Goal: Task Accomplishment & Management: Manage account settings

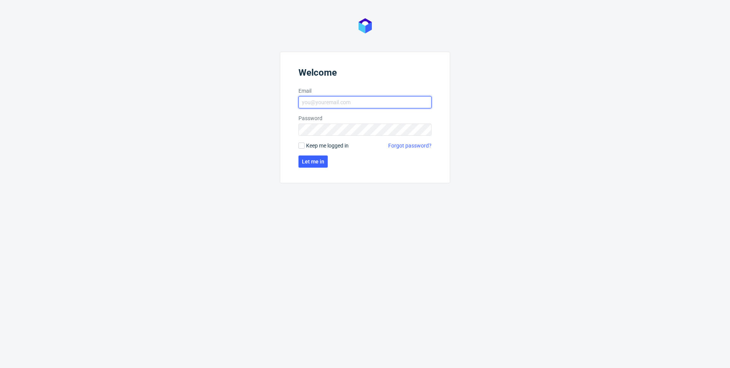
click at [321, 106] on input "Email" at bounding box center [364, 102] width 133 height 12
type input "[PERSON_NAME][EMAIL_ADDRESS][PERSON_NAME][DOMAIN_NAME]"
click at [299, 144] on input "Keep me logged in" at bounding box center [301, 145] width 6 height 6
checkbox input "true"
click at [311, 163] on span "Let me in" at bounding box center [313, 161] width 22 height 5
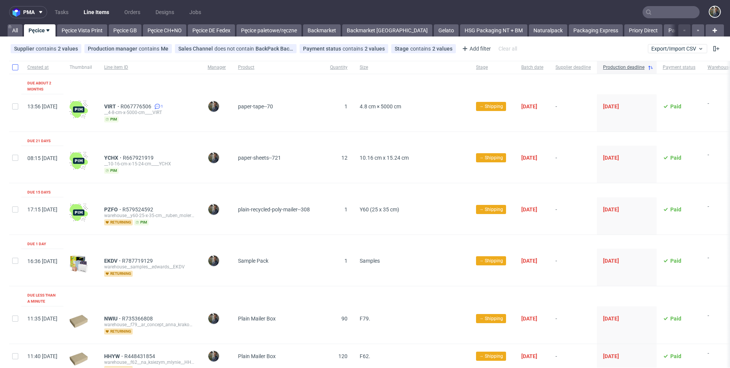
click at [12, 65] on div at bounding box center [15, 67] width 12 height 13
checkbox input "true"
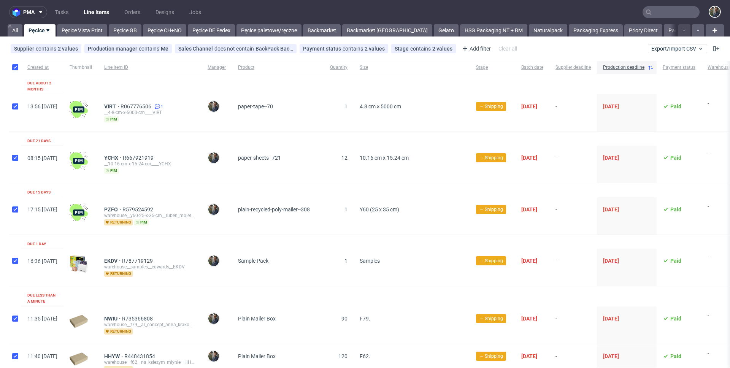
checkbox input "true"
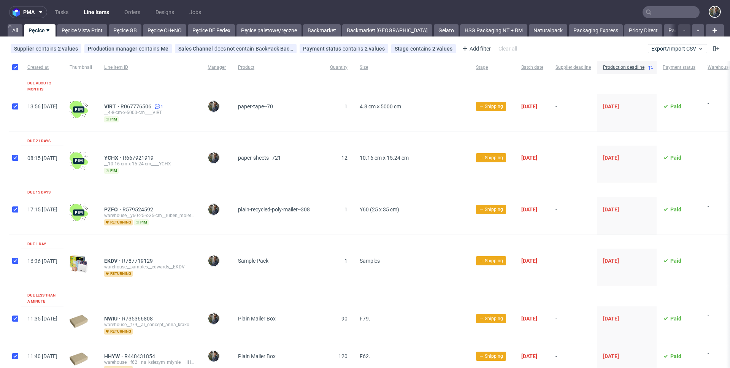
checkbox input "true"
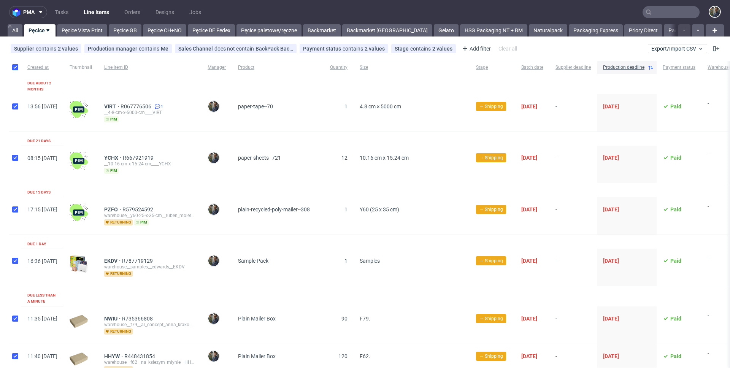
checkbox input "true"
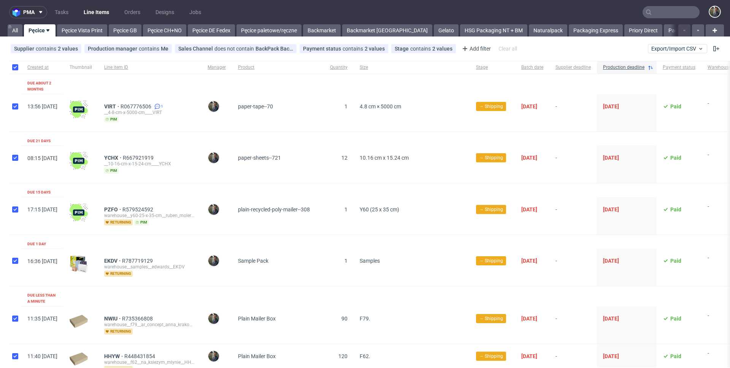
checkbox input "true"
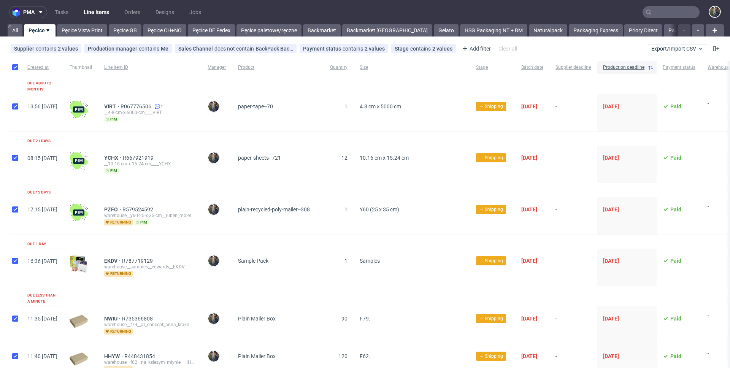
checkbox input "true"
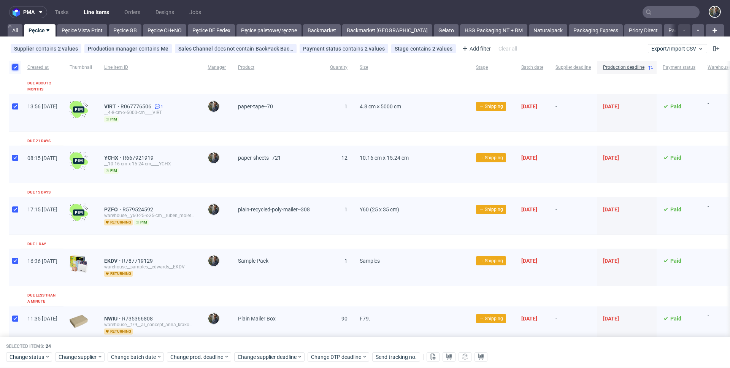
click at [14, 67] on input "checkbox" at bounding box center [15, 67] width 6 height 6
checkbox input "false"
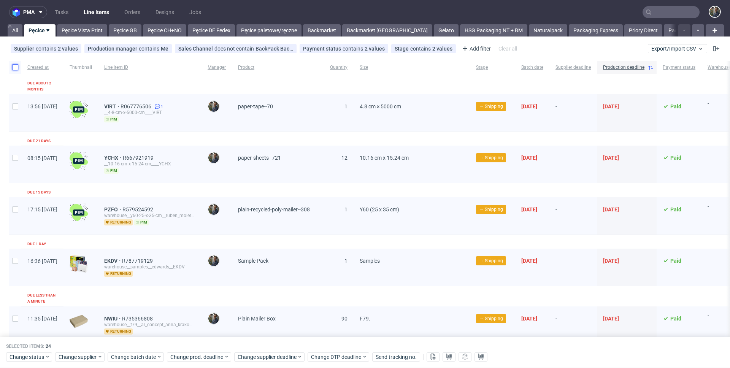
checkbox input "false"
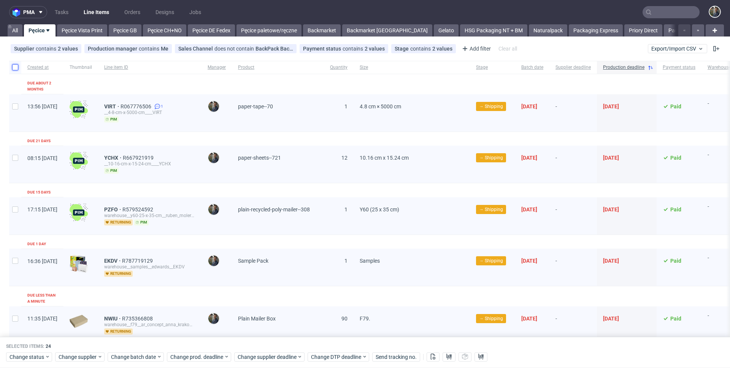
checkbox input "false"
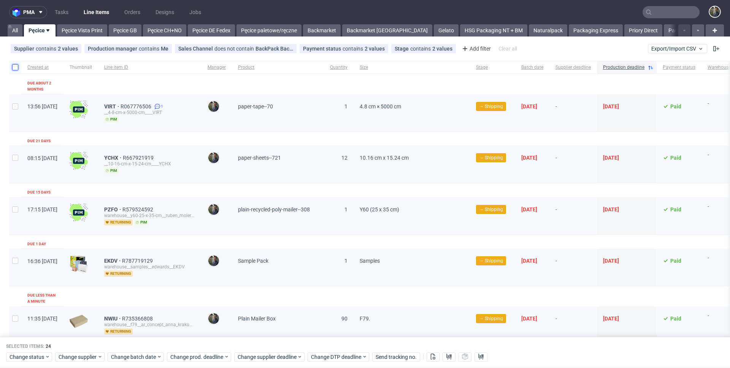
checkbox input "false"
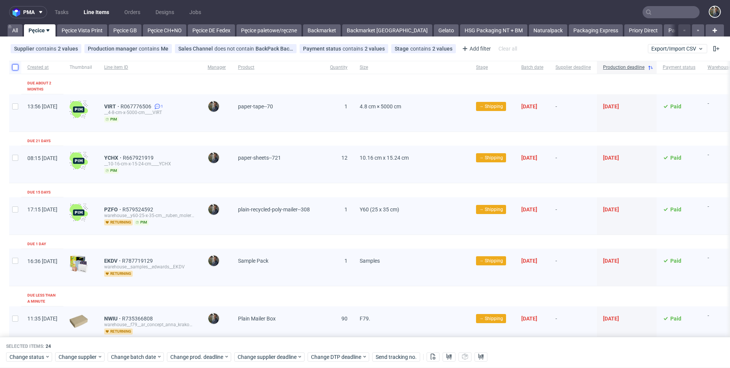
checkbox input "false"
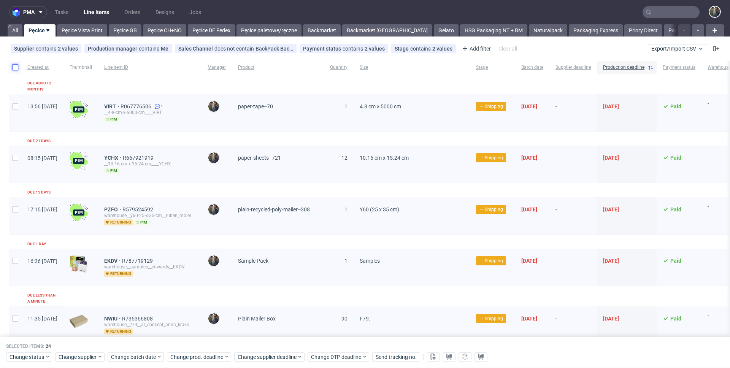
checkbox input "false"
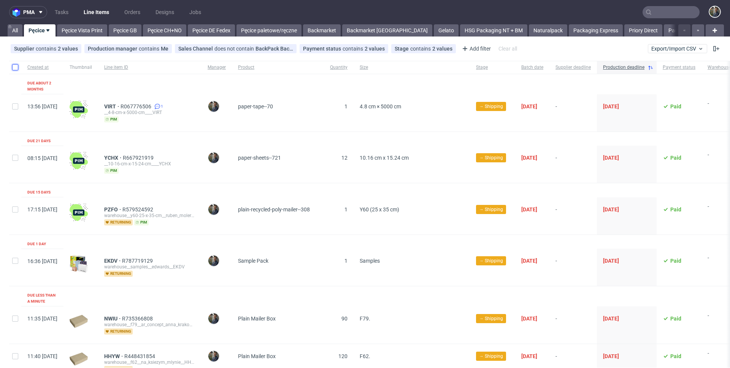
click at [16, 67] on input "checkbox" at bounding box center [15, 67] width 6 height 6
checkbox input "true"
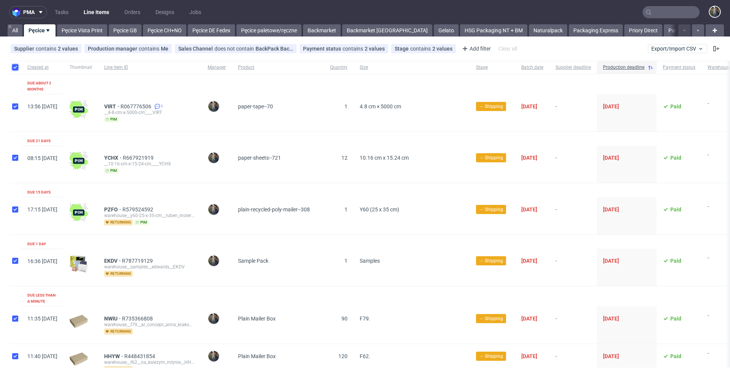
checkbox input "true"
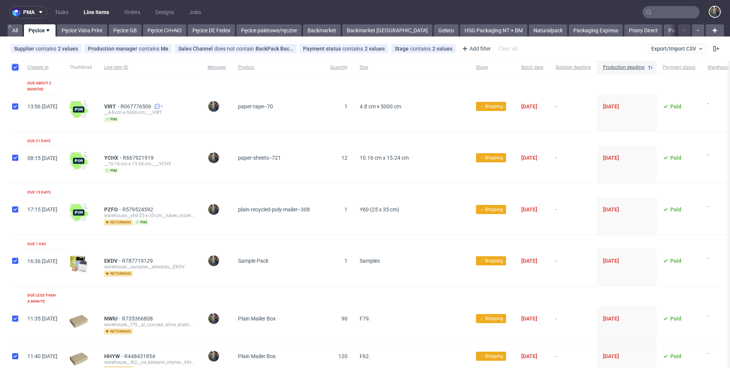
checkbox input "true"
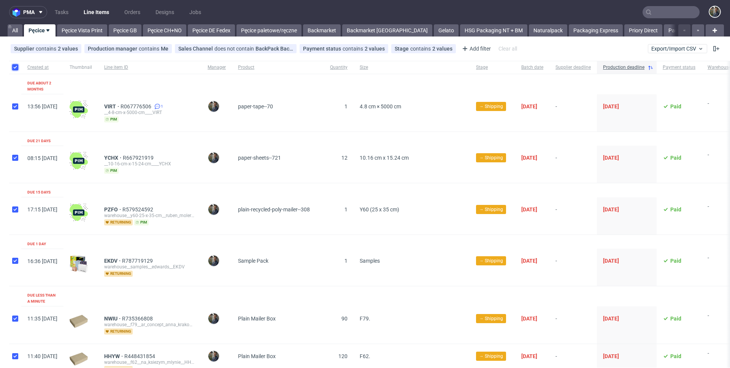
checkbox input "true"
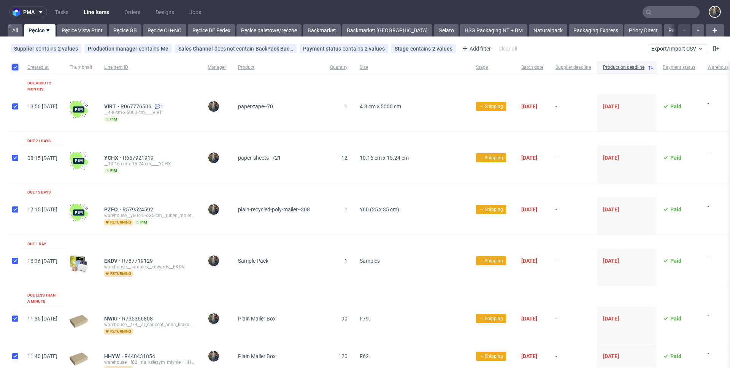
checkbox input "true"
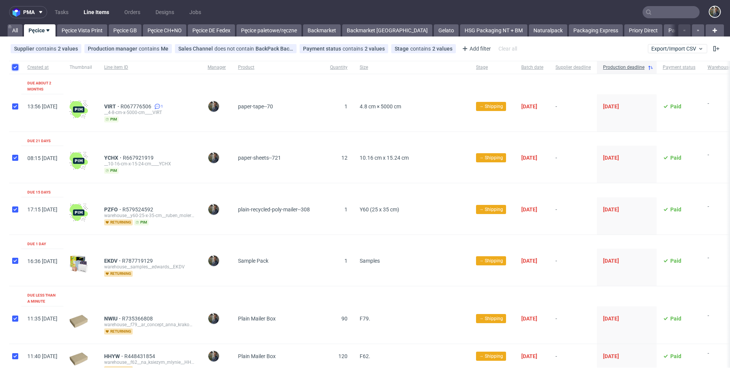
checkbox input "true"
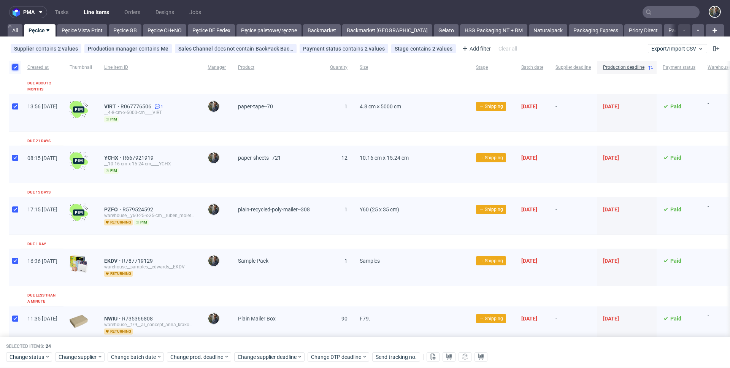
click at [16, 67] on input "checkbox" at bounding box center [15, 67] width 6 height 6
checkbox input "false"
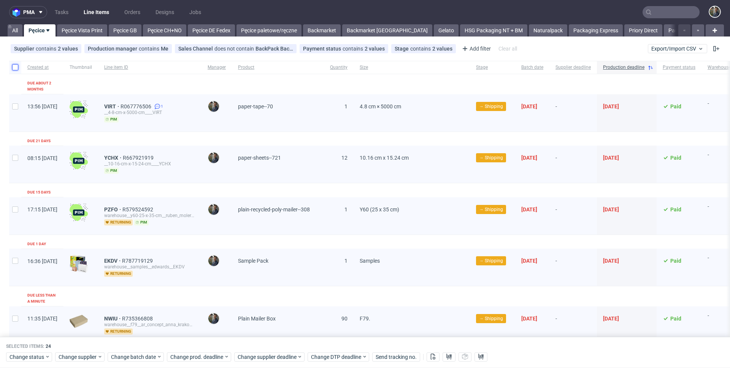
checkbox input "false"
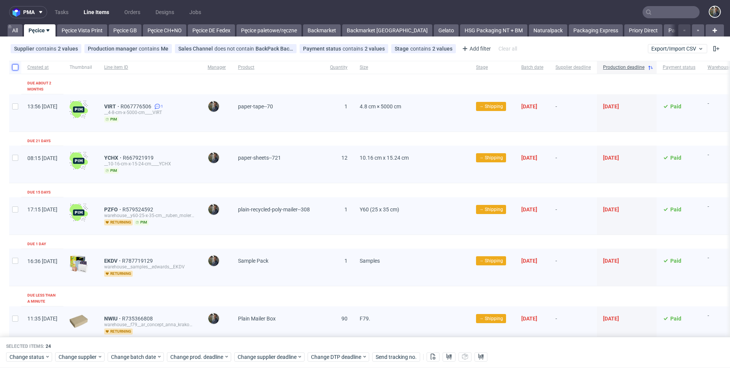
checkbox input "false"
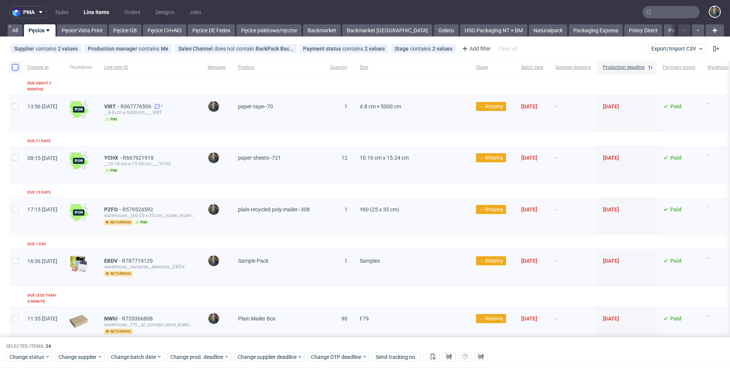
checkbox input "false"
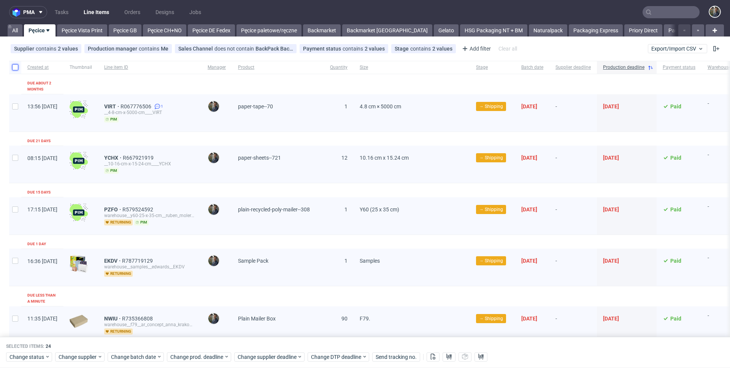
checkbox input "false"
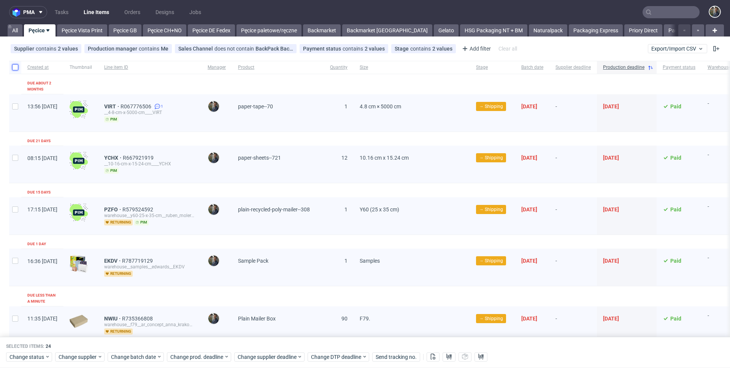
checkbox input "false"
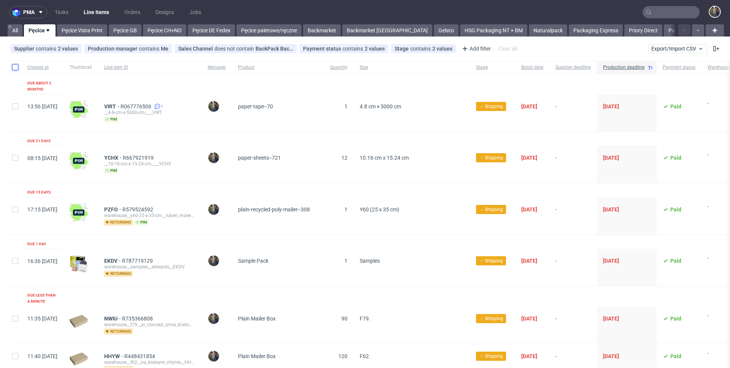
click at [17, 69] on input "checkbox" at bounding box center [15, 67] width 6 height 6
checkbox input "true"
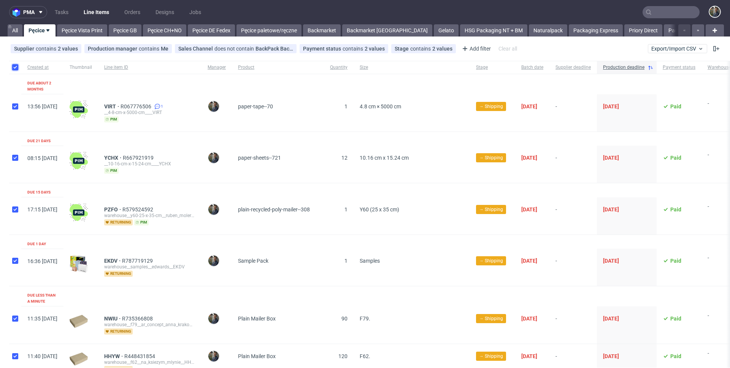
checkbox input "true"
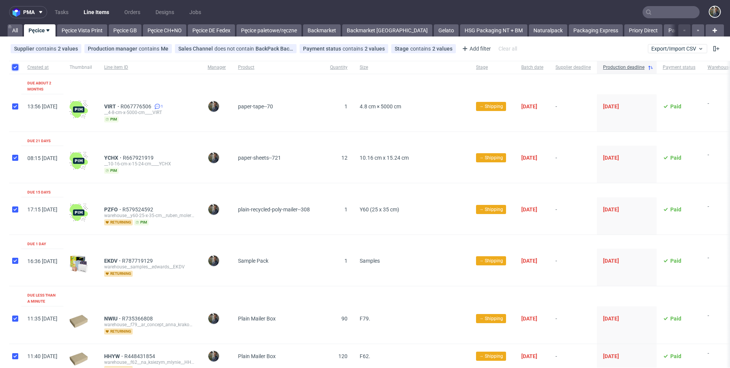
checkbox input "true"
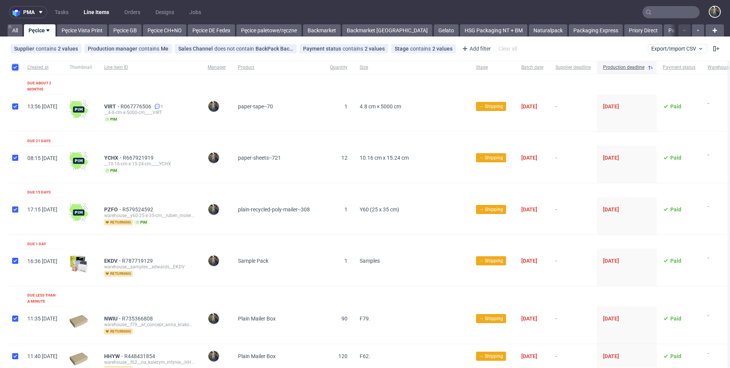
checkbox input "true"
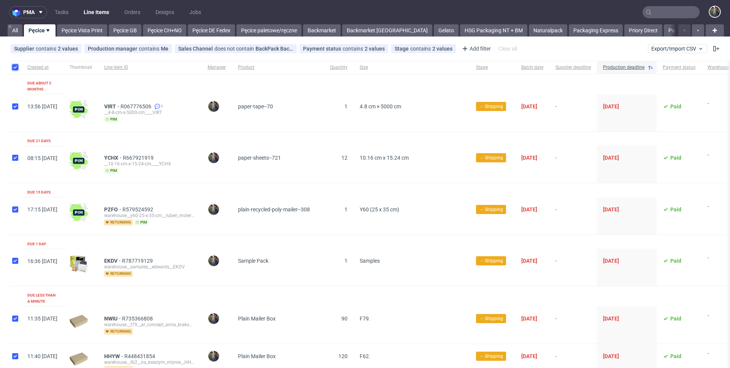
checkbox input "true"
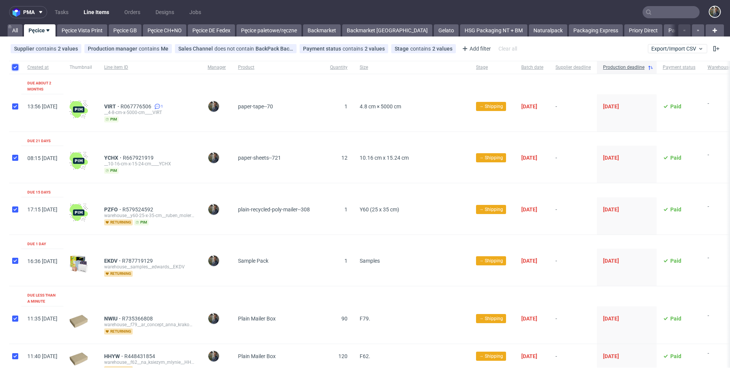
checkbox input "true"
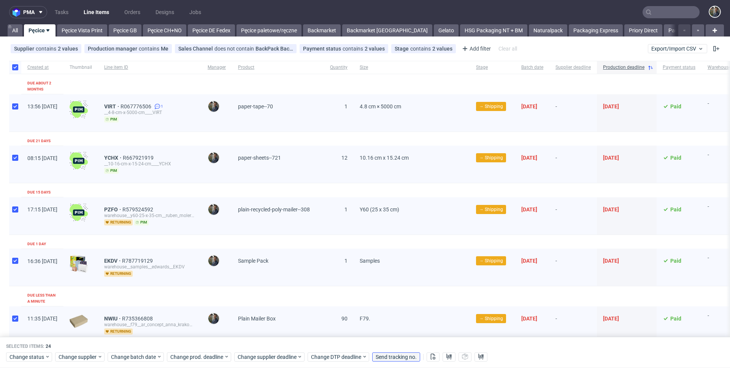
click at [389, 356] on span "Send tracking no." at bounding box center [395, 356] width 41 height 5
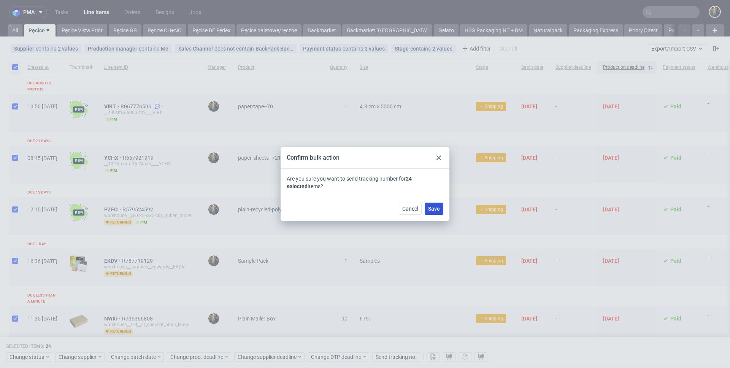
click at [437, 210] on span "Save" at bounding box center [434, 208] width 12 height 5
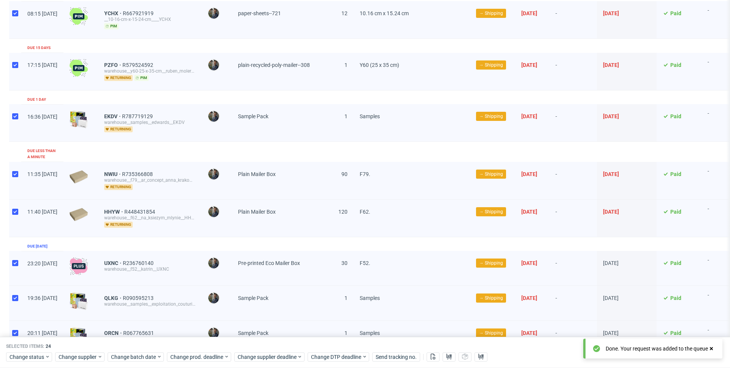
scroll to position [197, 0]
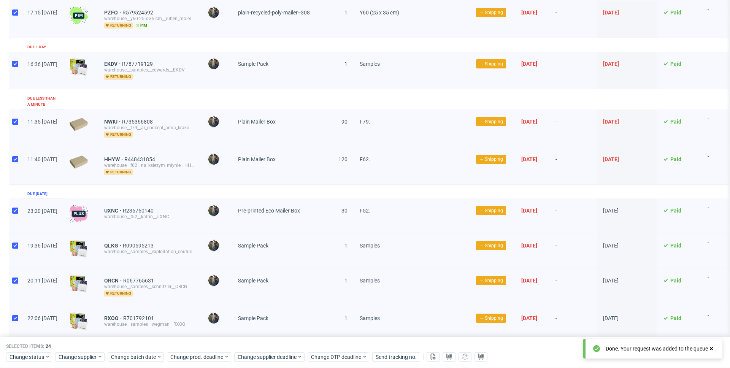
click at [292, 182] on div "Created at Thumbnail Line item ID Manager Product Quantity Size Stage Batch dat…" at bounding box center [378, 373] width 739 height 1018
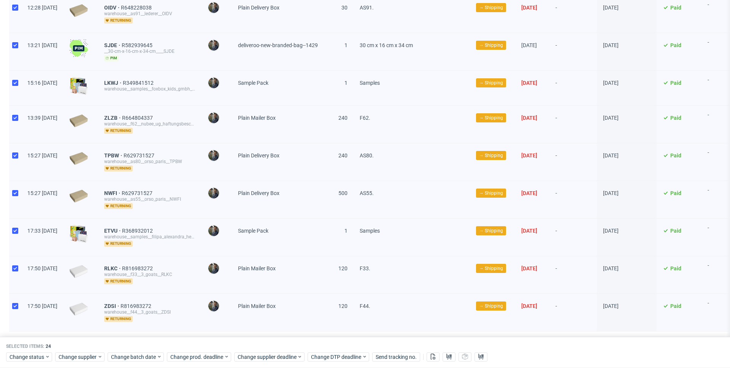
scroll to position [754, 0]
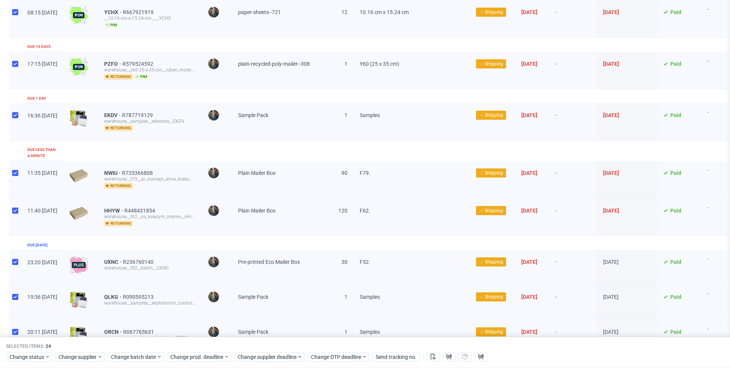
scroll to position [0, 0]
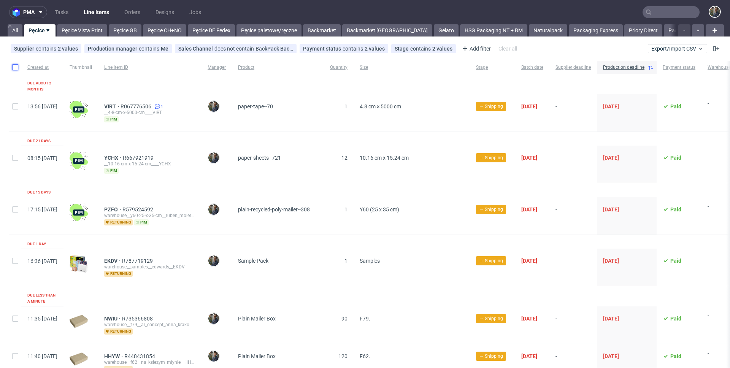
click at [15, 67] on input "checkbox" at bounding box center [15, 67] width 6 height 6
checkbox input "true"
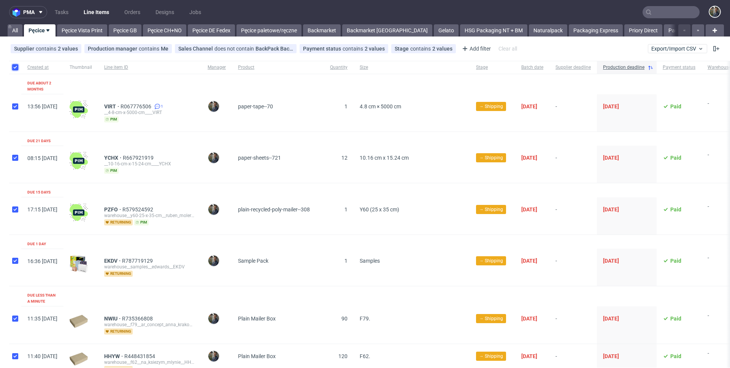
checkbox input "true"
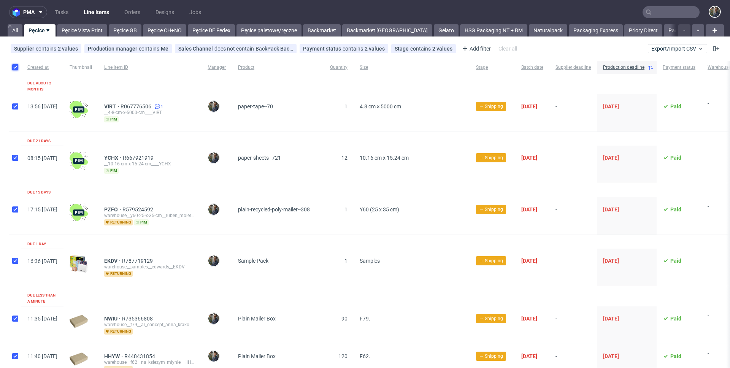
checkbox input "true"
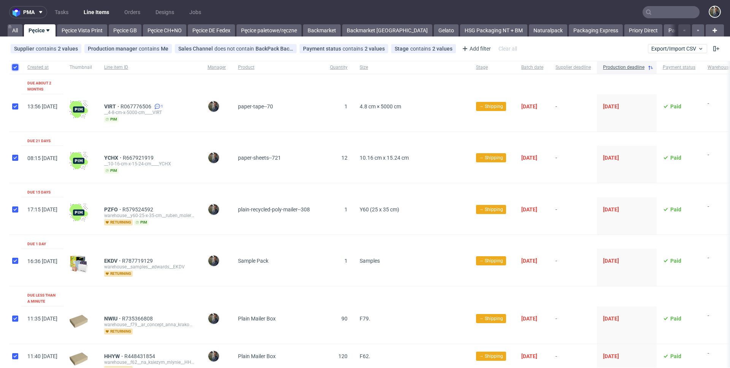
checkbox input "true"
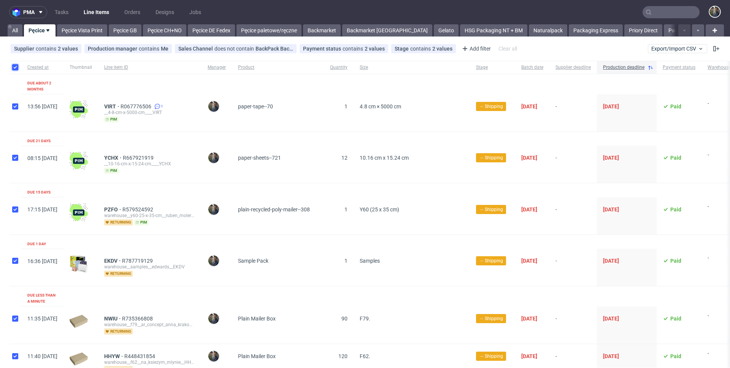
checkbox input "true"
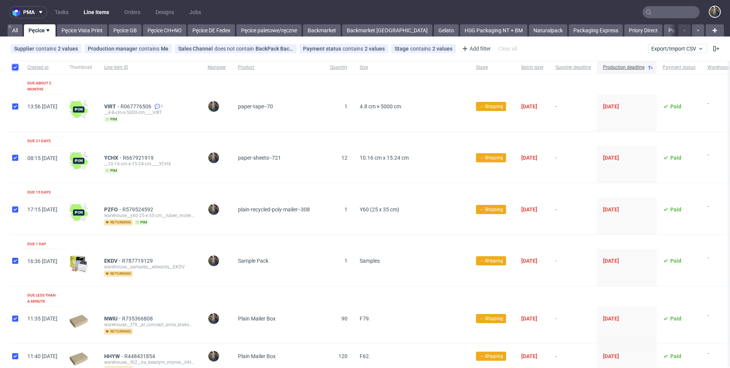
checkbox input "true"
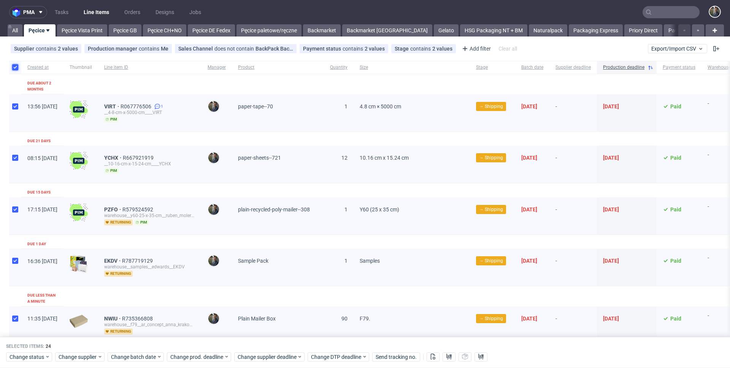
click at [15, 67] on input "checkbox" at bounding box center [15, 67] width 6 height 6
checkbox input "false"
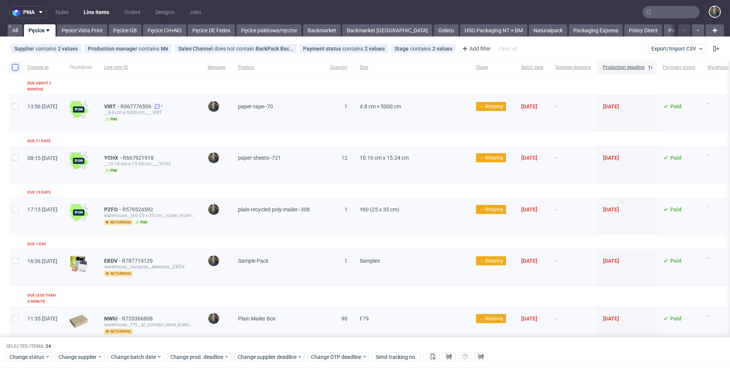
checkbox input "false"
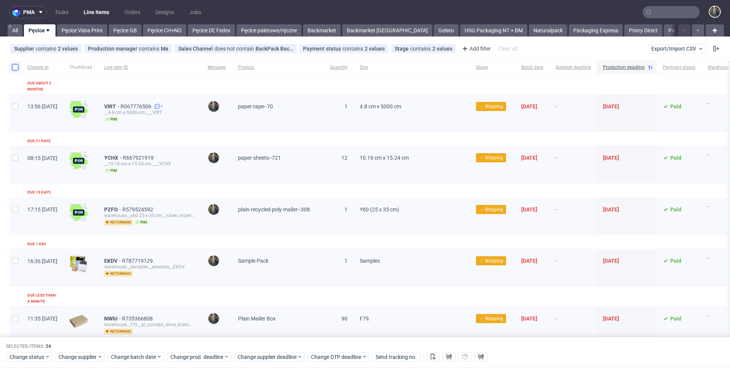
checkbox input "false"
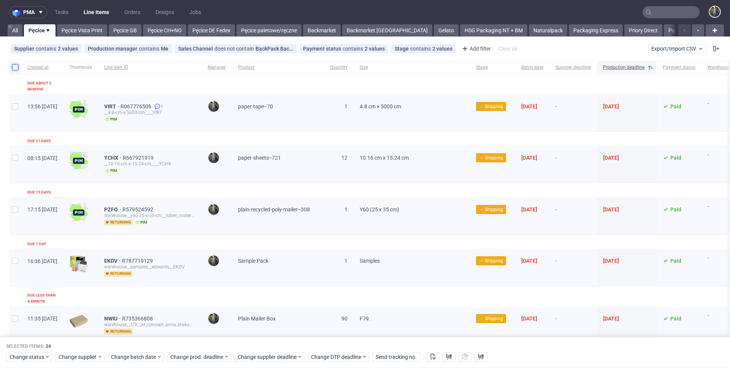
checkbox input "false"
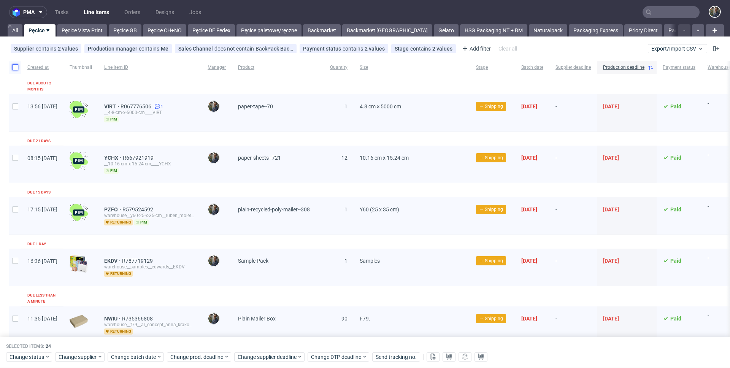
checkbox input "false"
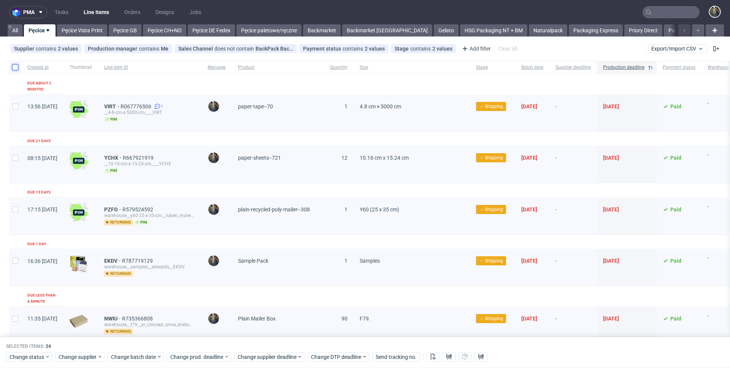
checkbox input "false"
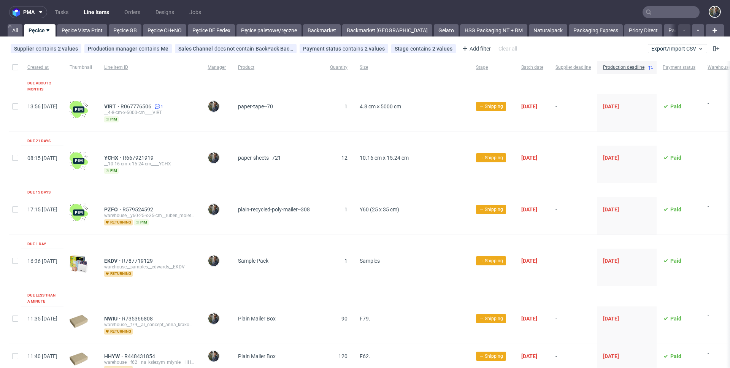
click at [269, 2] on nav "pma Tasks Line Items Orders Designs Jobs" at bounding box center [365, 12] width 730 height 24
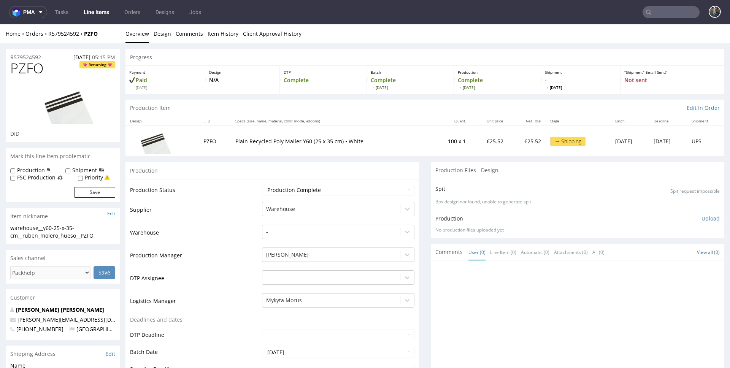
click at [29, 68] on span "PZFO" at bounding box center [26, 68] width 33 height 15
copy span "PZFO"
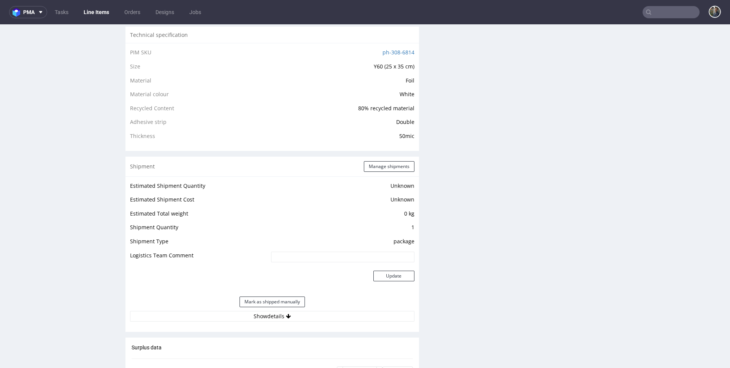
scroll to position [545, 0]
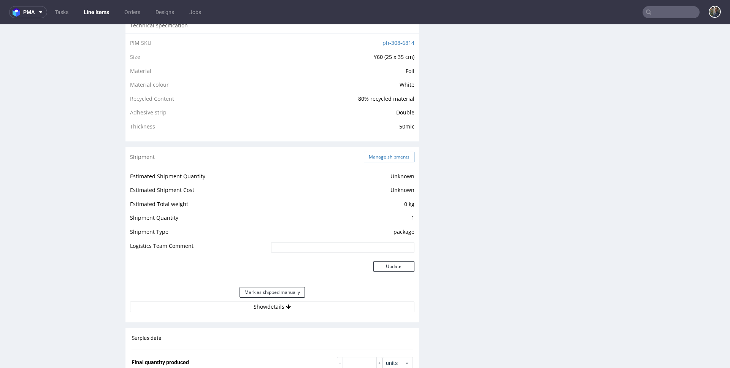
click at [381, 154] on button "Manage shipments" at bounding box center [389, 157] width 51 height 11
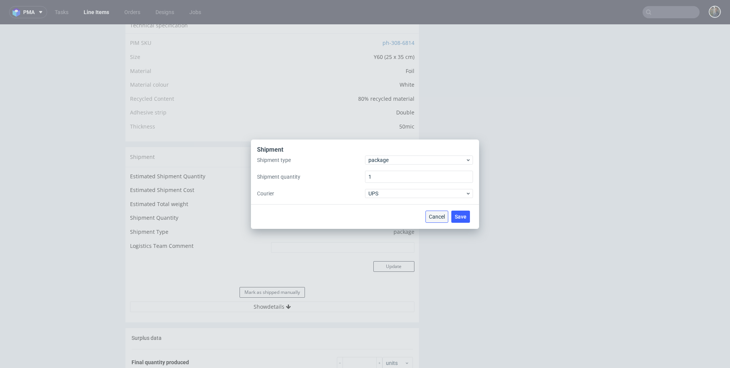
click at [434, 215] on span "Cancel" at bounding box center [437, 216] width 16 height 5
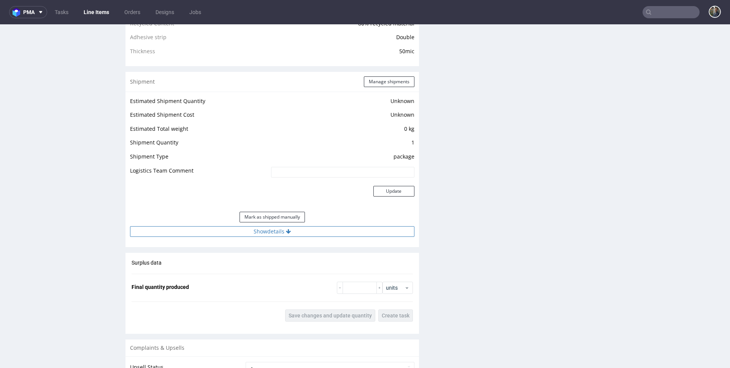
click at [269, 234] on button "Show details" at bounding box center [272, 231] width 284 height 11
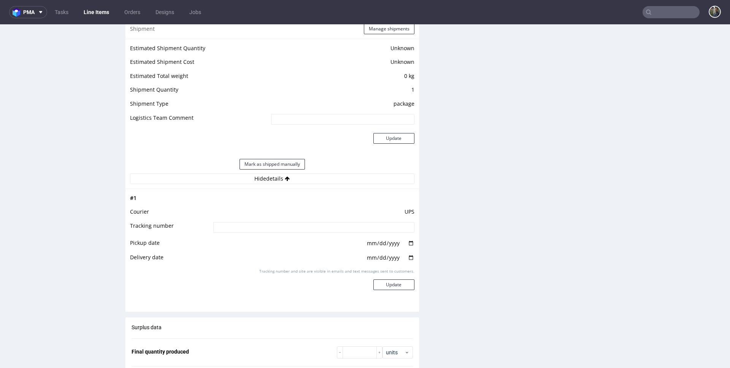
scroll to position [674, 0]
click at [239, 227] on input at bounding box center [313, 225] width 201 height 11
paste input "1Z5A15806895285740"
type input "1Z5A15806895285740"
click at [397, 287] on button "Update" at bounding box center [393, 283] width 41 height 11
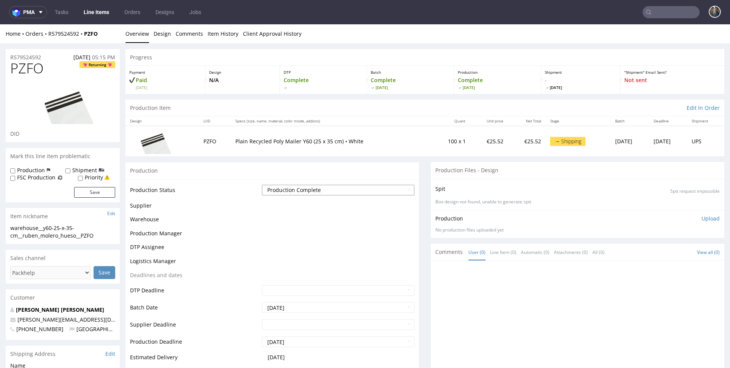
scroll to position [511, 0]
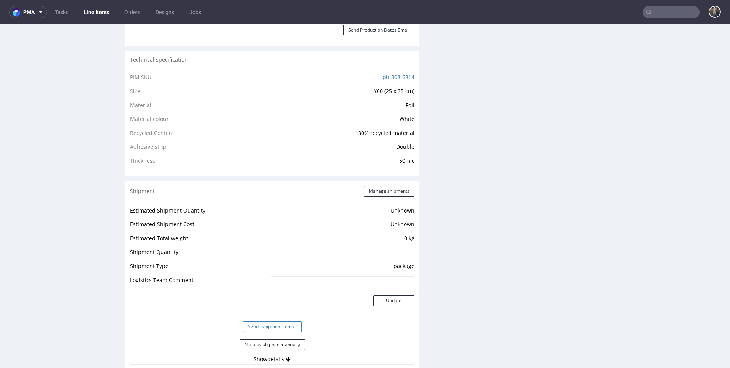
click at [282, 325] on button "Send "Shipment" email" at bounding box center [272, 326] width 59 height 11
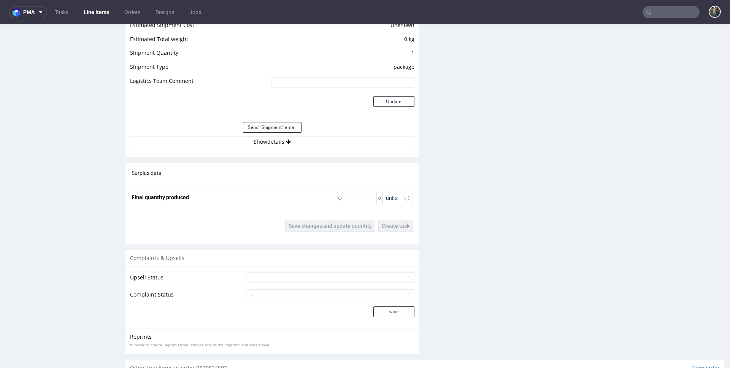
scroll to position [751, 0]
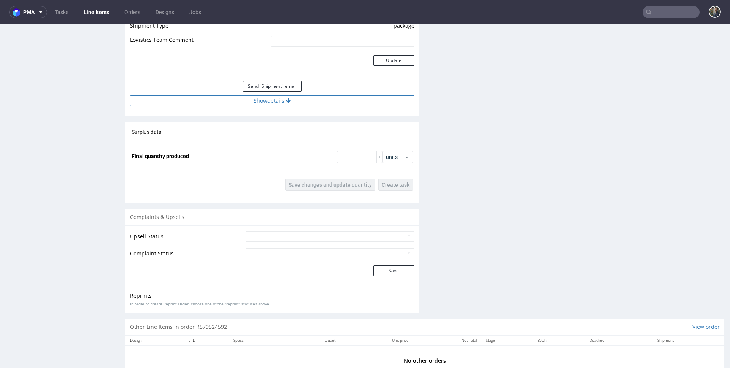
click at [264, 100] on button "Show details" at bounding box center [272, 100] width 284 height 11
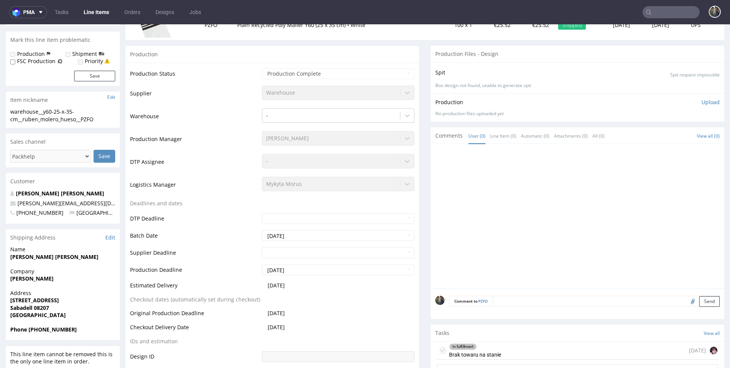
scroll to position [0, 0]
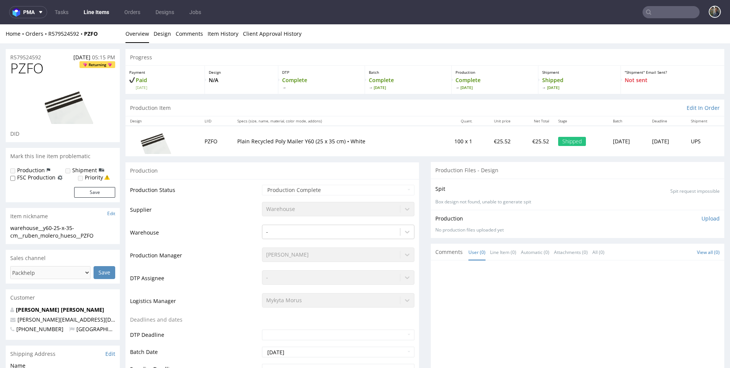
click at [249, 131] on td "Plain Recycled Poly Mailer Y60 (25 x 35 cm) • White" at bounding box center [335, 141] width 204 height 30
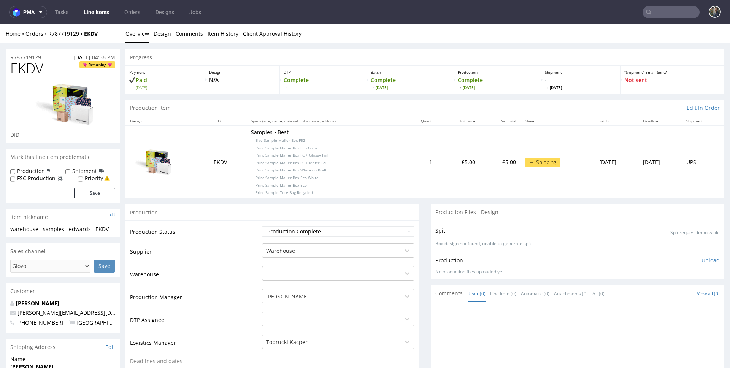
click at [26, 69] on span "EKDV" at bounding box center [26, 68] width 33 height 15
copy span "EKDV"
drag, startPoint x: 97, startPoint y: 34, endPoint x: 49, endPoint y: 33, distance: 47.9
click at [49, 33] on div "Home Orders R787719129 EKDV" at bounding box center [63, 34] width 114 height 8
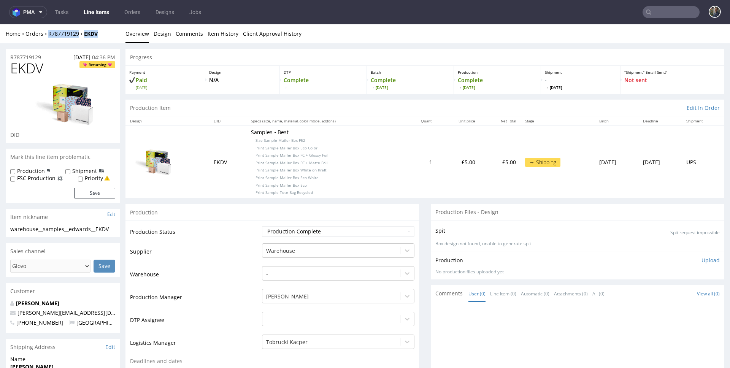
copy div "R787719129 EKDV"
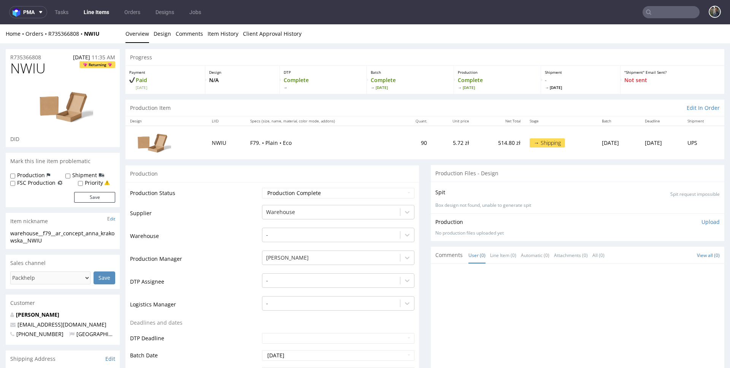
click at [30, 67] on span "NWIU" at bounding box center [27, 68] width 35 height 15
copy span "NWIU"
click at [222, 149] on td "NWIU" at bounding box center [226, 142] width 38 height 33
click at [23, 64] on span "NWIU" at bounding box center [27, 68] width 35 height 15
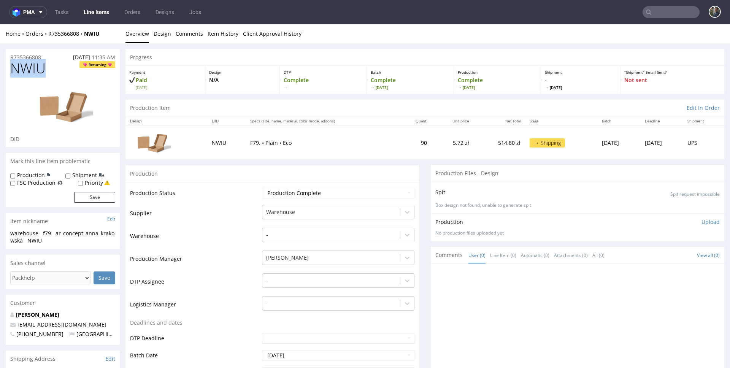
click at [23, 64] on span "NWIU" at bounding box center [27, 68] width 35 height 15
copy span "NWIU"
click at [25, 68] on span "HHYW" at bounding box center [29, 68] width 39 height 15
copy span "HHYW"
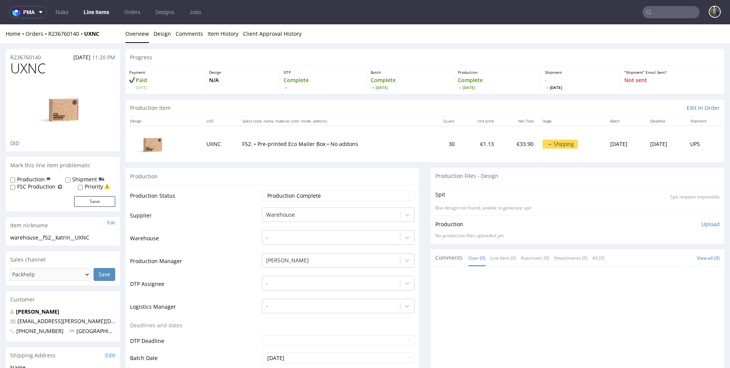
click at [29, 68] on span "UXNC" at bounding box center [27, 68] width 35 height 15
copy span "UXNC"
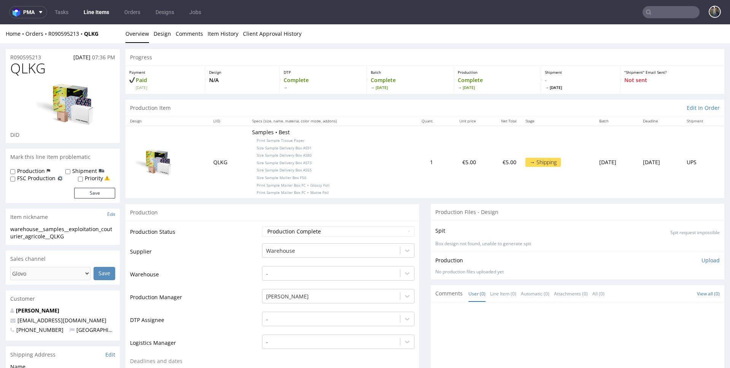
click at [25, 68] on span "QLKG" at bounding box center [27, 68] width 35 height 15
copy span "QLKG"
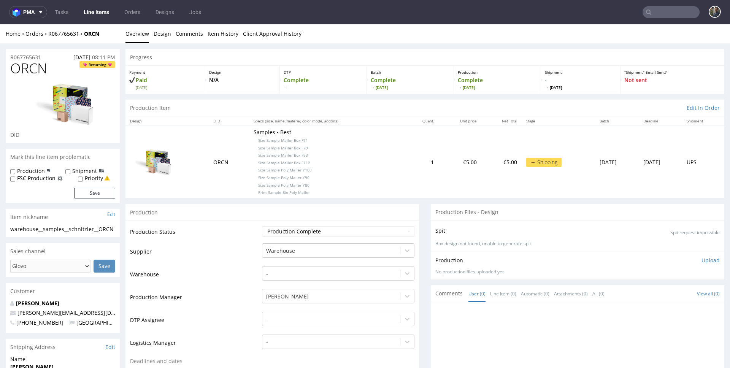
click at [33, 63] on span "ORCN" at bounding box center [28, 68] width 37 height 15
copy span "ORCN"
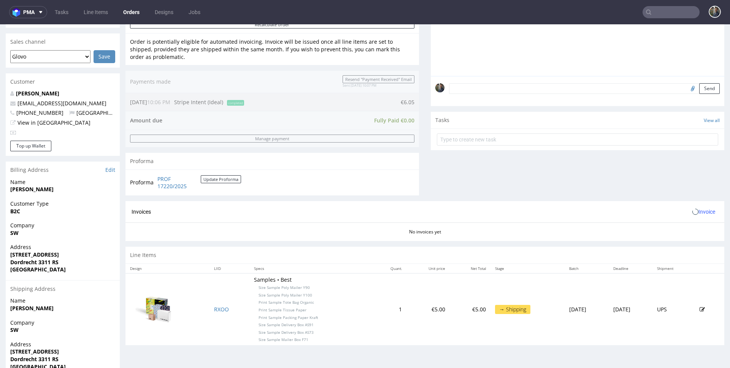
scroll to position [218, 0]
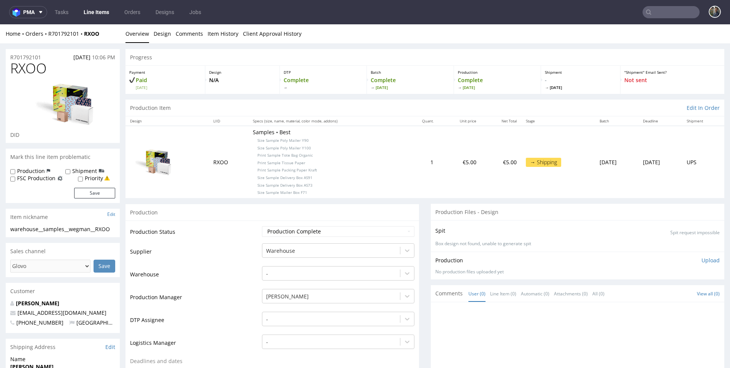
click at [29, 72] on span "RXOO" at bounding box center [28, 68] width 36 height 15
copy span "RXOO"
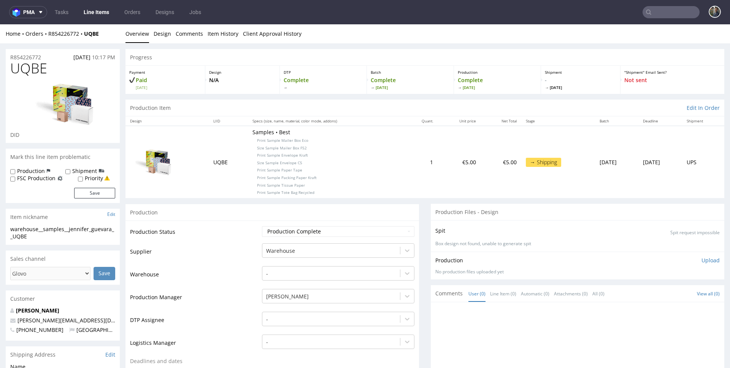
click at [40, 68] on span "UQBE" at bounding box center [28, 68] width 37 height 15
copy span "UQBE"
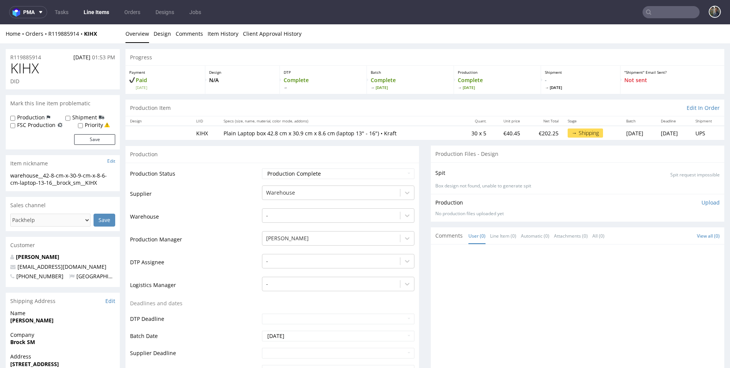
click at [30, 67] on span "KIHX" at bounding box center [24, 68] width 28 height 15
copy span "KIHX"
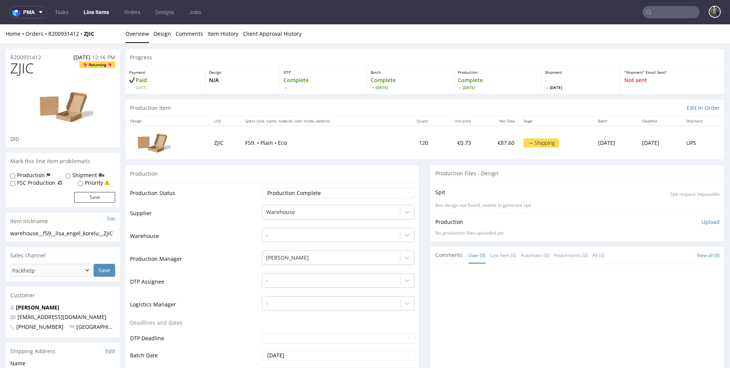
click at [22, 70] on span "ZJIC" at bounding box center [21, 68] width 23 height 15
copy span "ZJIC"
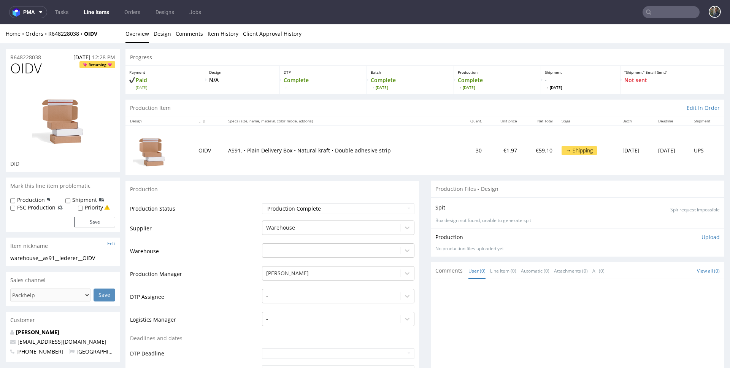
click at [30, 64] on span "OIDV" at bounding box center [26, 68] width 32 height 15
copy span "OIDV"
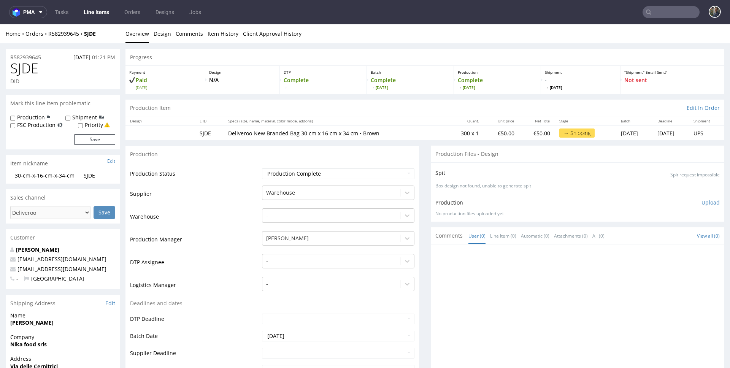
click at [14, 76] on span "SJDE" at bounding box center [24, 68] width 28 height 15
click at [27, 67] on span "SJDE" at bounding box center [24, 68] width 28 height 15
copy span "SJDE"
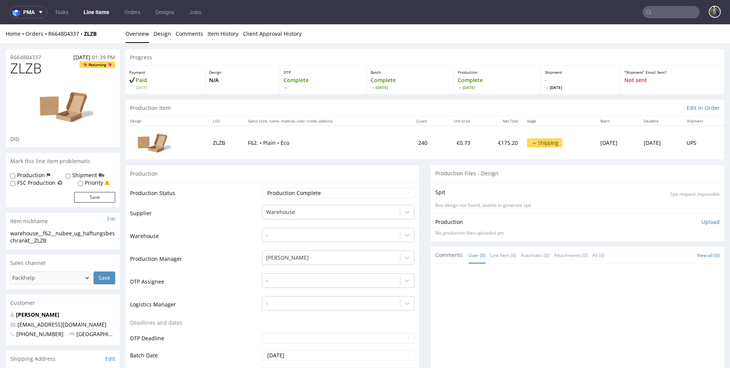
click at [28, 76] on div "ZLZB Returning DID" at bounding box center [63, 104] width 114 height 86
click at [27, 70] on span "ZLZB" at bounding box center [26, 68] width 32 height 15
copy span "ZLZB"
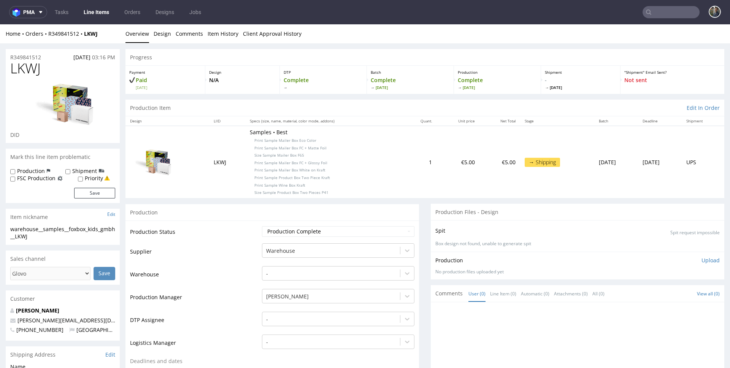
click at [22, 66] on span "LKWJ" at bounding box center [25, 68] width 30 height 15
copy span "LKWJ"
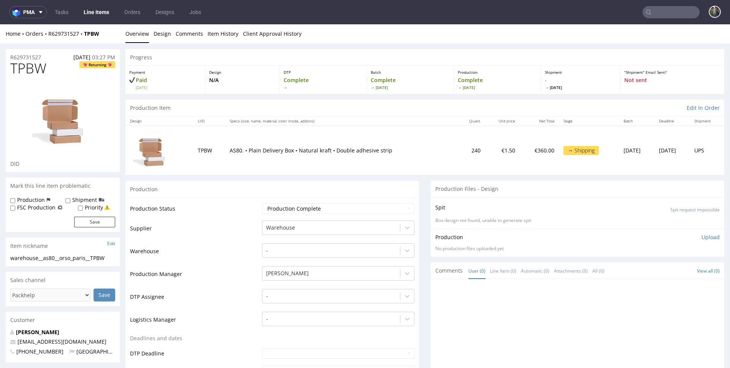
click at [28, 69] on span "TPBW" at bounding box center [28, 68] width 36 height 15
copy span "TPBW"
click at [21, 68] on span "NWFI" at bounding box center [26, 68] width 32 height 15
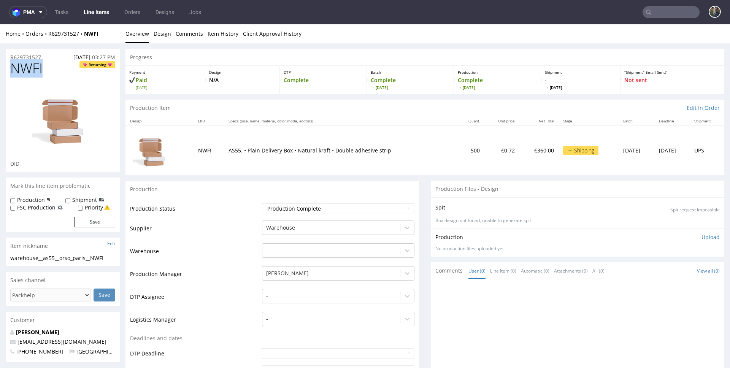
copy span "NWFI"
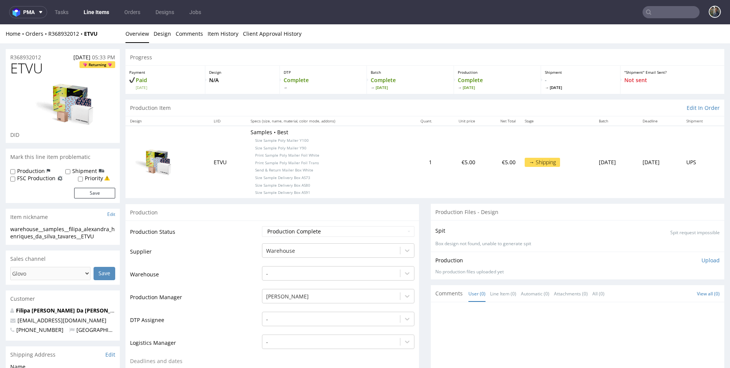
click at [22, 66] on span "ETVU" at bounding box center [26, 68] width 33 height 15
copy span "ETVU"
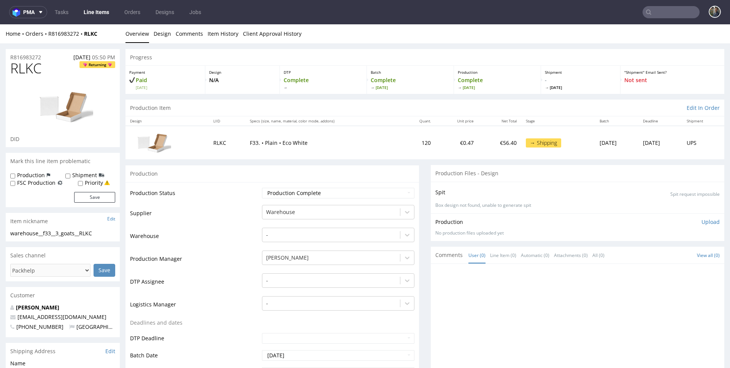
click at [17, 69] on span "RLKC" at bounding box center [25, 68] width 31 height 15
copy span "RLKC"
click at [21, 69] on span "RLKC" at bounding box center [25, 68] width 31 height 15
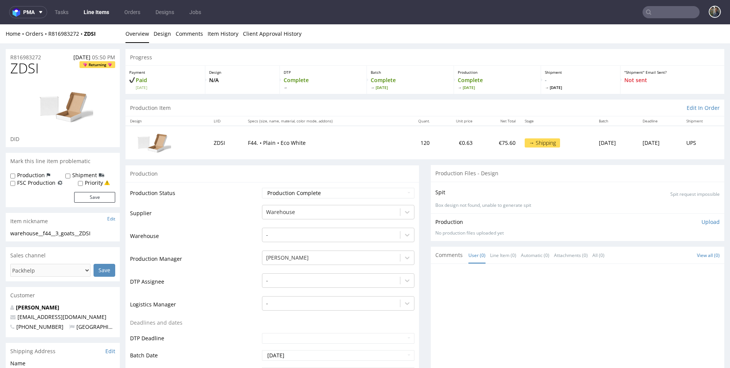
click at [17, 63] on span "ZDSI" at bounding box center [24, 68] width 28 height 15
click at [18, 65] on span "ZDSI" at bounding box center [24, 68] width 28 height 15
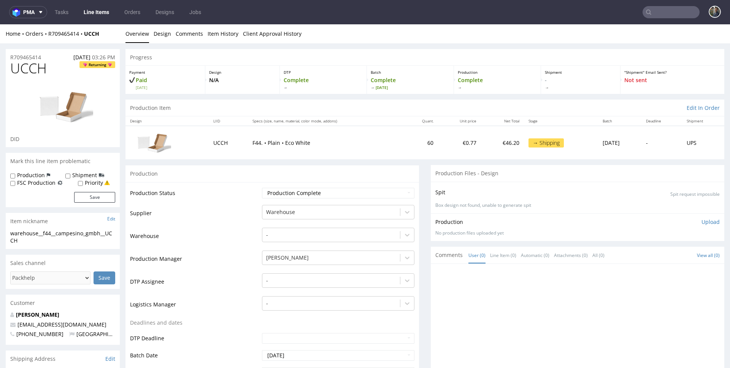
click at [29, 66] on span "UCCH" at bounding box center [28, 68] width 36 height 15
copy span "UCCH"
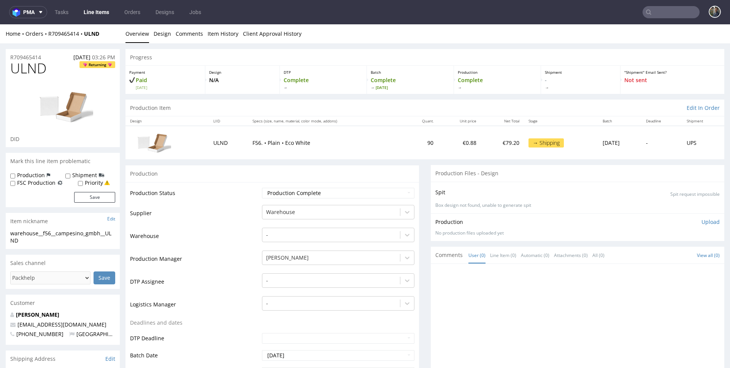
click at [40, 65] on span "ULND" at bounding box center [28, 68] width 36 height 15
copy span "ULND"
click at [95, 15] on link "Line Items" at bounding box center [96, 12] width 35 height 12
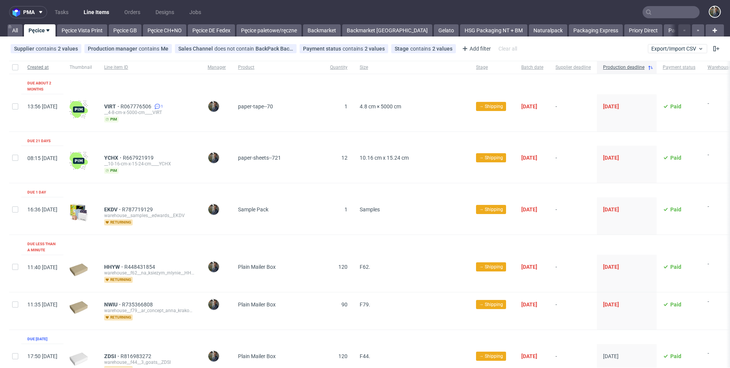
click at [22, 68] on div "Created at" at bounding box center [42, 67] width 42 height 13
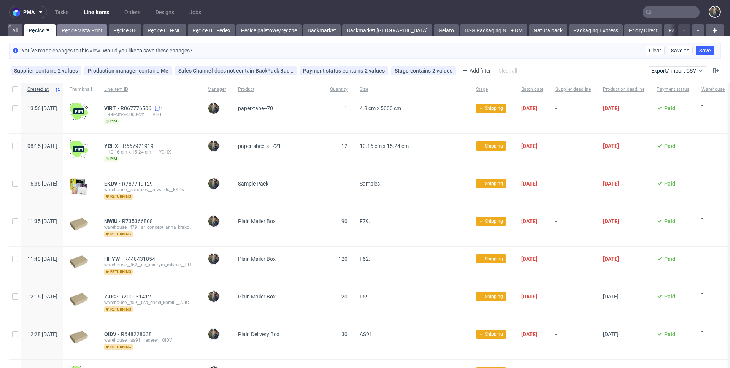
click at [64, 28] on link "Pęcice Vista Print" at bounding box center [82, 30] width 50 height 12
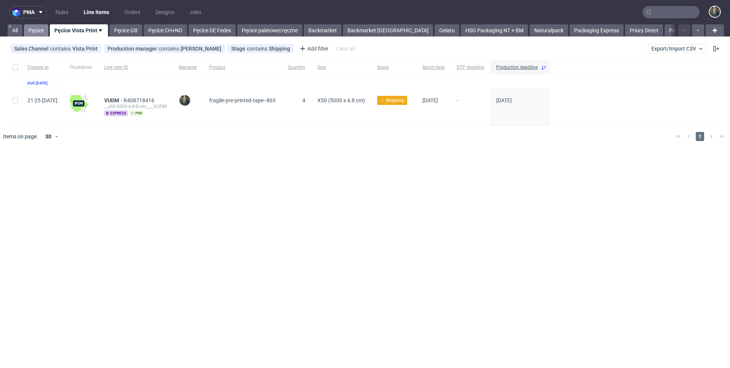
click at [28, 31] on link "Pęcice" at bounding box center [36, 30] width 24 height 12
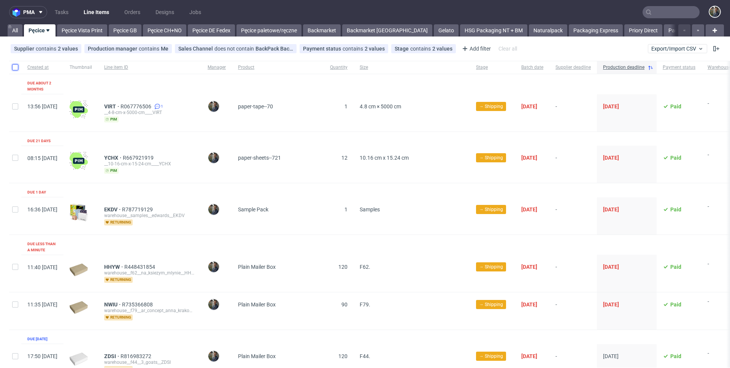
click at [16, 68] on input "checkbox" at bounding box center [15, 67] width 6 height 6
checkbox input "true"
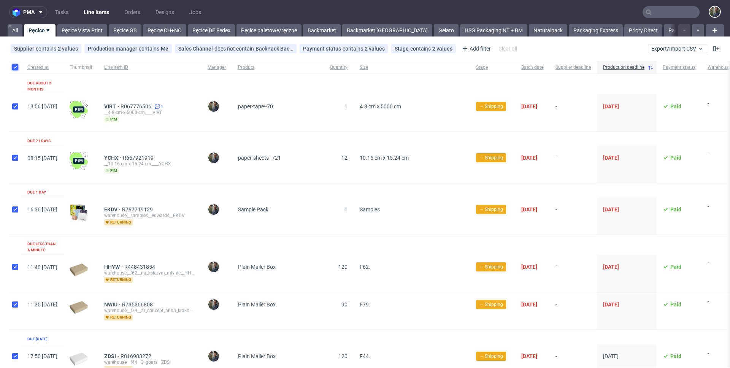
checkbox input "true"
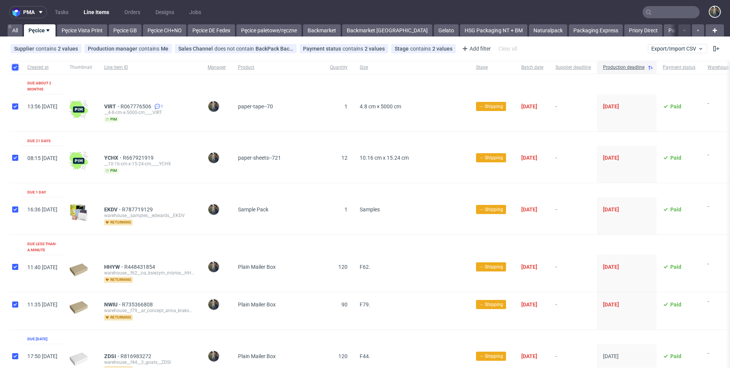
checkbox input "true"
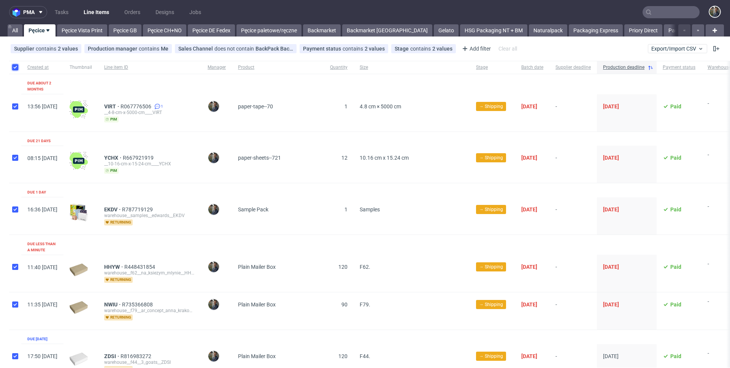
checkbox input "true"
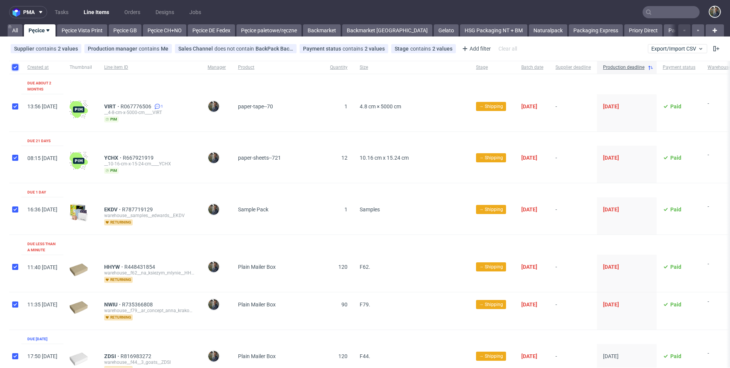
checkbox input "true"
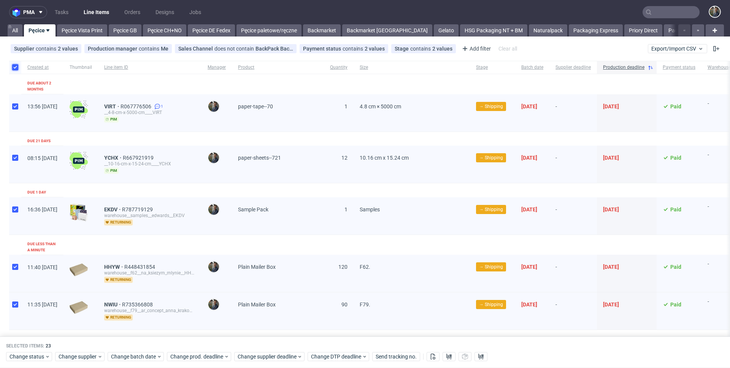
drag, startPoint x: 16, startPoint y: 68, endPoint x: 64, endPoint y: 103, distance: 58.8
click at [16, 68] on input "checkbox" at bounding box center [15, 67] width 6 height 6
checkbox input "false"
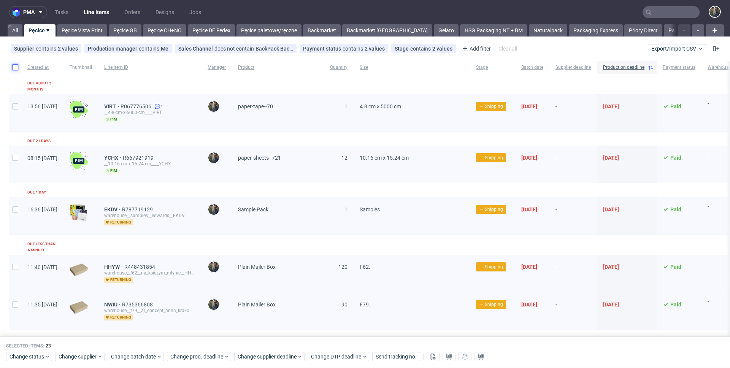
checkbox input "false"
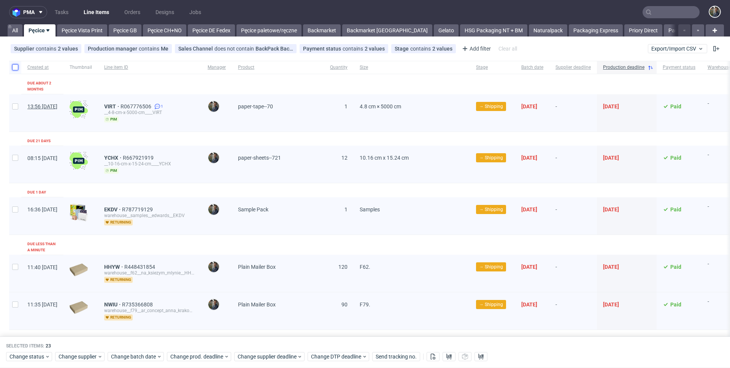
checkbox input "false"
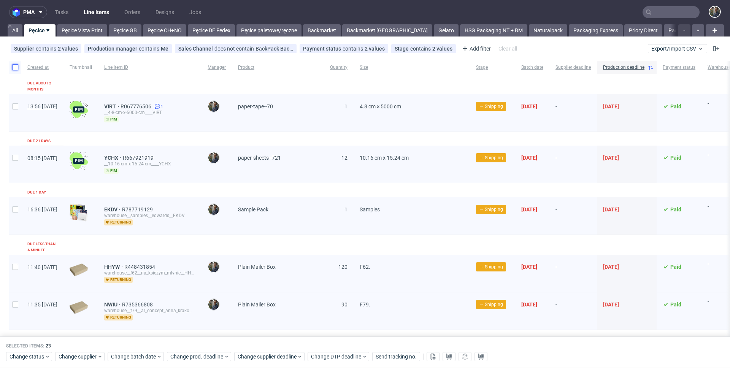
checkbox input "false"
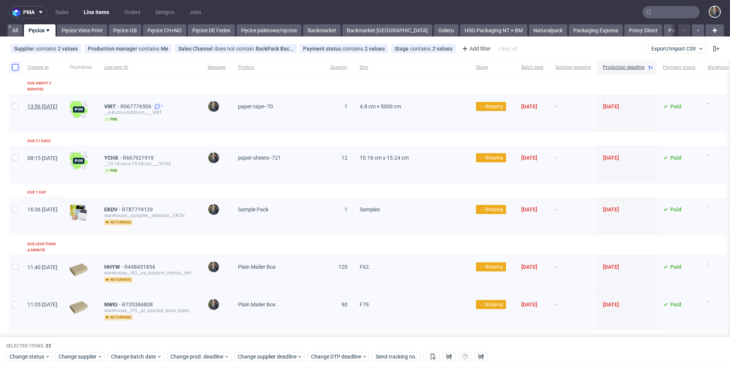
checkbox input "false"
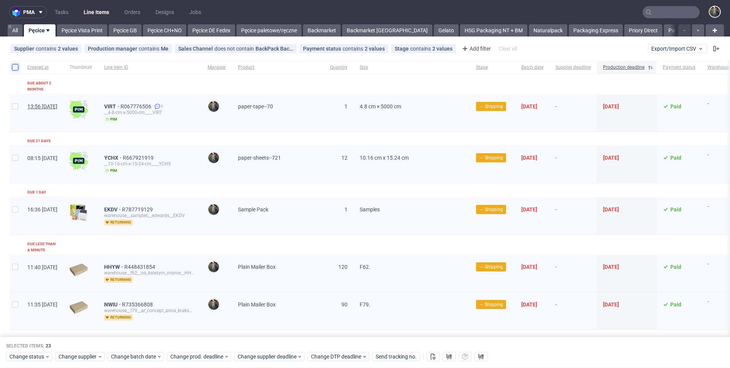
checkbox input "false"
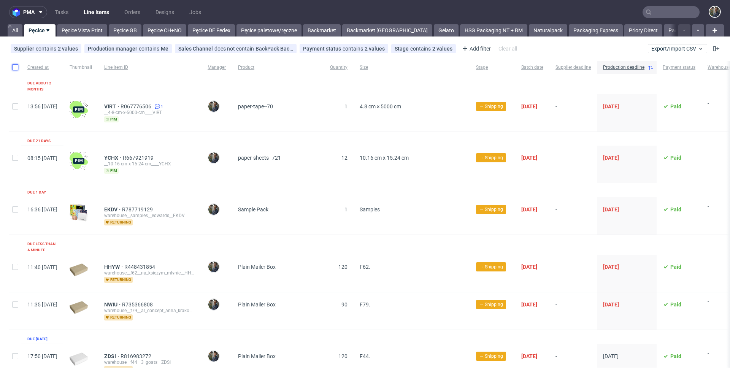
click at [13, 67] on input "checkbox" at bounding box center [15, 67] width 6 height 6
checkbox input "true"
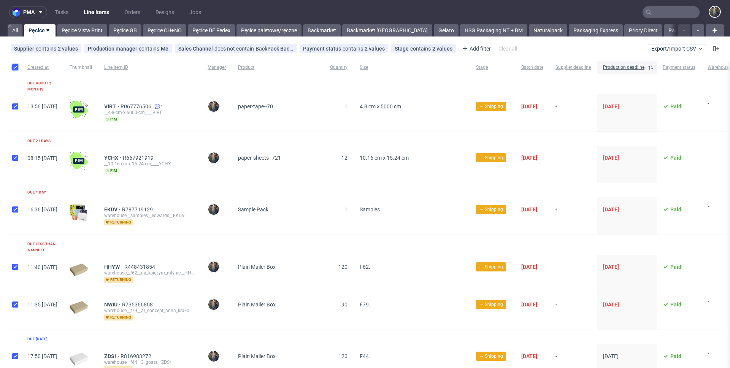
checkbox input "true"
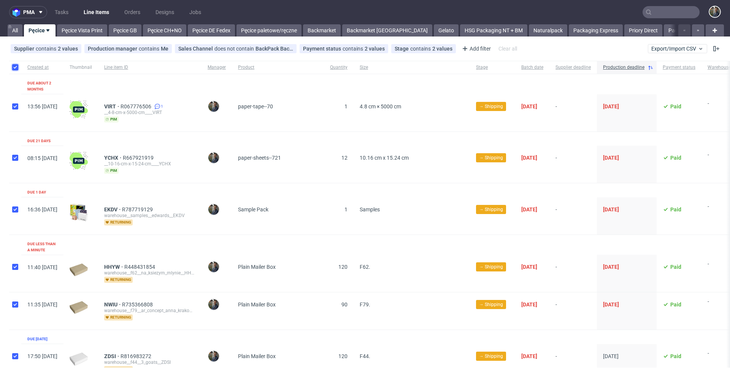
checkbox input "true"
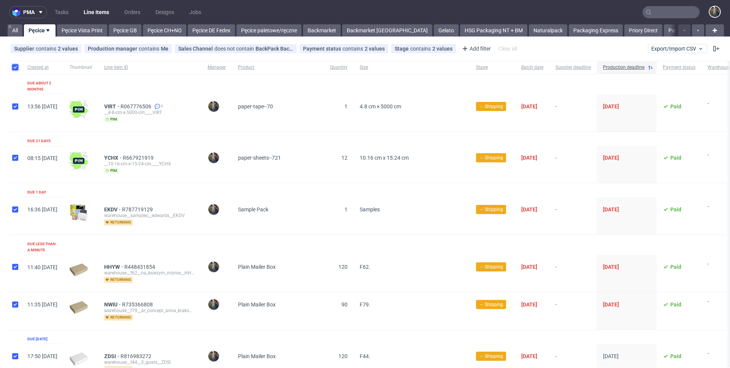
checkbox input "true"
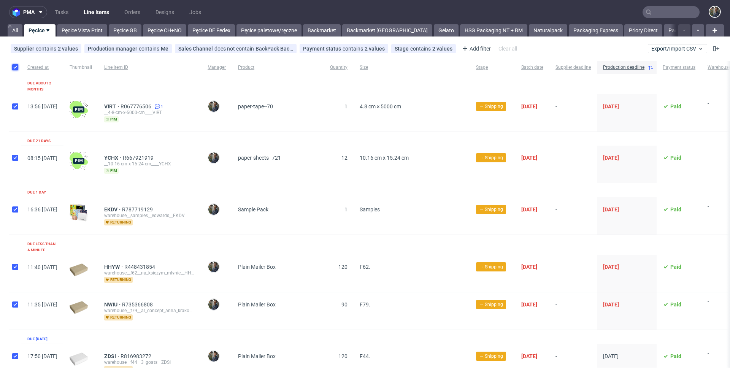
checkbox input "true"
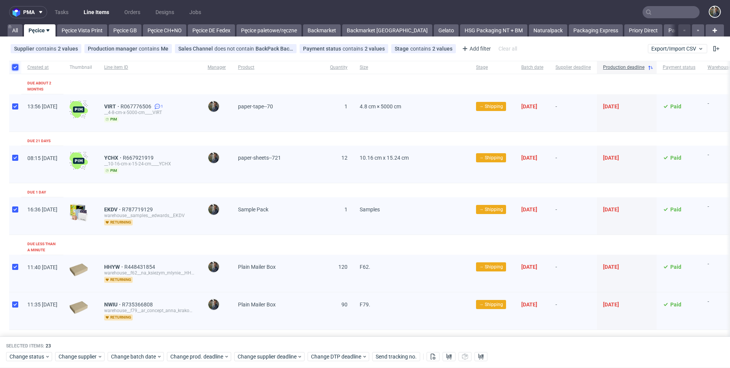
click at [14, 68] on input "checkbox" at bounding box center [15, 67] width 6 height 6
checkbox input "false"
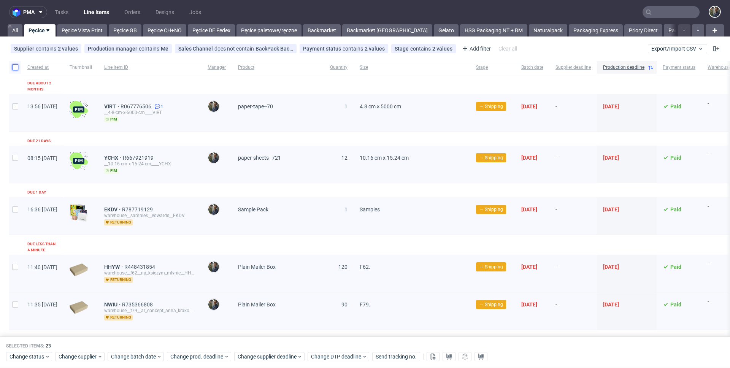
checkbox input "false"
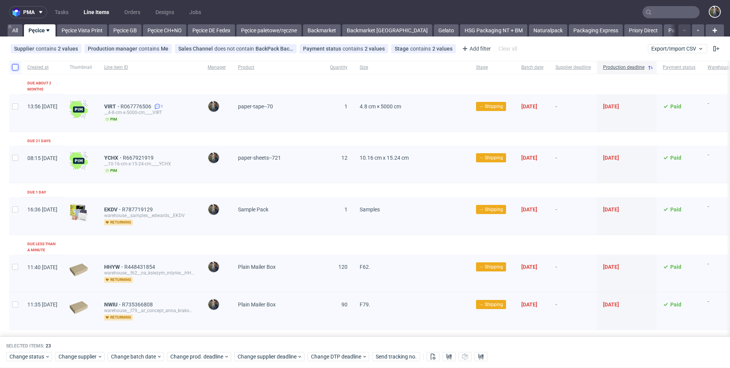
checkbox input "false"
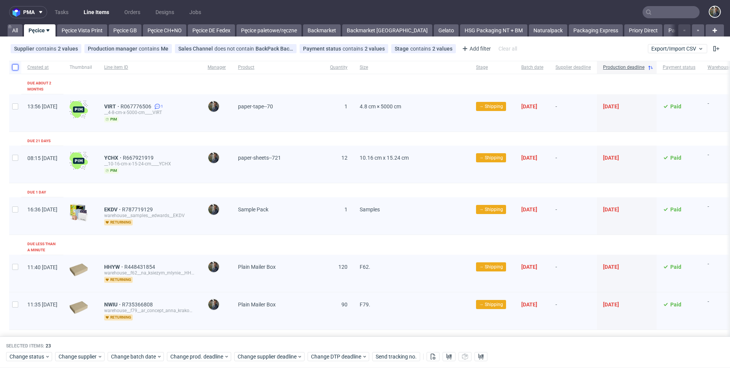
checkbox input "false"
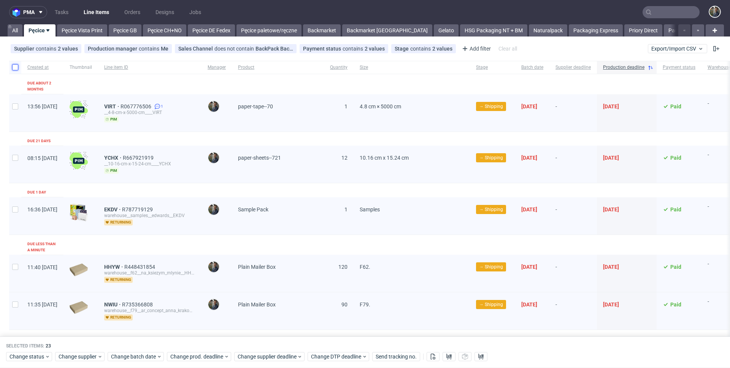
checkbox input "false"
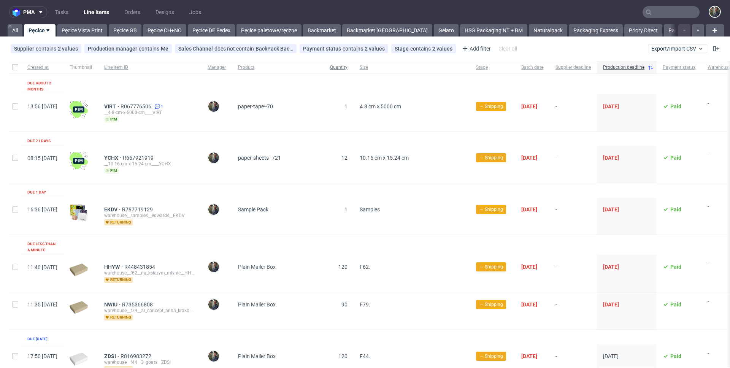
click at [347, 67] on span "Quantity" at bounding box center [338, 67] width 17 height 6
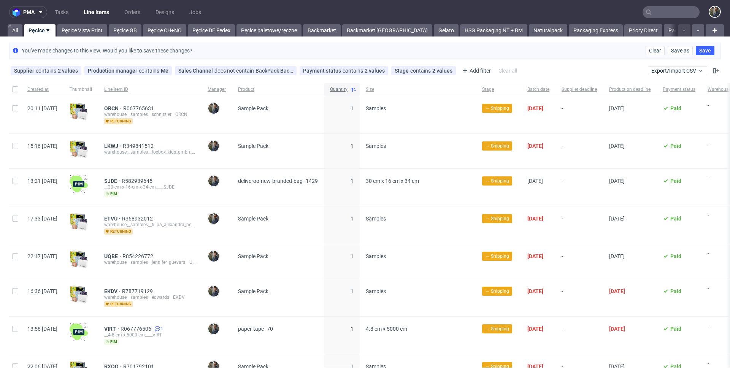
click at [347, 92] on span "Quantity" at bounding box center [338, 89] width 17 height 6
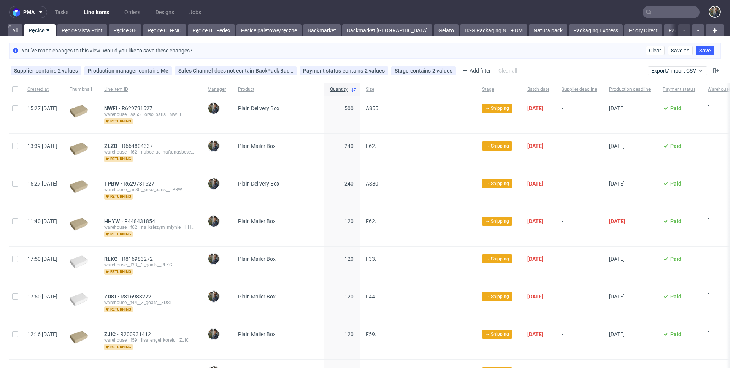
click at [318, 114] on span "Plain Delivery Box" at bounding box center [278, 114] width 80 height 19
click at [19, 28] on link "All" at bounding box center [15, 30] width 15 height 12
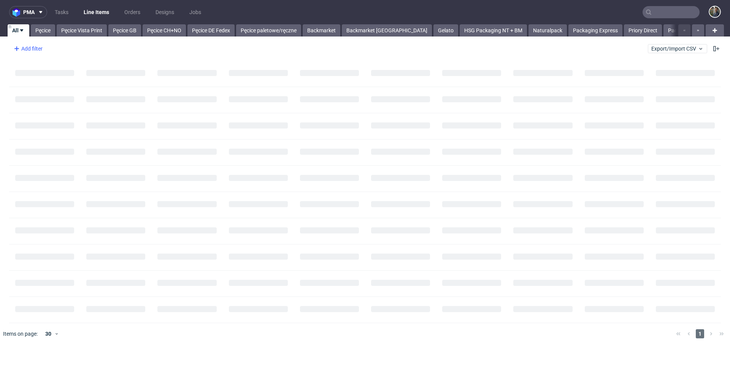
click at [33, 49] on div "Add filter" at bounding box center [27, 49] width 33 height 12
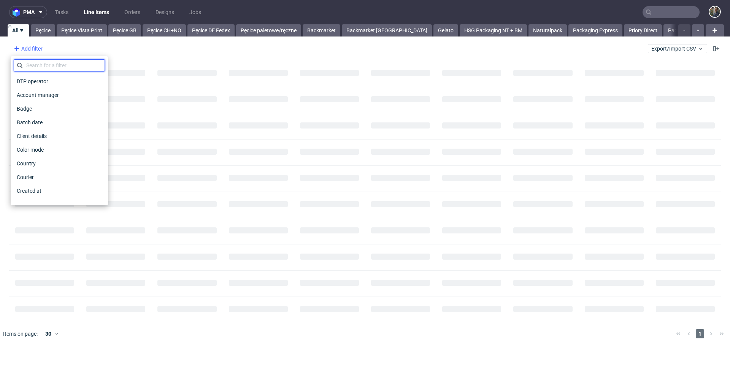
click at [45, 65] on input "text" at bounding box center [59, 65] width 91 height 12
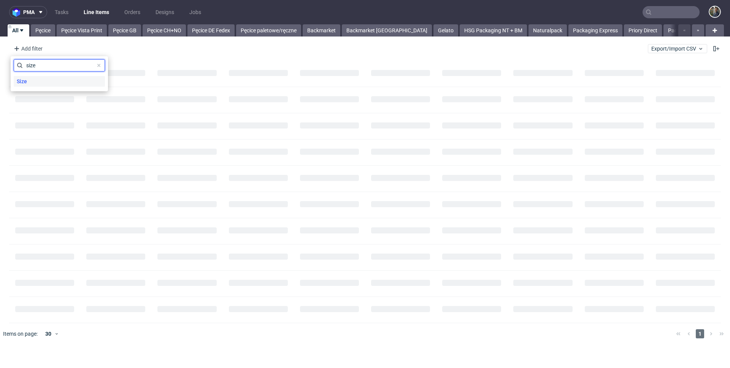
type input "size"
click at [48, 83] on div "Size" at bounding box center [59, 81] width 91 height 11
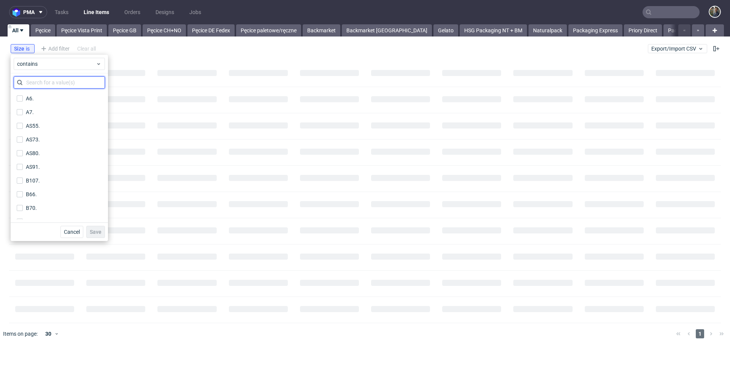
click at [48, 83] on input "text" at bounding box center [59, 82] width 91 height 12
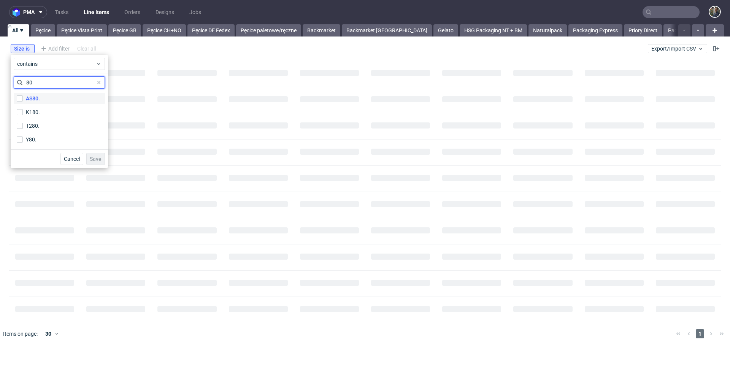
type input "80"
click at [43, 97] on label "AS80." at bounding box center [59, 98] width 91 height 11
click at [23, 97] on input "AS80." at bounding box center [20, 98] width 6 height 6
checkbox input "true"
click at [93, 156] on span "Save" at bounding box center [96, 158] width 12 height 5
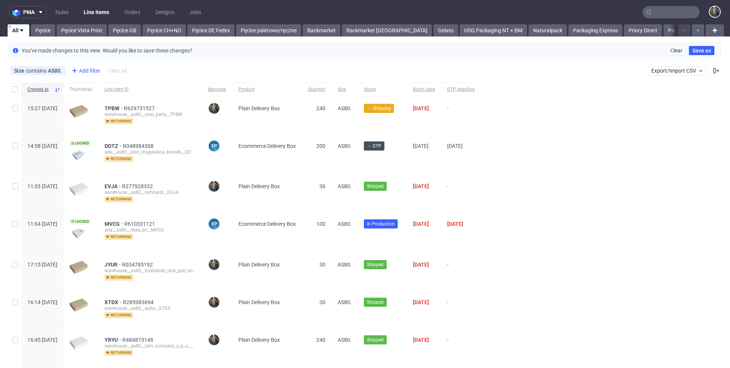
click at [83, 68] on div "Add filter" at bounding box center [84, 71] width 33 height 12
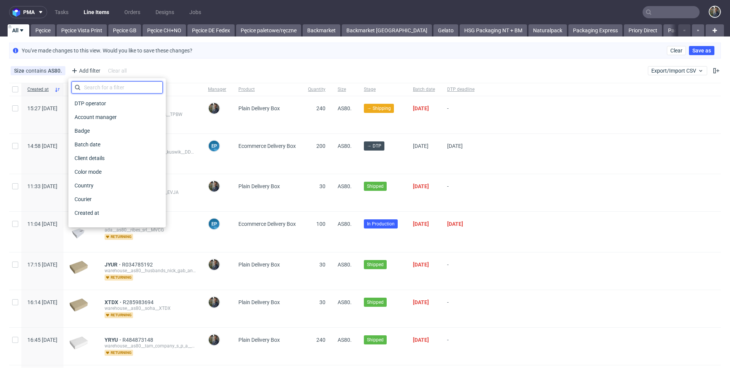
click at [94, 87] on input "text" at bounding box center [116, 87] width 91 height 12
click at [325, 107] on span "240" at bounding box center [320, 108] width 9 height 6
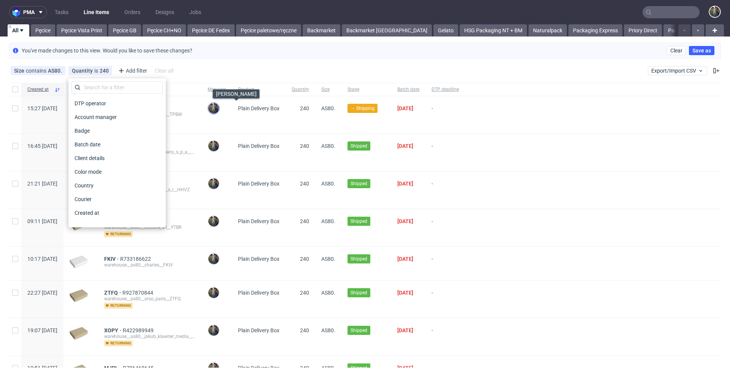
click at [219, 111] on img at bounding box center [213, 108] width 11 height 11
click at [395, 72] on div "Size contains AS80. Quantity is 240 Production manager contains Maciej Sobola A…" at bounding box center [365, 71] width 730 height 18
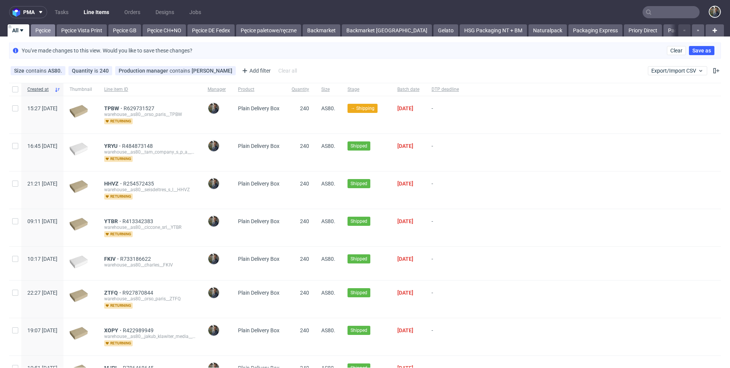
click at [53, 27] on link "Pęcice" at bounding box center [43, 30] width 24 height 12
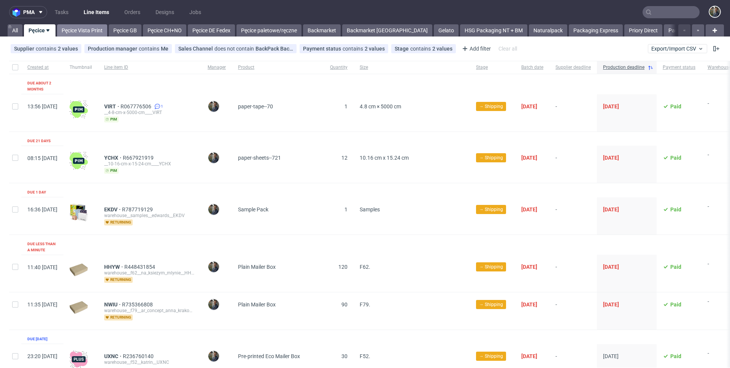
click at [83, 32] on link "Pęcice Vista Print" at bounding box center [82, 30] width 50 height 12
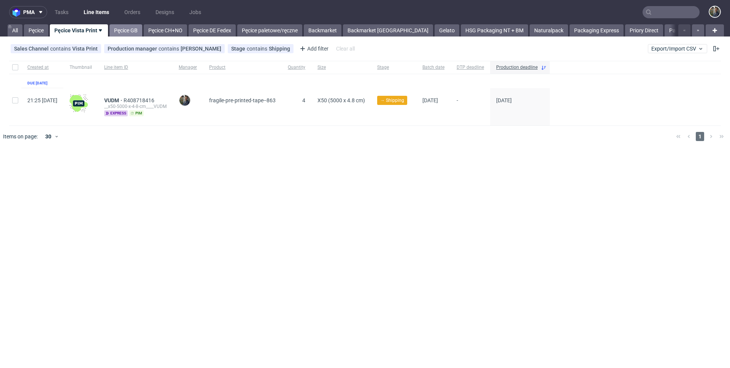
click at [123, 28] on link "Pęcice GB" at bounding box center [125, 30] width 33 height 12
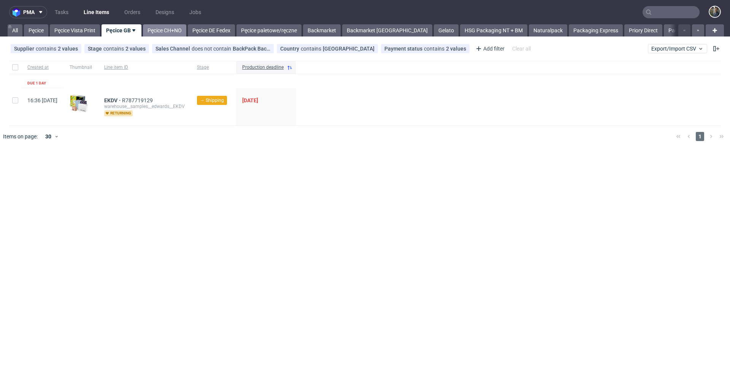
click at [173, 32] on link "Pęcice CH+NO" at bounding box center [164, 30] width 43 height 12
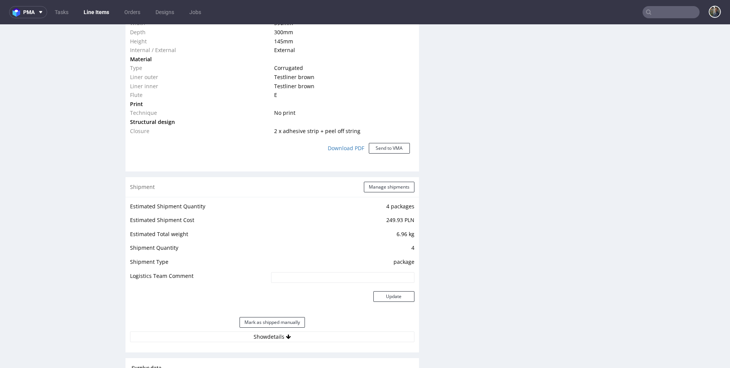
scroll to position [687, 0]
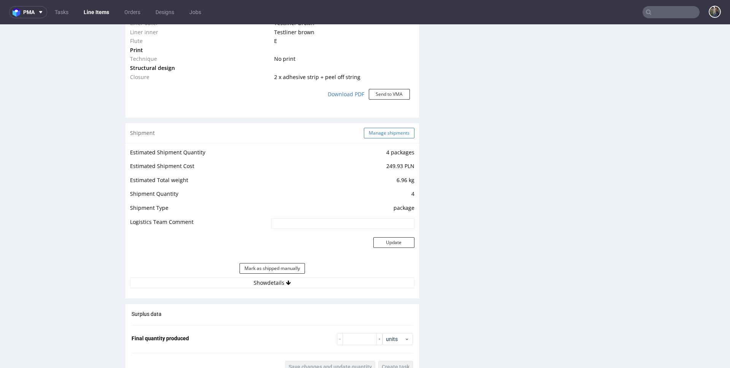
click at [364, 132] on button "Manage shipments" at bounding box center [389, 133] width 51 height 11
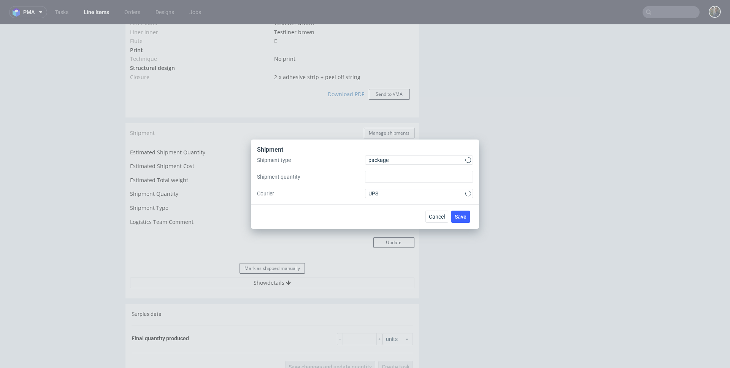
type input "4"
click at [372, 130] on div "Shipment Shipment type package Shipment quantity 4 Courier UPS Cancel Save" at bounding box center [365, 184] width 730 height 368
click at [382, 156] on span "package" at bounding box center [416, 160] width 97 height 8
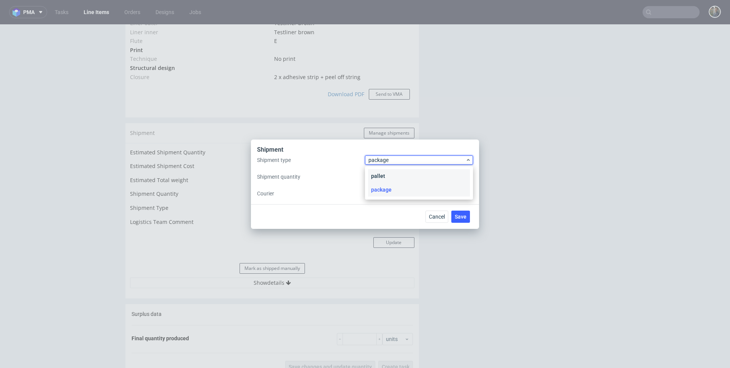
click at [386, 171] on div "pallet" at bounding box center [419, 176] width 102 height 14
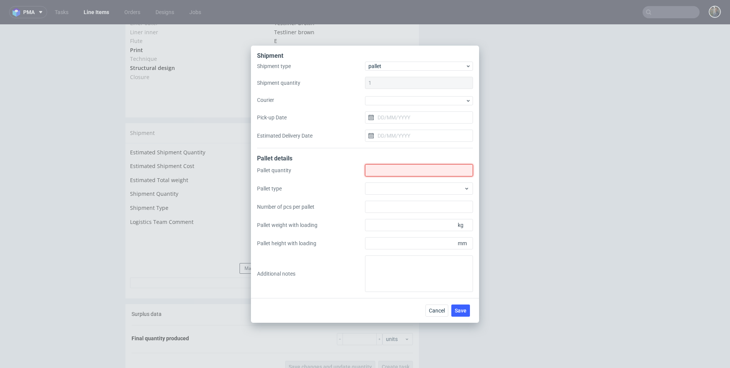
click at [386, 171] on input "Shipment type" at bounding box center [419, 170] width 108 height 12
type input "1"
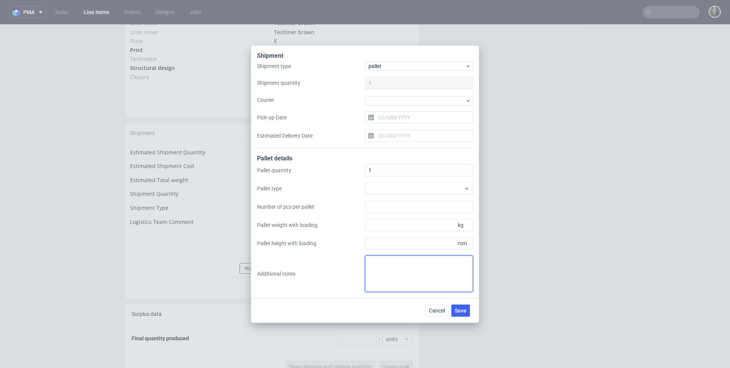
click at [408, 285] on textarea at bounding box center [419, 273] width 108 height 36
paste textarea "1 paleta 120x 100 wys 60 - 87 kg"
type textarea "1 paleta 120x 100 wys 60 - 87 kg"
click at [462, 311] on span "Save" at bounding box center [460, 310] width 12 height 5
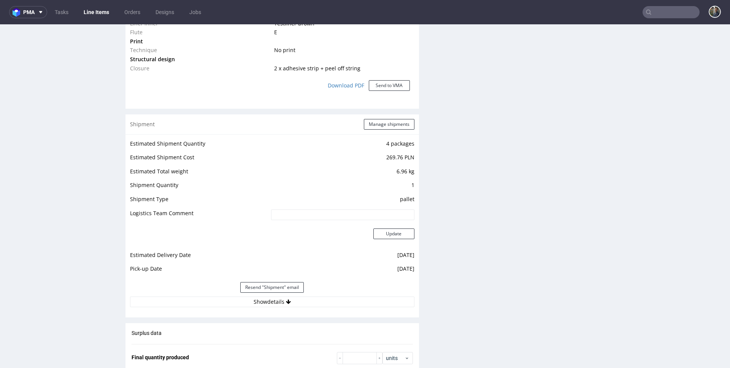
scroll to position [850, 0]
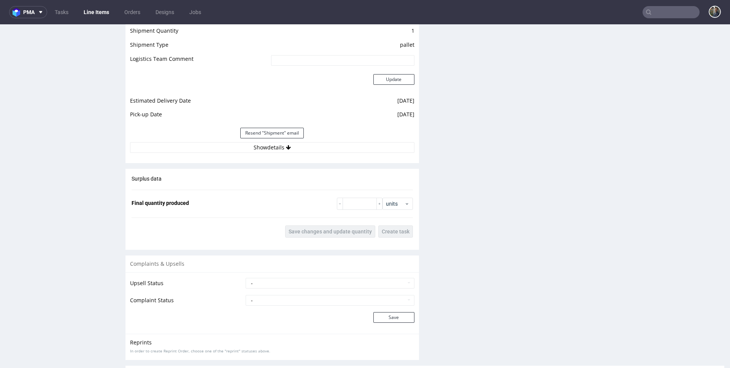
click at [288, 154] on div "Estimated Shipment Quantity 4 packages Estimated Shipment Cost 269.76 PLN Estim…" at bounding box center [271, 68] width 293 height 177
click at [284, 150] on button "Show details" at bounding box center [272, 147] width 284 height 11
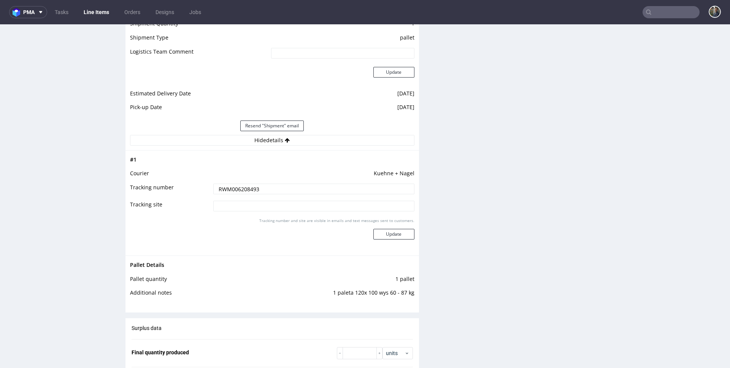
scroll to position [865, 0]
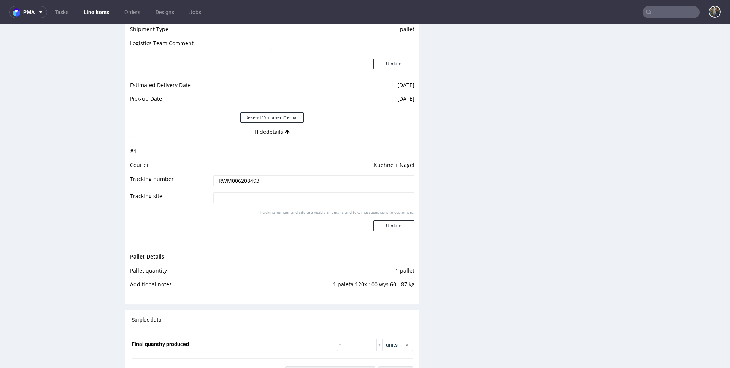
click at [386, 287] on td "1 paleta 120x 100 wys 60 - 87 kg" at bounding box center [321, 287] width 186 height 14
copy td "1 paleta 120x 100 wys 60 - 87 kg"
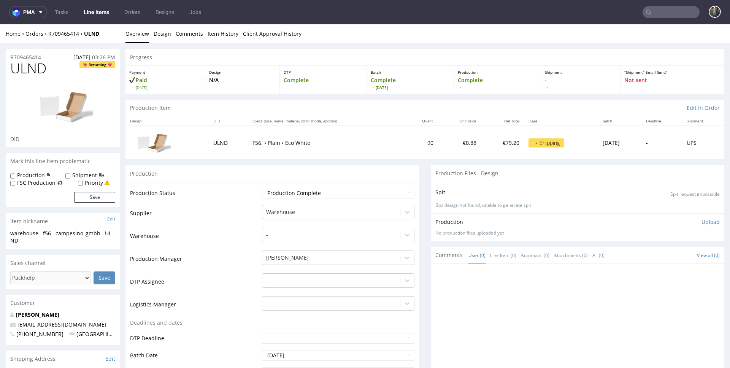
click at [23, 68] on span "ULND" at bounding box center [28, 68] width 36 height 15
copy span "ULND"
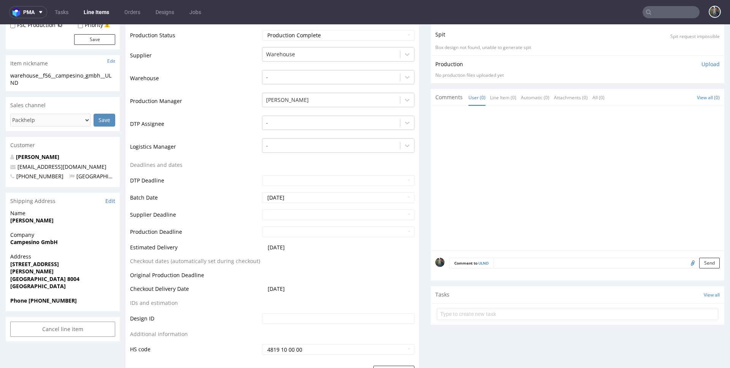
click at [686, 263] on input "file" at bounding box center [691, 263] width 11 height 10
type input "C:\fakepath\ULND.pdf"
click at [699, 263] on button "Send" at bounding box center [709, 263] width 21 height 11
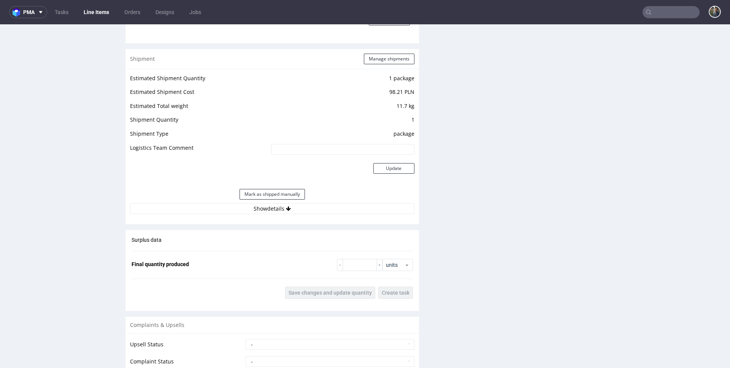
scroll to position [663, 0]
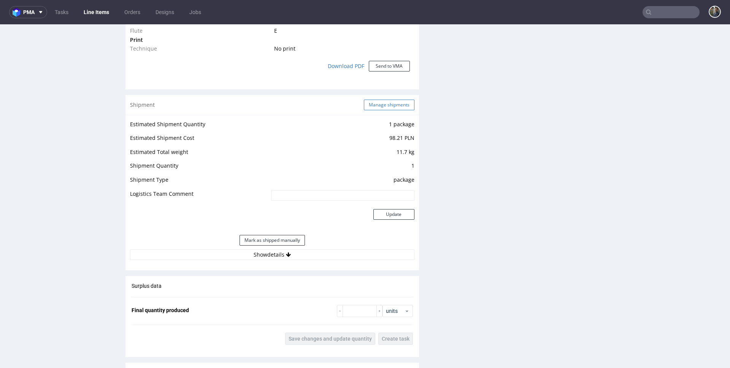
click at [372, 101] on button "Manage shipments" at bounding box center [389, 105] width 51 height 11
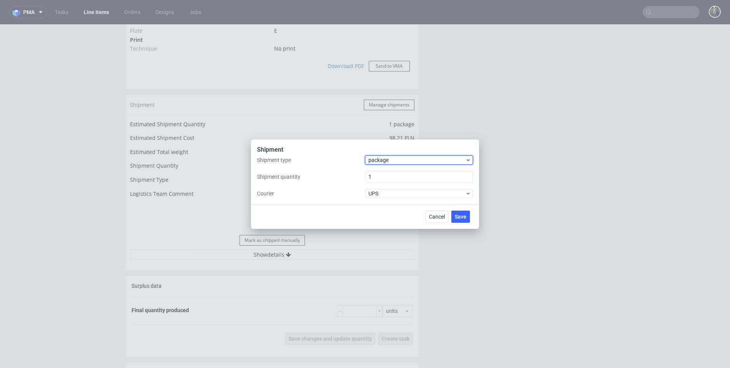
click at [385, 159] on span "package" at bounding box center [416, 160] width 97 height 8
click at [386, 194] on div "package" at bounding box center [419, 190] width 102 height 14
drag, startPoint x: 383, startPoint y: 178, endPoint x: 344, endPoint y: 176, distance: 39.2
click at [344, 176] on div "Shipment type package Shipment quantity 1 Courier UPS" at bounding box center [365, 176] width 216 height 43
click at [380, 196] on span "UPS" at bounding box center [416, 194] width 97 height 8
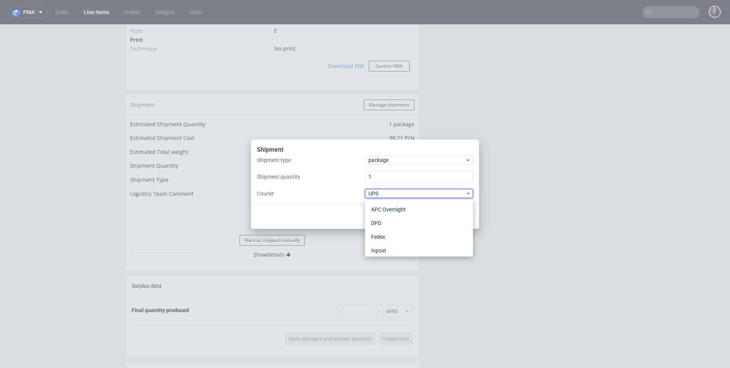
scroll to position [72, 0]
click at [331, 199] on div "Shipment Shipment type package Shipment quantity 1 Courier UPS" at bounding box center [365, 171] width 228 height 65
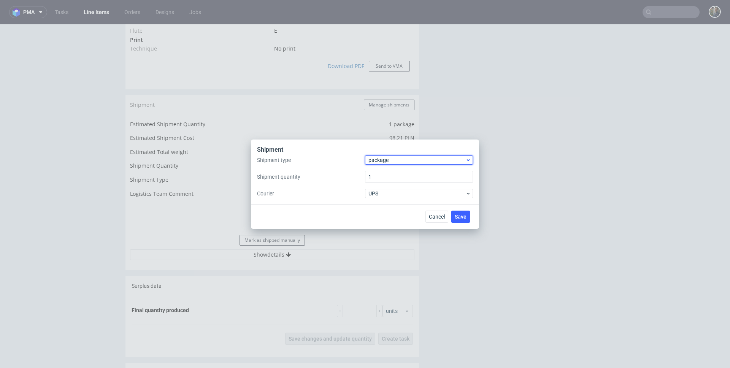
click at [378, 160] on span "package" at bounding box center [416, 160] width 97 height 8
click at [385, 177] on div "pallet" at bounding box center [419, 176] width 102 height 14
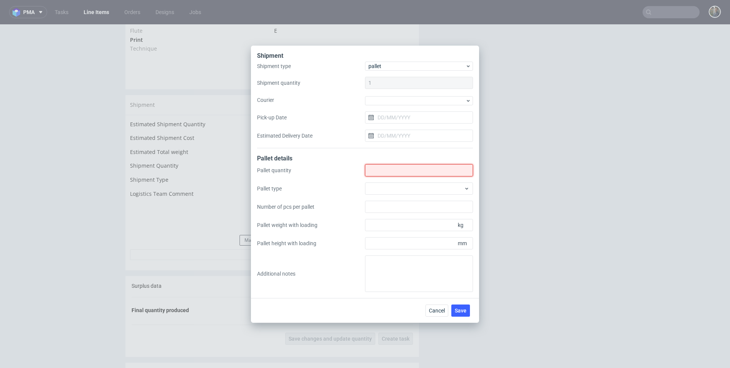
click at [382, 170] on input "Shipment type" at bounding box center [419, 170] width 108 height 12
type input "1"
click at [397, 250] on div "Pallet quantity 1 Pallet type Number of pcs per pallet Pallet weight with loadi…" at bounding box center [365, 228] width 216 height 128
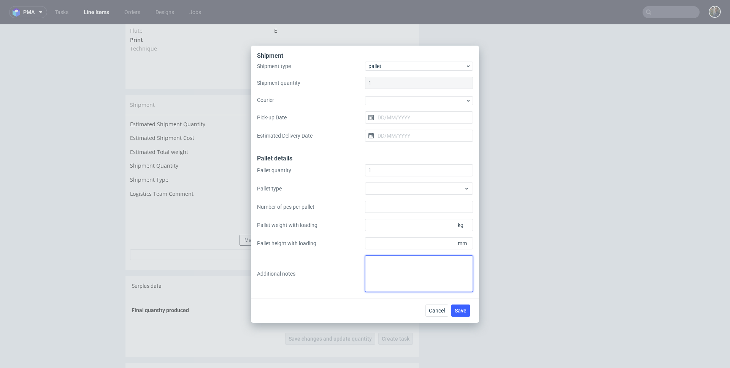
click at [398, 260] on textarea at bounding box center [419, 273] width 108 height 36
paste textarea "72x69x17 14"
type textarea "Błąd W2S, proforma komentarz. 1 paczka 72x69x17 waga 14 kg"
click at [465, 313] on span "Save" at bounding box center [460, 310] width 12 height 5
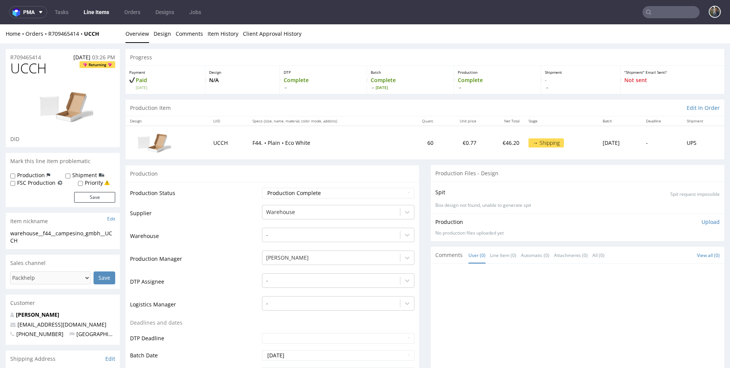
click at [29, 70] on span "UCCH" at bounding box center [28, 68] width 36 height 15
copy span "UCCH"
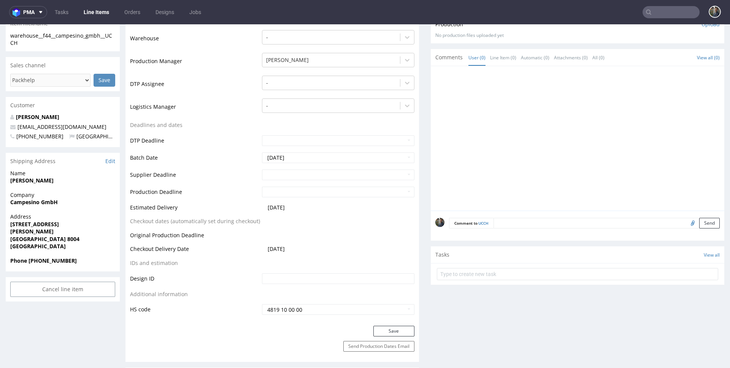
scroll to position [256, 0]
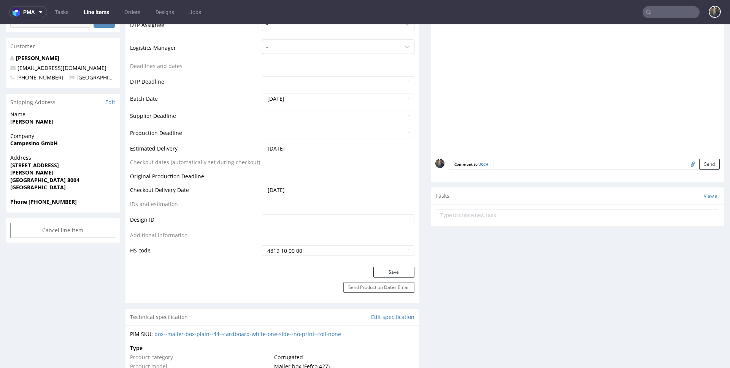
click at [686, 163] on input "file" at bounding box center [691, 164] width 11 height 10
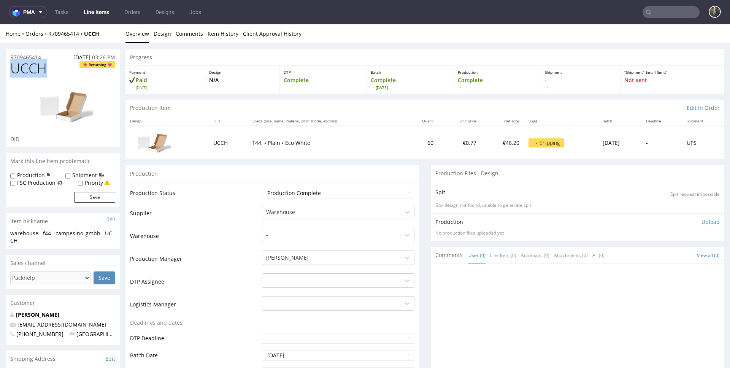
click at [36, 71] on span "UCCH" at bounding box center [28, 68] width 36 height 15
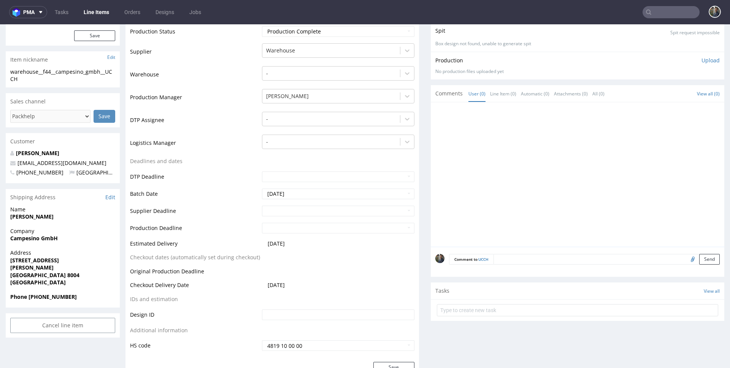
scroll to position [0, 0]
click at [686, 259] on input "file" at bounding box center [691, 259] width 11 height 10
type input "C:\fakepath\UCCH.pdf"
click at [699, 260] on button "Send" at bounding box center [709, 259] width 21 height 11
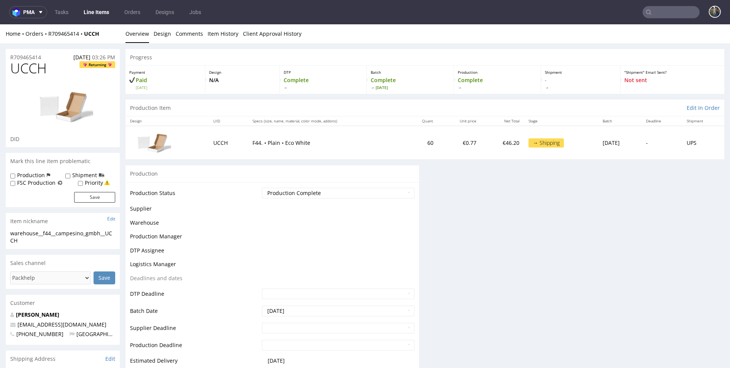
scroll to position [0, 0]
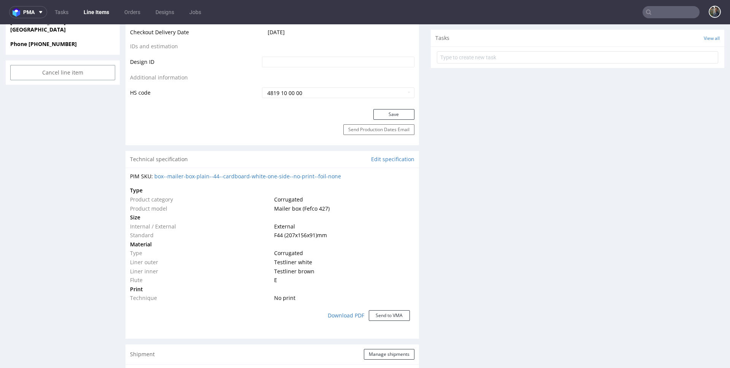
scroll to position [668, 0]
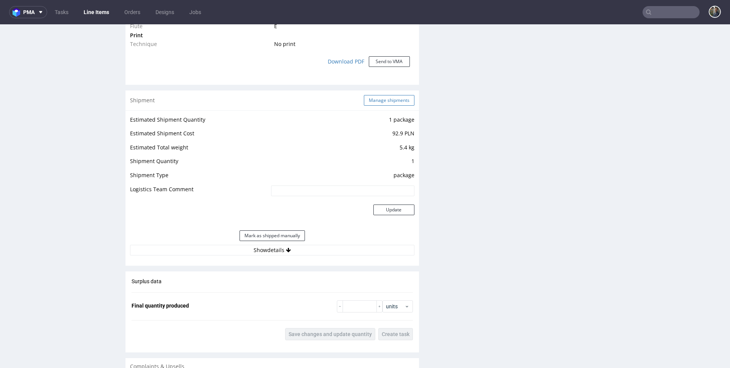
drag, startPoint x: 385, startPoint y: 106, endPoint x: 379, endPoint y: 102, distance: 7.2
click at [385, 106] on div "Shipment Manage shipments" at bounding box center [271, 100] width 293 height 20
click at [378, 101] on button "Manage shipments" at bounding box center [389, 100] width 51 height 11
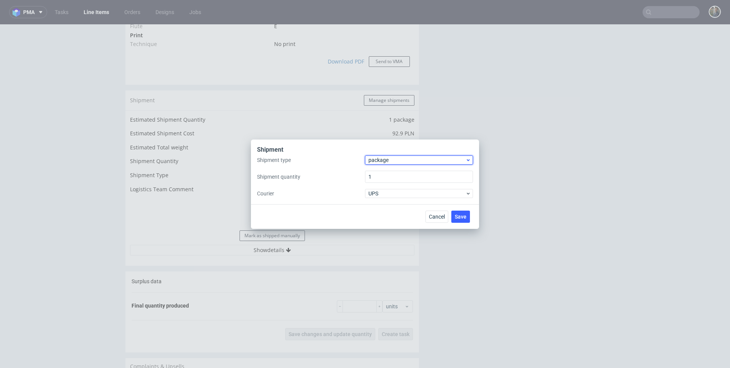
click at [383, 157] on span "package" at bounding box center [416, 160] width 97 height 8
click at [384, 171] on div "pallet" at bounding box center [419, 176] width 102 height 14
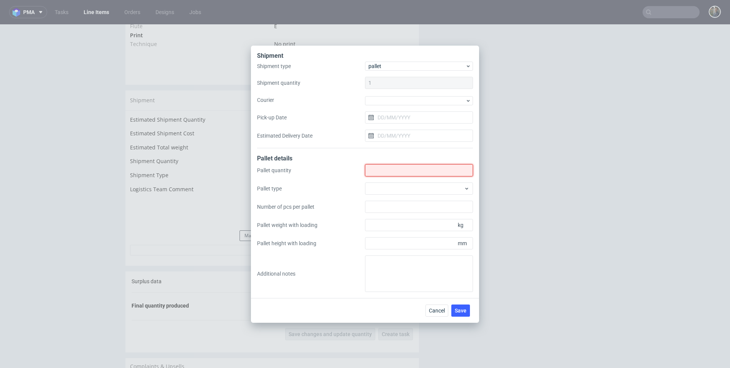
click at [384, 171] on input "Shipment type" at bounding box center [419, 170] width 108 height 12
type input "1"
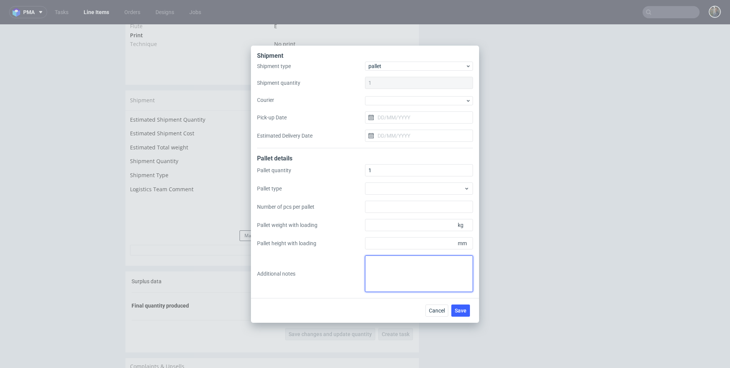
click at [405, 267] on textarea at bounding box center [419, 273] width 108 height 36
paste textarea "60x60x13 6"
click at [444, 263] on textarea "Błąd W2S, proforma komentarz. 60x60x13 6" at bounding box center [419, 273] width 108 height 36
type textarea "Błąd W2S, proforma komentarz. 1 paczka 60x60x13 waga 6 kg"
click at [467, 311] on button "Save" at bounding box center [460, 310] width 19 height 12
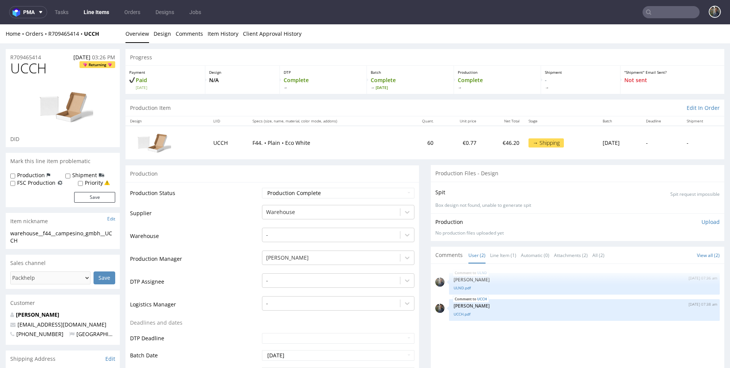
click at [101, 13] on link "Line Items" at bounding box center [96, 12] width 35 height 12
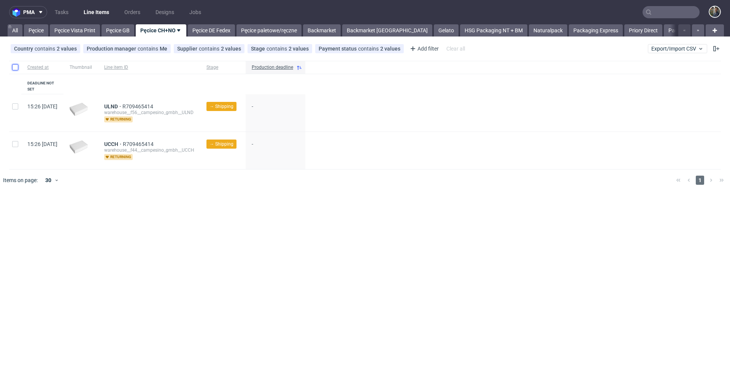
click at [14, 70] on input "checkbox" at bounding box center [15, 67] width 6 height 6
checkbox input "true"
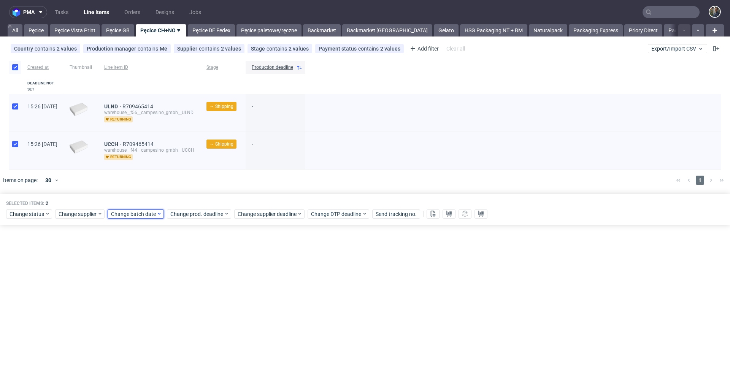
click at [122, 210] on span "Change batch date" at bounding box center [134, 214] width 46 height 8
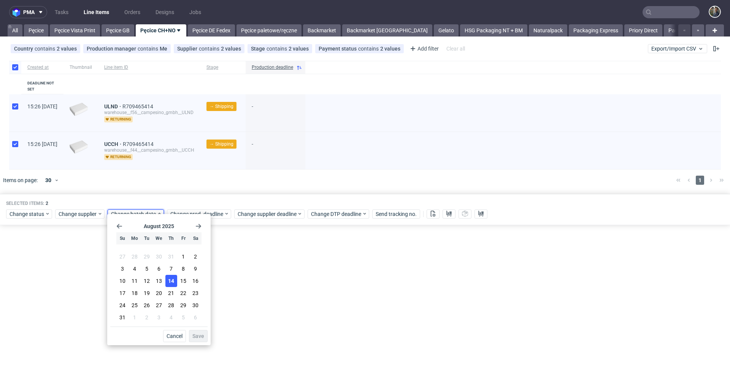
click at [172, 282] on span "14" at bounding box center [171, 281] width 6 height 8
click at [159, 280] on span "13" at bounding box center [159, 281] width 6 height 8
click at [198, 336] on span "Save" at bounding box center [198, 335] width 12 height 5
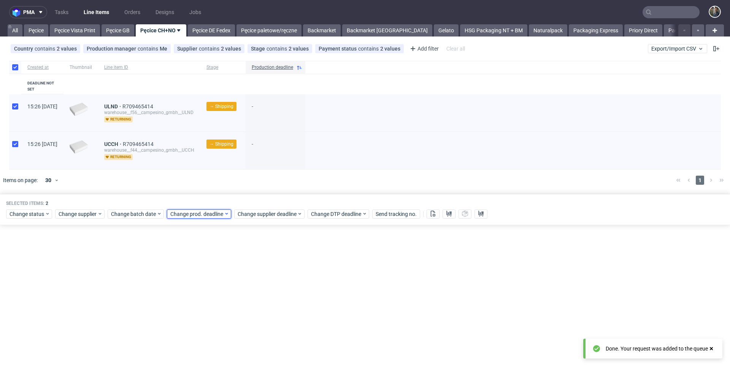
click at [204, 210] on span "Change prod. deadline" at bounding box center [197, 214] width 54 height 8
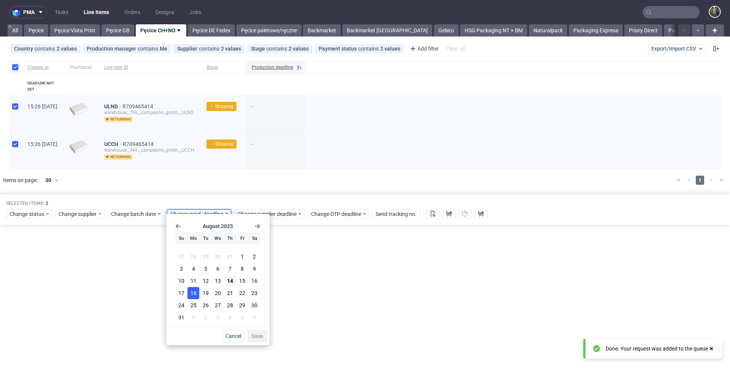
click at [194, 292] on span "18" at bounding box center [193, 293] width 6 height 8
click at [256, 333] on span "Save" at bounding box center [257, 335] width 12 height 5
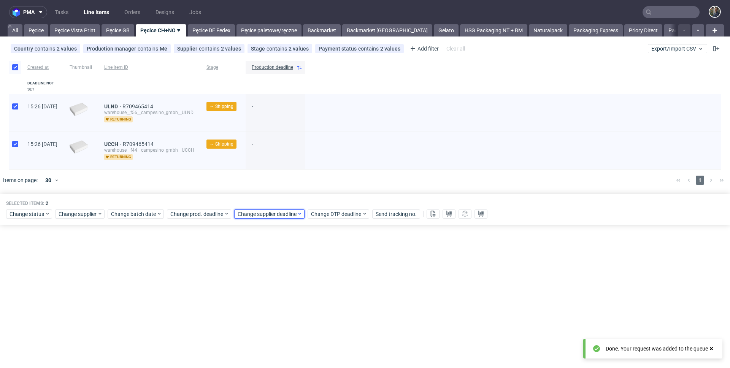
click at [266, 211] on span "Change supplier deadline" at bounding box center [266, 214] width 59 height 8
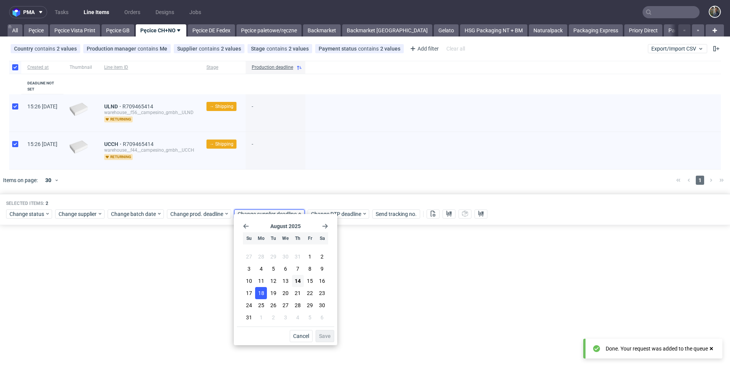
click at [259, 294] on span "18" at bounding box center [261, 293] width 6 height 8
click at [321, 333] on span "Save" at bounding box center [325, 335] width 12 height 5
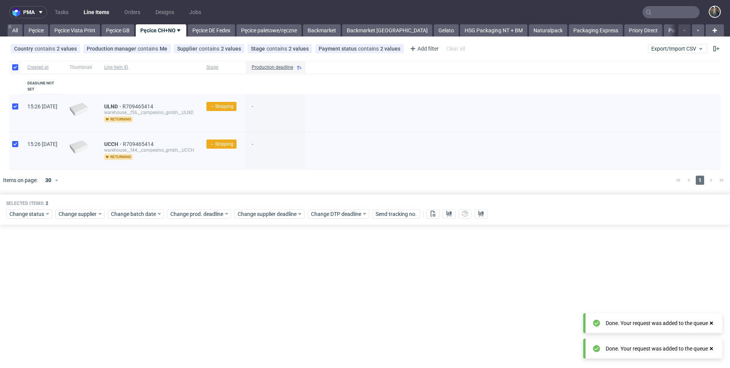
click at [322, 260] on div "pma Tasks Line Items Orders Designs Jobs All Pęcice Pęcice Vista Print Pęcice G…" at bounding box center [365, 184] width 730 height 368
click at [217, 32] on link "Pęcice DE Fedex" at bounding box center [211, 30] width 47 height 12
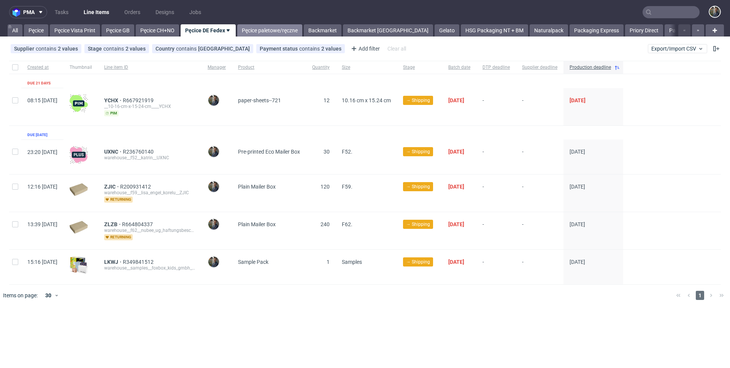
click at [261, 32] on link "Pęcice paletowe/ręczne" at bounding box center [269, 30] width 65 height 12
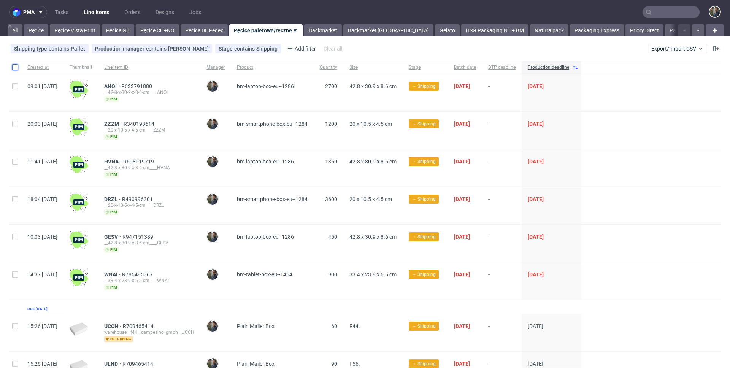
click at [17, 68] on input "checkbox" at bounding box center [15, 67] width 6 height 6
checkbox input "true"
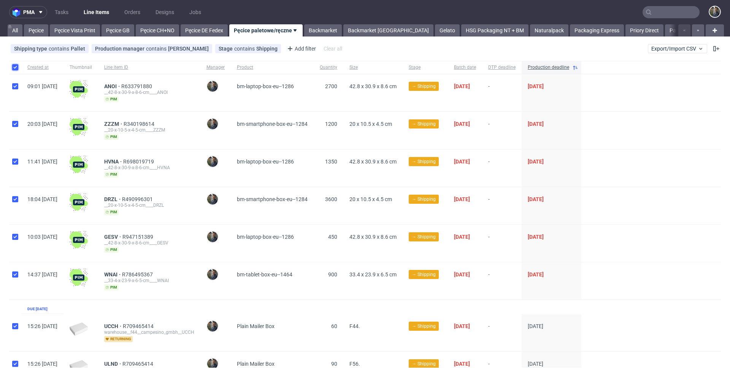
checkbox input "true"
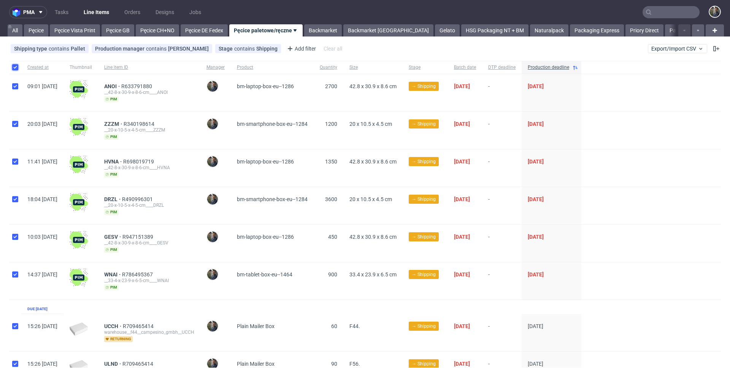
checkbox input "true"
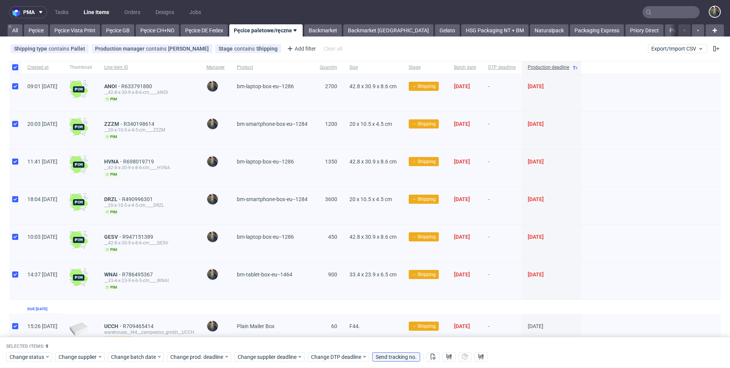
click at [393, 359] on span "Send tracking no." at bounding box center [395, 356] width 41 height 5
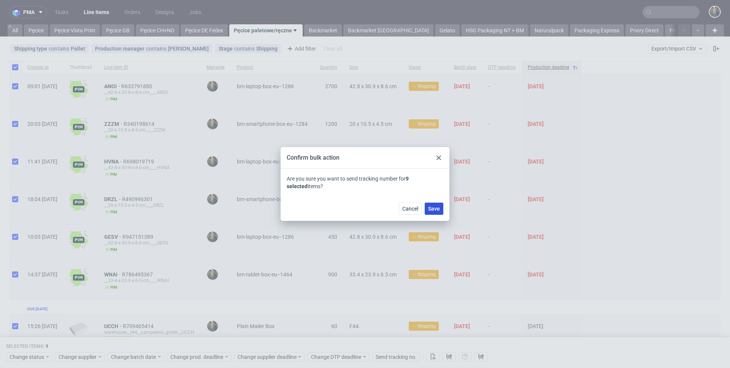
click at [435, 212] on button "Save" at bounding box center [433, 209] width 19 height 12
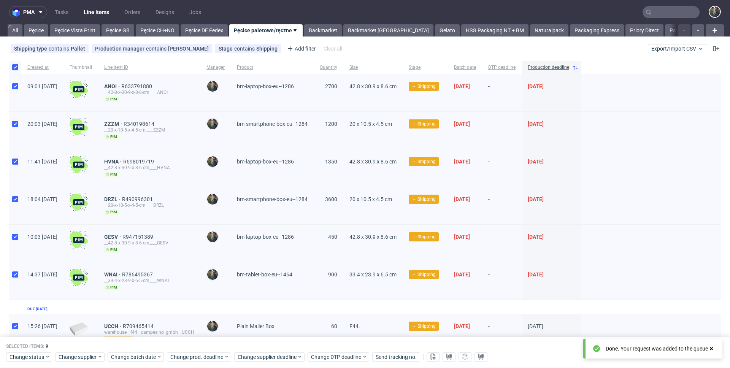
click at [329, 309] on div "Created at Thumbnail Line item ID Manager Product Quantity Size Stage Batch dat…" at bounding box center [364, 244] width 711 height 366
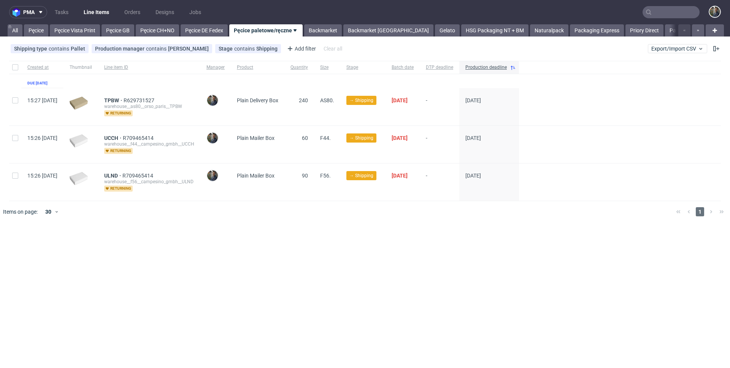
click at [239, 239] on div "pma Tasks Line Items Orders Designs Jobs All Pęcice Pęcice Vista Print Pęcice G…" at bounding box center [365, 184] width 730 height 368
click at [240, 240] on div "pma Tasks Line Items Orders Designs Jobs All Pęcice Pęcice Vista Print Pęcice G…" at bounding box center [365, 184] width 730 height 368
click at [324, 32] on link "Backmarket" at bounding box center [323, 30] width 38 height 12
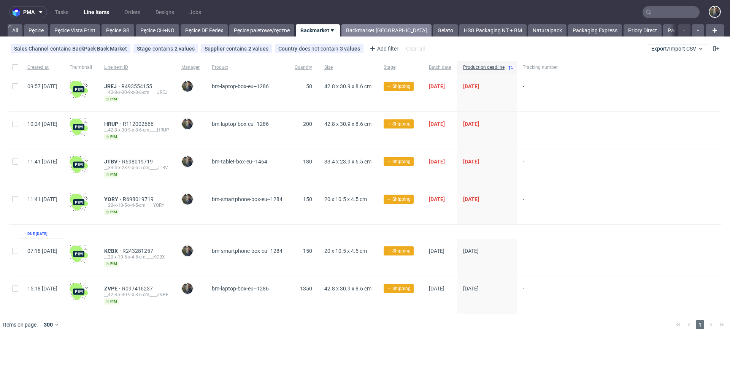
click at [367, 33] on link "Backmarket [GEOGRAPHIC_DATA]" at bounding box center [386, 30] width 90 height 12
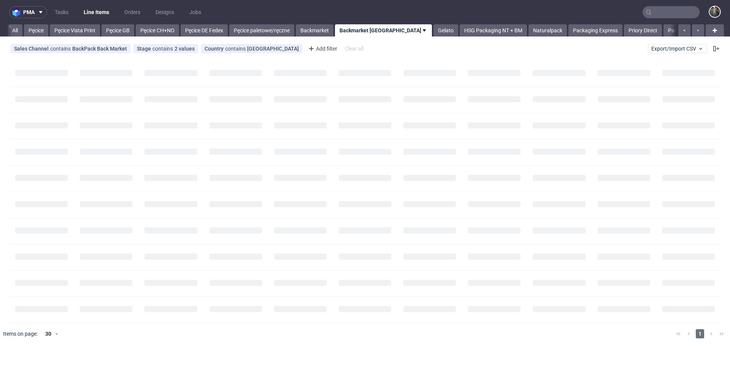
scroll to position [0, 25]
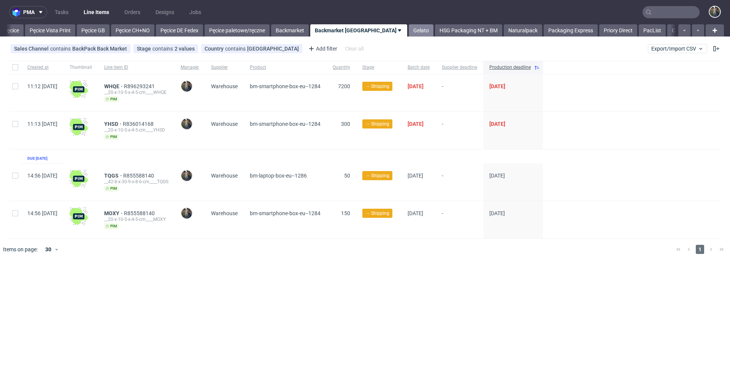
click at [408, 31] on link "Gelato" at bounding box center [420, 30] width 25 height 12
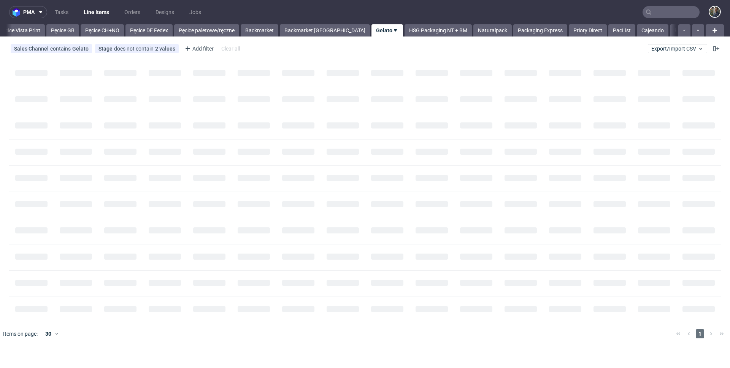
scroll to position [0, 61]
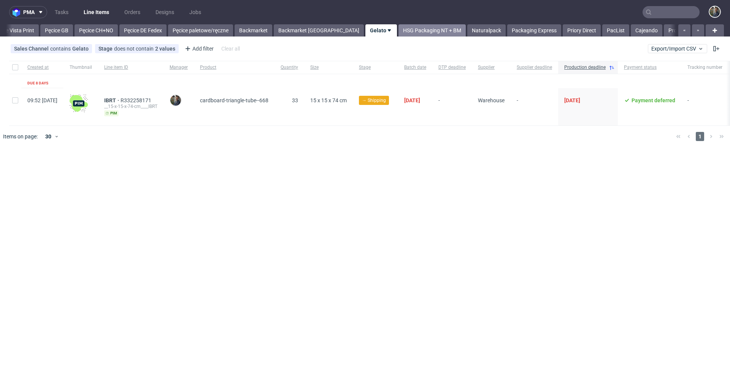
click at [398, 32] on link "HSG Packaging NT + BM" at bounding box center [431, 30] width 67 height 12
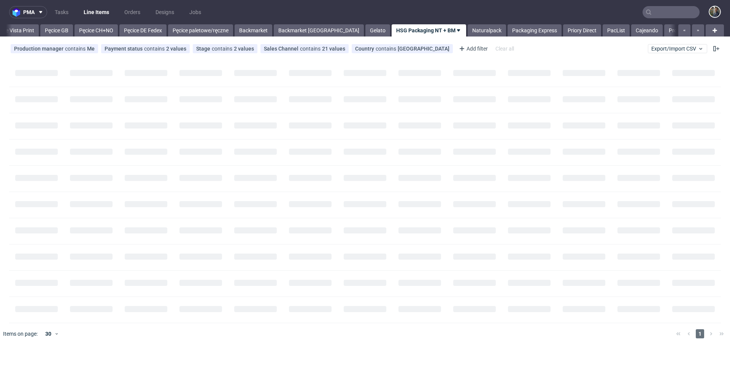
scroll to position [0, 109]
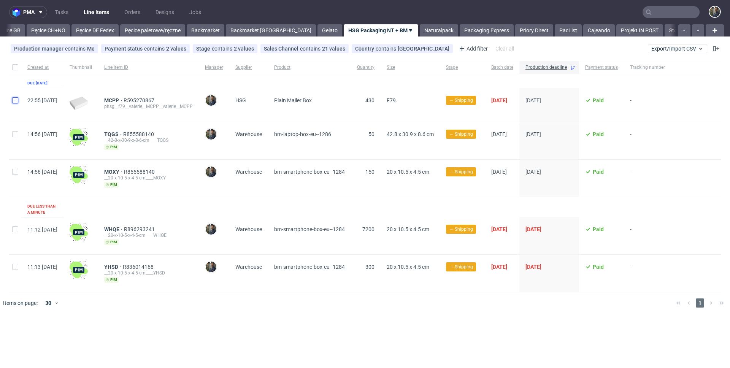
click at [14, 103] on input "checkbox" at bounding box center [15, 100] width 6 height 6
checkbox input "true"
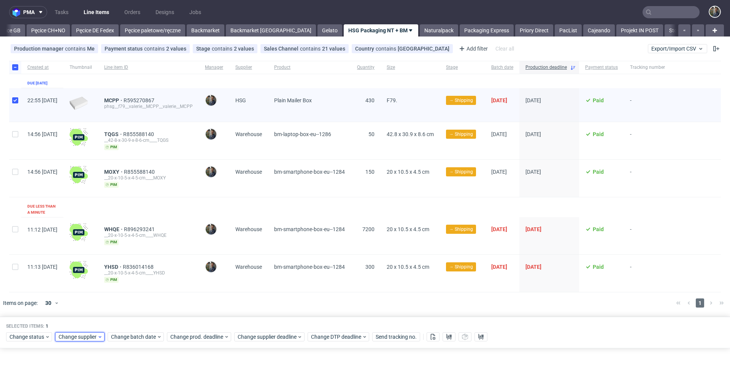
click at [74, 333] on span "Change supplier" at bounding box center [78, 337] width 39 height 8
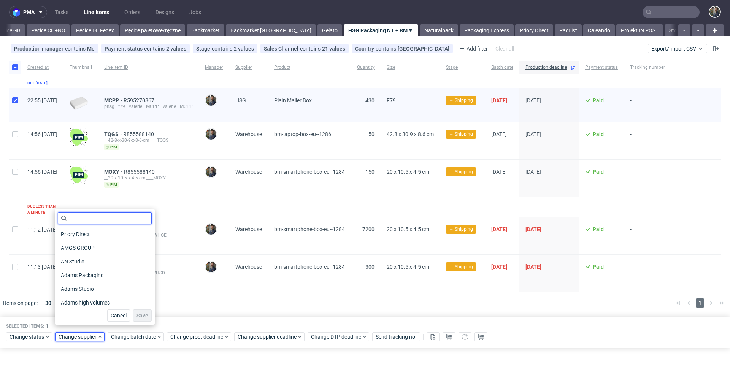
click at [90, 218] on input "text" at bounding box center [105, 218] width 94 height 12
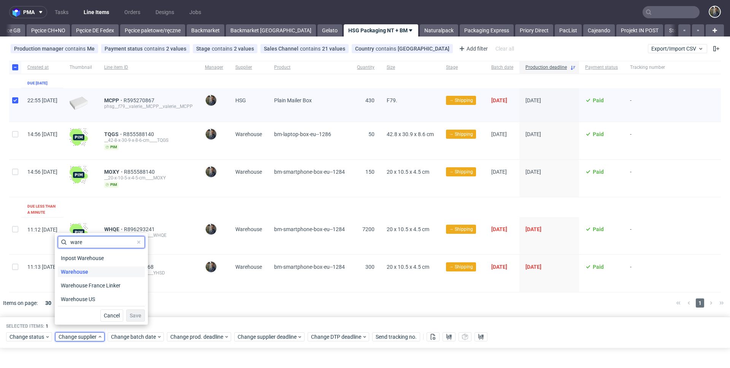
type input "ware"
click at [81, 273] on span "Warehouse" at bounding box center [74, 271] width 33 height 11
click at [130, 313] on span "Save" at bounding box center [136, 315] width 12 height 5
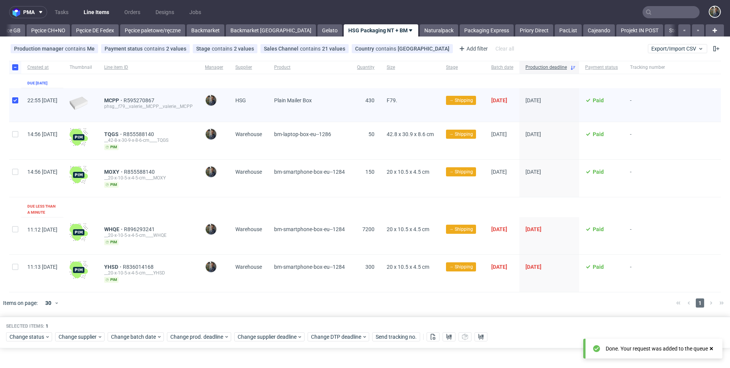
click at [194, 298] on div at bounding box center [375, 302] width 587 height 21
click at [713, 349] on icon at bounding box center [711, 348] width 7 height 6
click at [298, 301] on div at bounding box center [375, 302] width 587 height 21
click at [196, 293] on div at bounding box center [375, 302] width 587 height 21
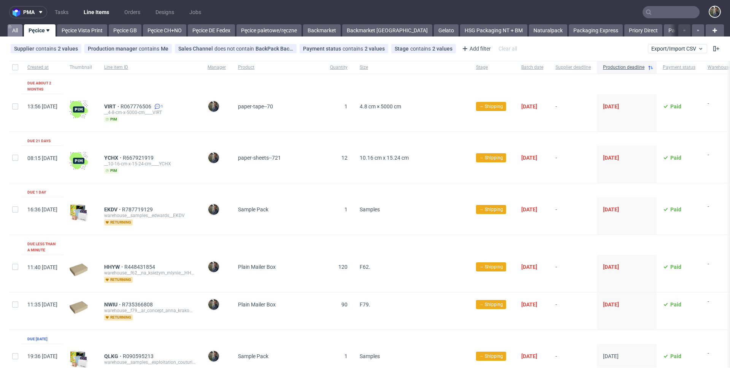
click at [15, 26] on link "All" at bounding box center [15, 30] width 15 height 12
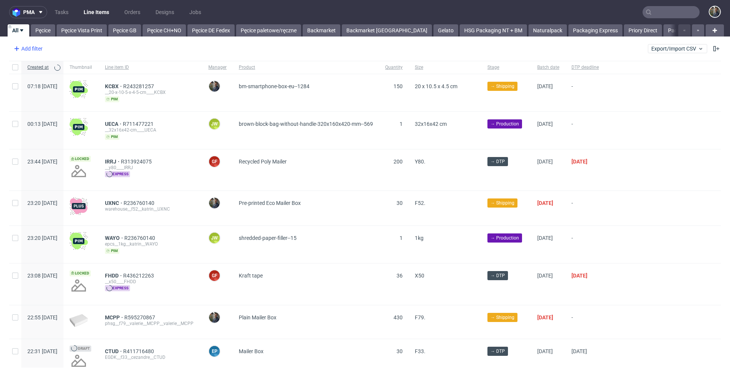
click at [28, 48] on div "Add filter" at bounding box center [27, 49] width 33 height 12
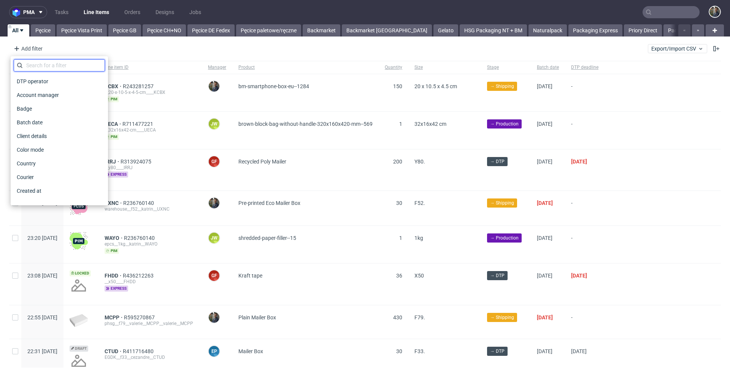
click at [38, 64] on input "text" at bounding box center [59, 65] width 91 height 12
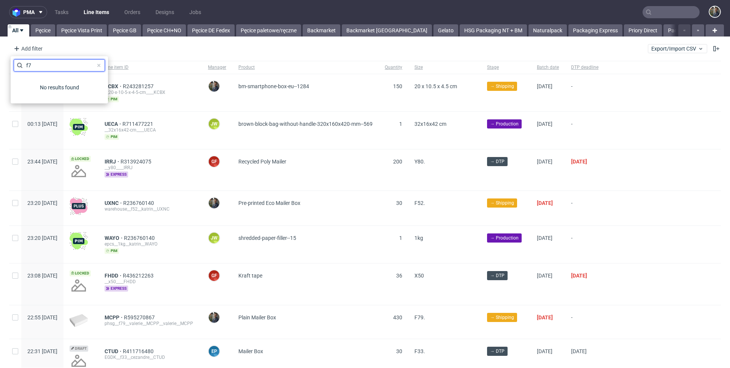
type input "f"
type input "siz"
click at [27, 79] on span "Size" at bounding box center [22, 81] width 16 height 11
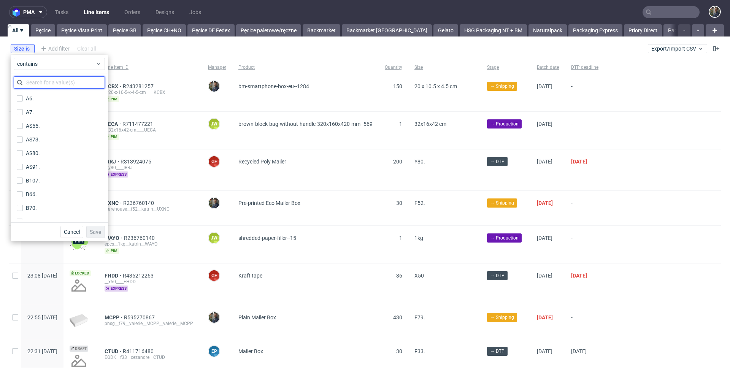
click at [33, 81] on input "text" at bounding box center [59, 82] width 91 height 12
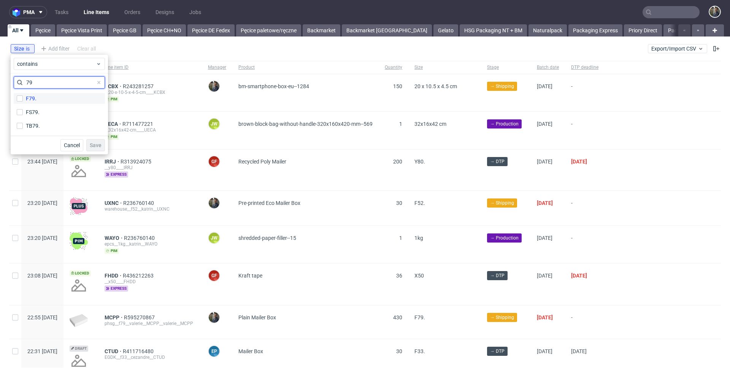
type input "79"
click at [31, 97] on div "F79." at bounding box center [31, 99] width 11 height 8
click at [23, 97] on input "F79." at bounding box center [20, 98] width 6 height 6
checkbox input "true"
click at [100, 142] on span "Save" at bounding box center [96, 144] width 12 height 5
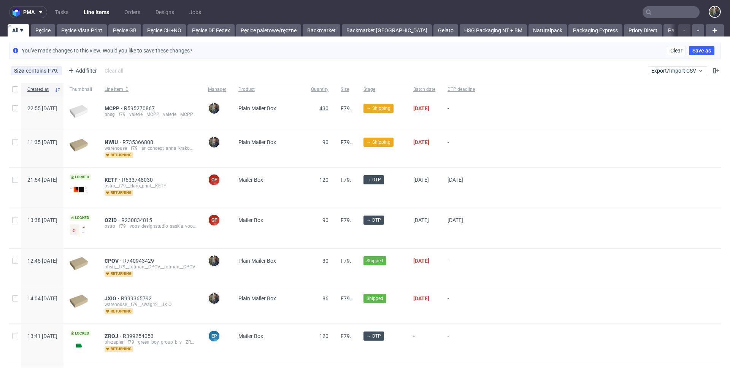
click at [328, 108] on span "430" at bounding box center [323, 108] width 9 height 6
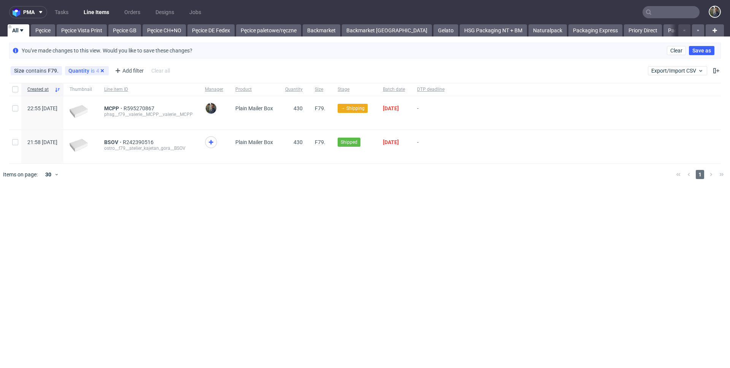
click at [101, 70] on use at bounding box center [102, 70] width 3 height 3
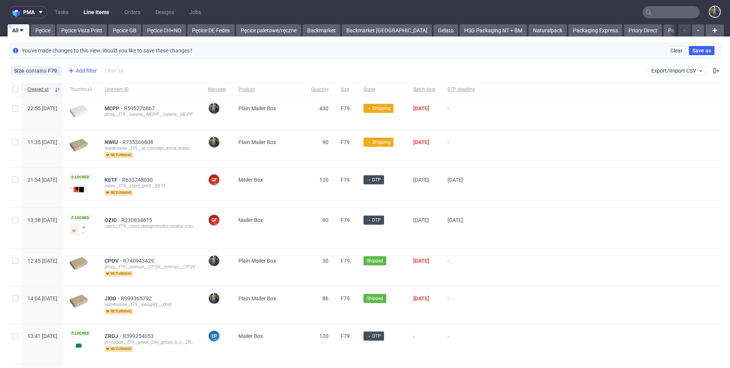
click at [84, 70] on div "Add filter" at bounding box center [81, 71] width 33 height 12
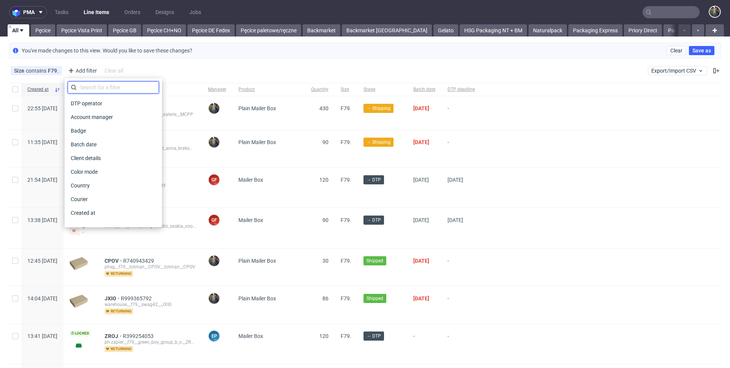
click at [95, 84] on input "text" at bounding box center [113, 87] width 91 height 12
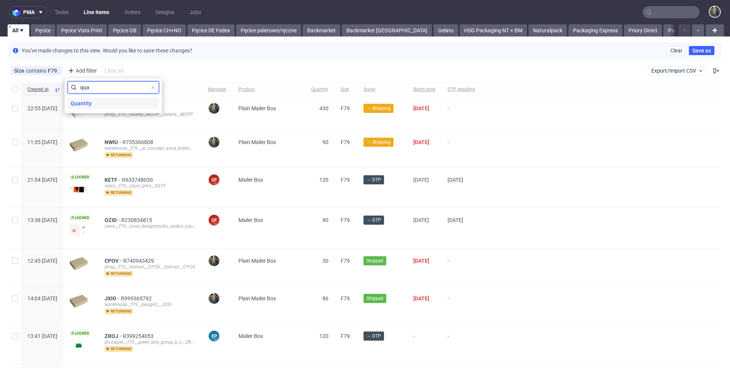
type input "qua"
click at [101, 101] on div "Quantity" at bounding box center [113, 103] width 91 height 11
click at [100, 87] on span "is" at bounding box center [110, 86] width 79 height 8
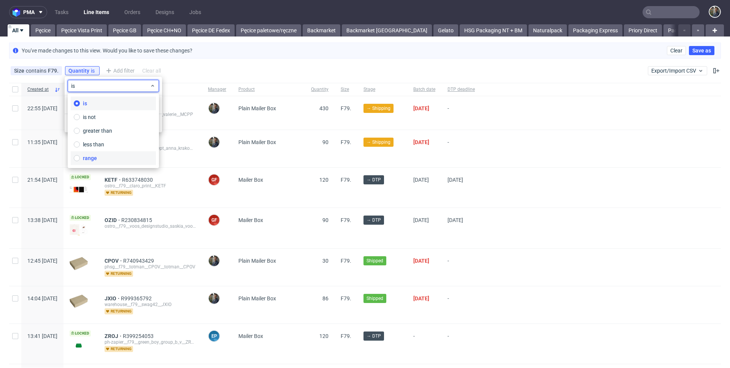
click at [93, 160] on span "range" at bounding box center [90, 158] width 14 height 8
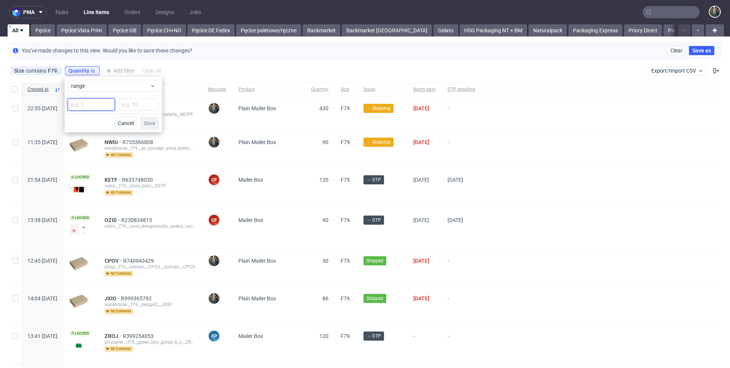
click at [92, 106] on input "number" at bounding box center [91, 104] width 47 height 12
type input "400"
click at [135, 103] on input "number" at bounding box center [139, 104] width 40 height 12
type input "500"
click at [154, 126] on button "Save" at bounding box center [149, 123] width 19 height 12
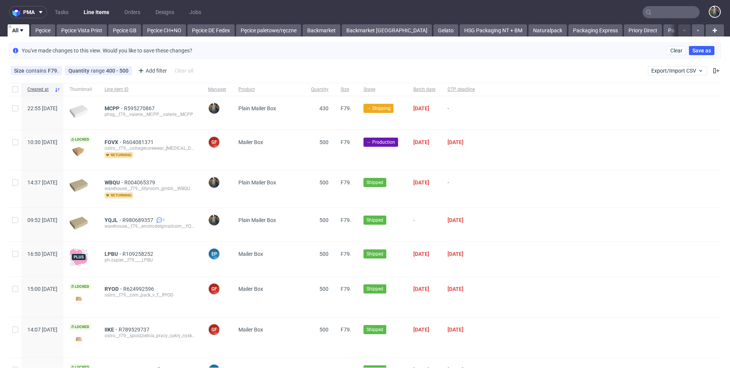
click at [317, 62] on div "Size contains F79. Quantity range 400 - 500 Add filter Hide filters Clear all E…" at bounding box center [365, 71] width 730 height 18
click at [219, 109] on img at bounding box center [214, 108] width 11 height 11
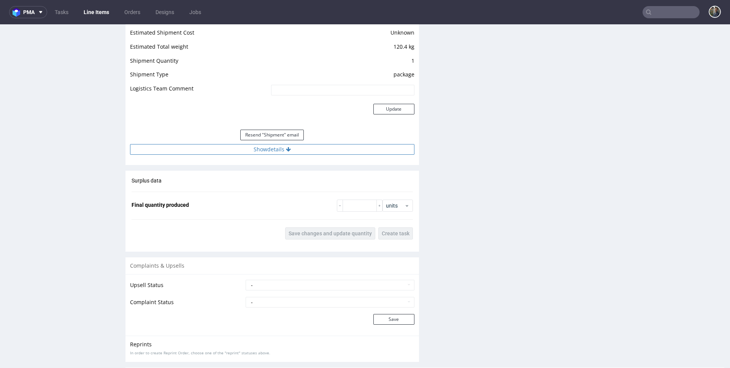
scroll to position [701, 0]
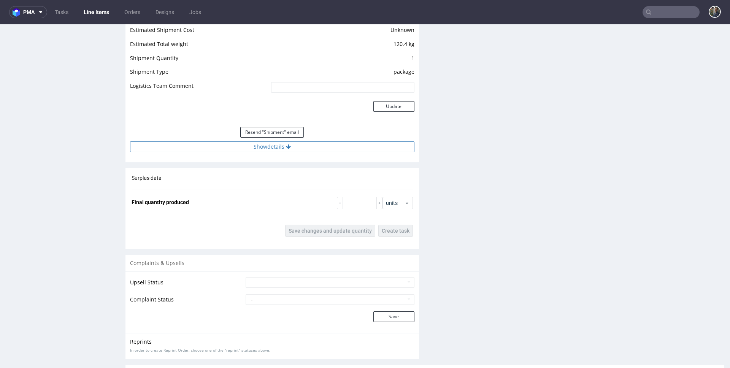
click at [250, 146] on button "Show details" at bounding box center [272, 146] width 284 height 11
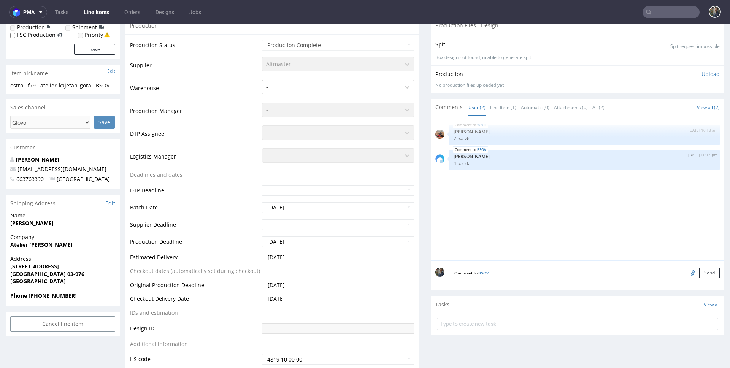
scroll to position [0, 0]
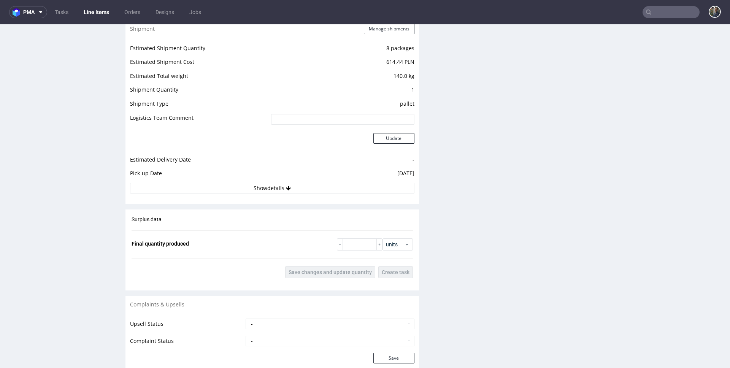
scroll to position [812, 0]
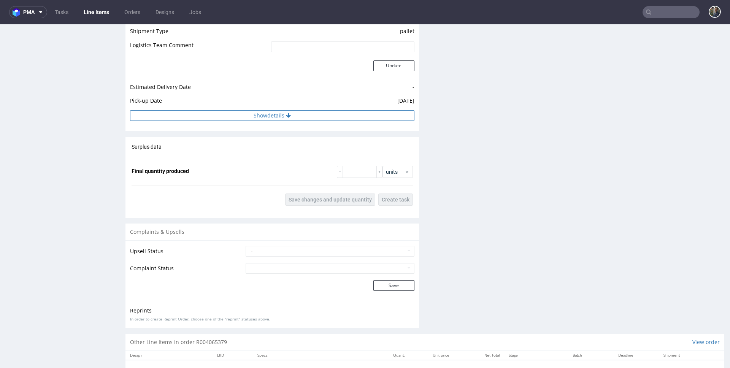
click at [276, 116] on button "Show details" at bounding box center [272, 115] width 284 height 11
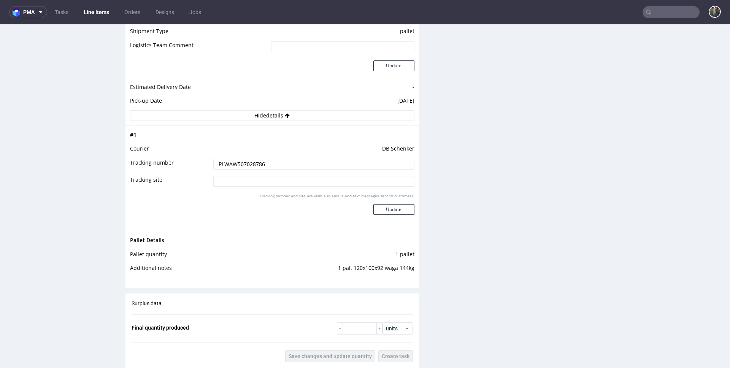
click at [378, 268] on td "1 pal. 120x100x92 waga 144kg" at bounding box center [323, 270] width 182 height 14
copy td "1 pal. 120x100x92 waga 144kg"
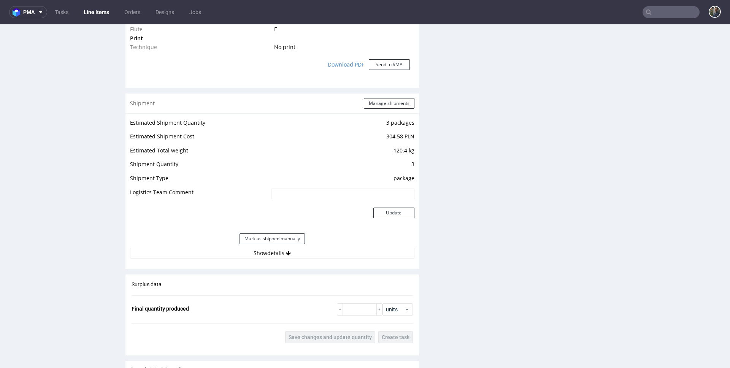
scroll to position [716, 0]
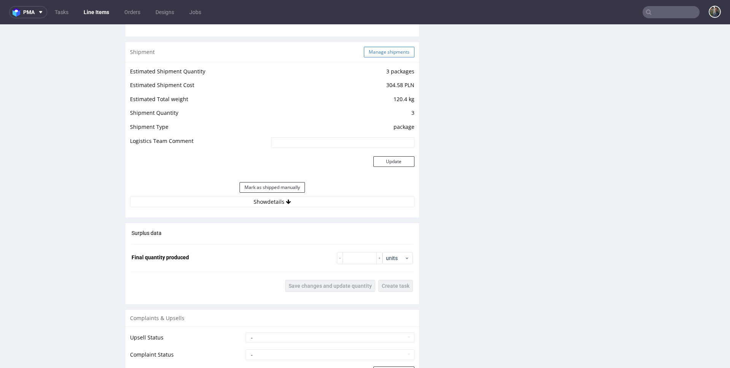
click at [386, 51] on button "Manage shipments" at bounding box center [389, 52] width 51 height 11
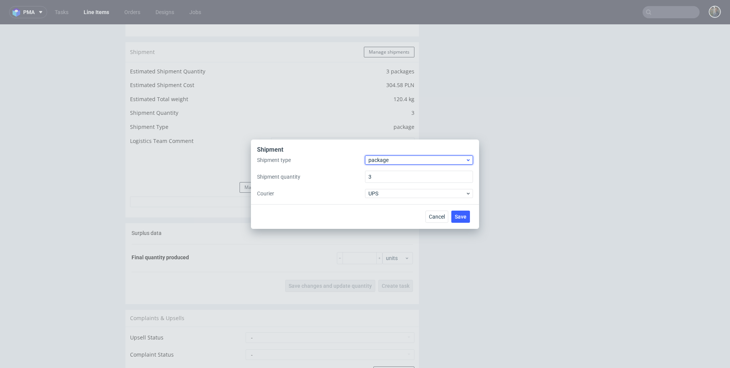
click at [380, 160] on span "package" at bounding box center [416, 160] width 97 height 8
click at [380, 166] on div "pallet package" at bounding box center [419, 182] width 108 height 33
click at [380, 169] on div "pallet" at bounding box center [419, 176] width 102 height 14
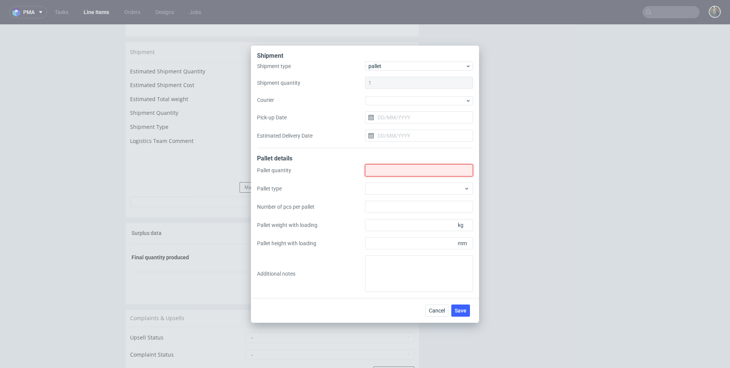
click at [380, 169] on input "Shipment type" at bounding box center [419, 170] width 108 height 12
type input "1"
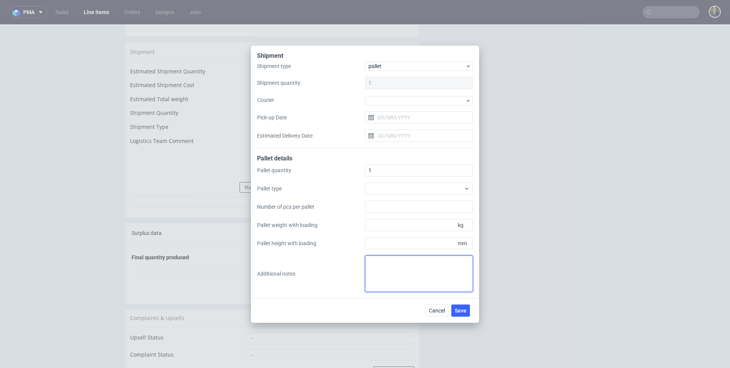
click at [399, 264] on textarea at bounding box center [419, 273] width 108 height 36
paste textarea "1 pal. 120x100x92 waga 144kg"
type textarea "1 pal. 120x100x92 waga 144kg"
click at [467, 307] on button "Save" at bounding box center [460, 310] width 19 height 12
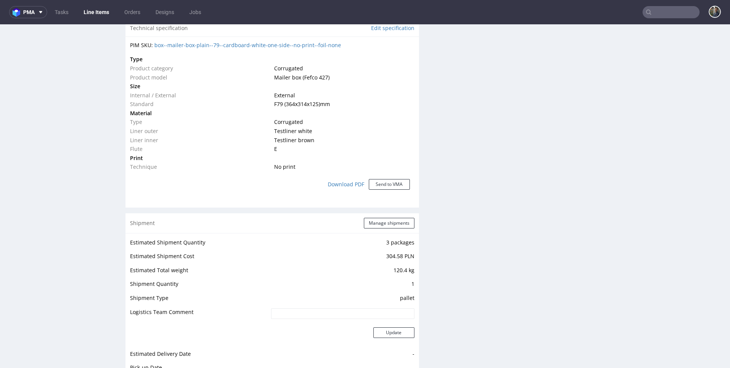
scroll to position [724, 0]
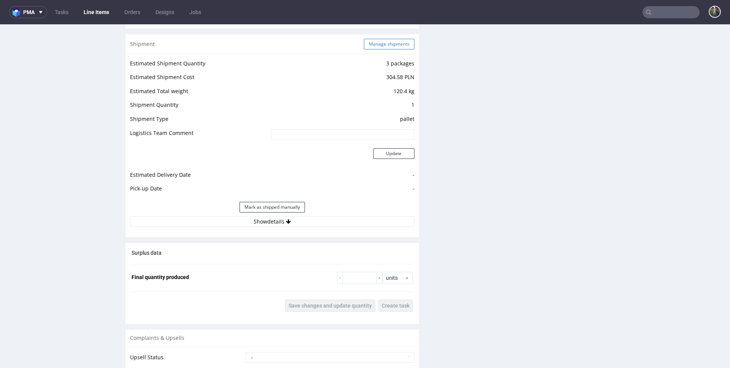
click at [380, 43] on button "Manage shipments" at bounding box center [389, 44] width 51 height 11
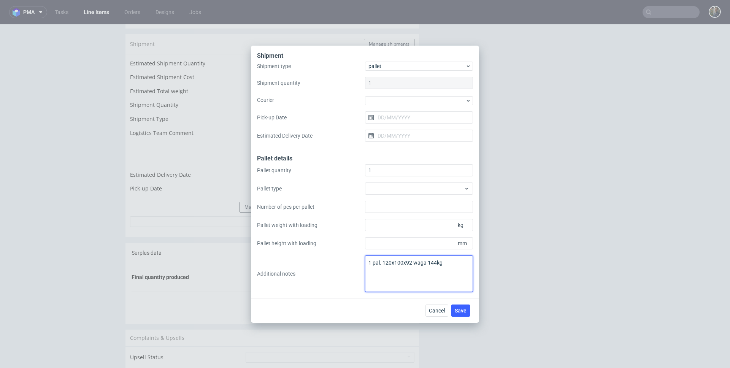
click at [368, 261] on textarea "1 pal. 120x100x92 waga 144kg" at bounding box center [419, 273] width 108 height 36
type textarea "Potrzebna proforma. 1 pal. 120x100x92 waga 144kg"
click at [462, 308] on span "Save" at bounding box center [460, 310] width 12 height 5
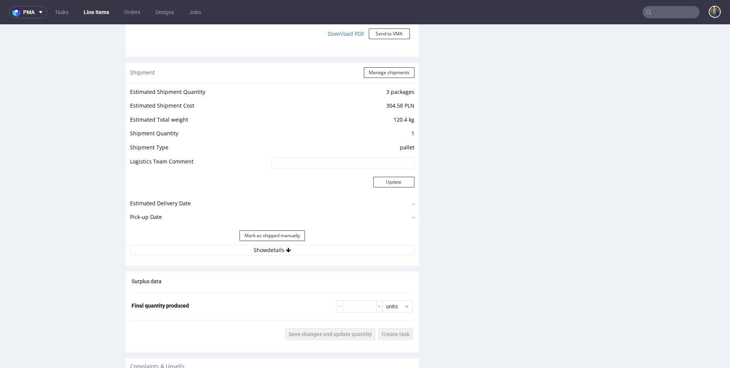
scroll to position [704, 0]
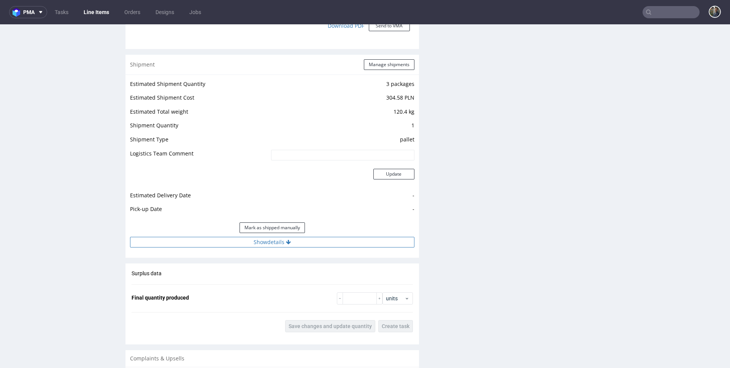
click at [277, 241] on button "Show details" at bounding box center [272, 242] width 284 height 11
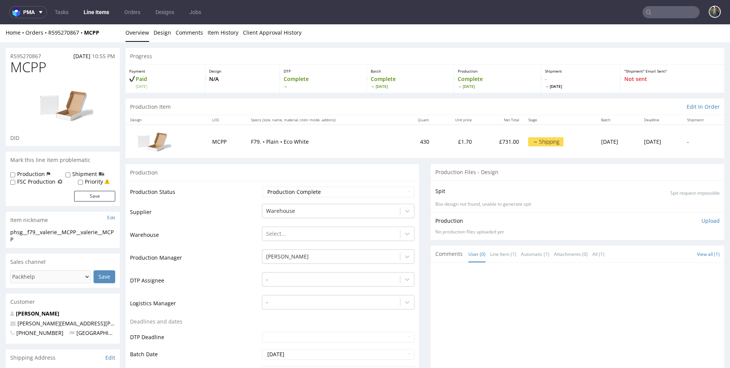
scroll to position [0, 0]
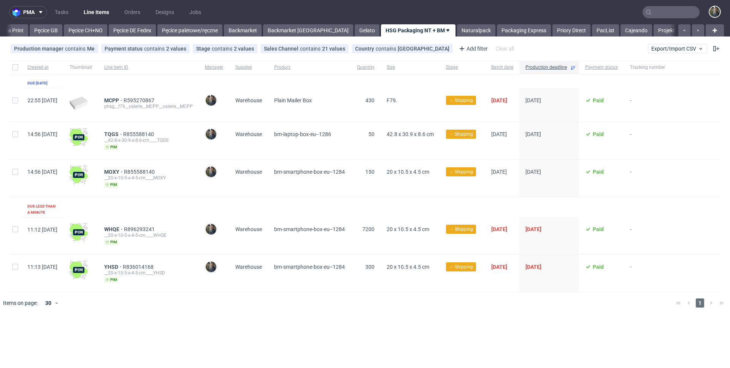
scroll to position [0, 109]
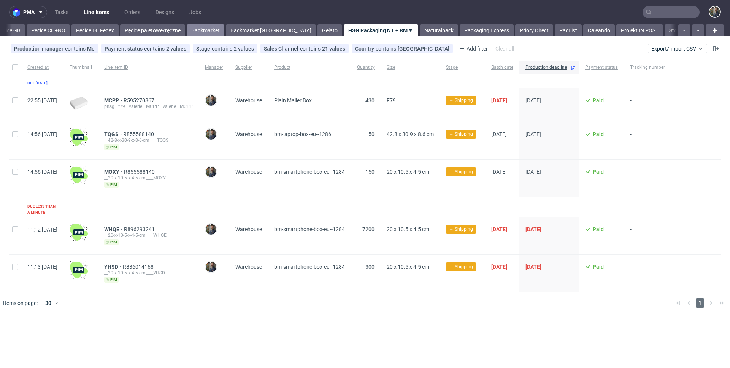
click at [208, 27] on link "Backmarket" at bounding box center [206, 30] width 38 height 12
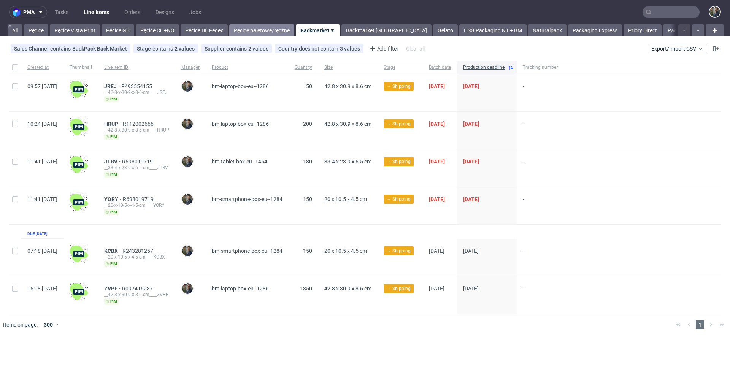
click at [261, 31] on link "Pęcice paletowe/ręczne" at bounding box center [261, 30] width 65 height 12
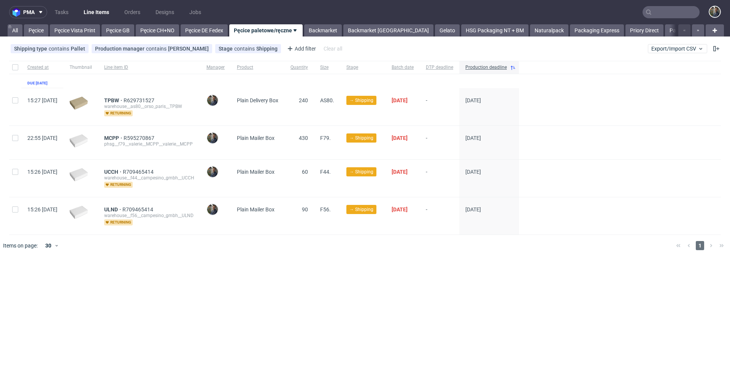
click at [342, 4] on nav "pma Tasks Line Items Orders Designs Jobs" at bounding box center [365, 12] width 730 height 24
click at [336, 24] on link "Backmarket" at bounding box center [323, 30] width 38 height 12
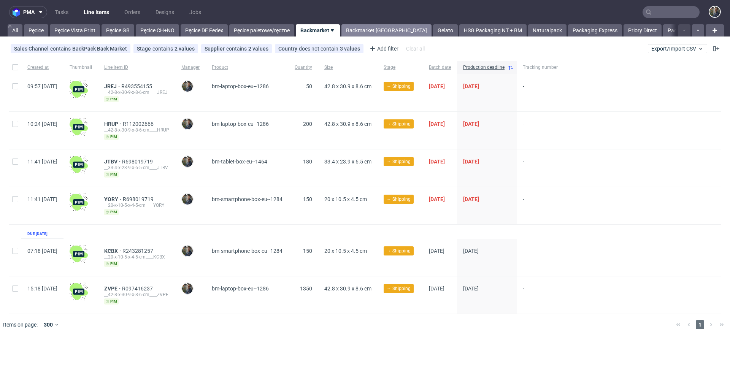
click at [348, 29] on link "Backmarket [GEOGRAPHIC_DATA]" at bounding box center [386, 30] width 90 height 12
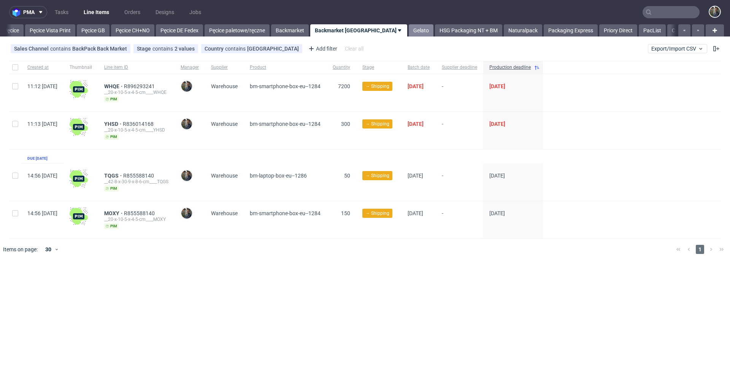
click at [408, 31] on link "Gelato" at bounding box center [420, 30] width 25 height 12
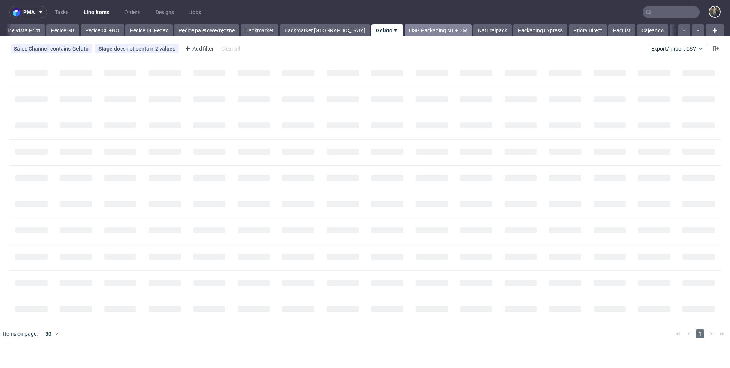
scroll to position [0, 61]
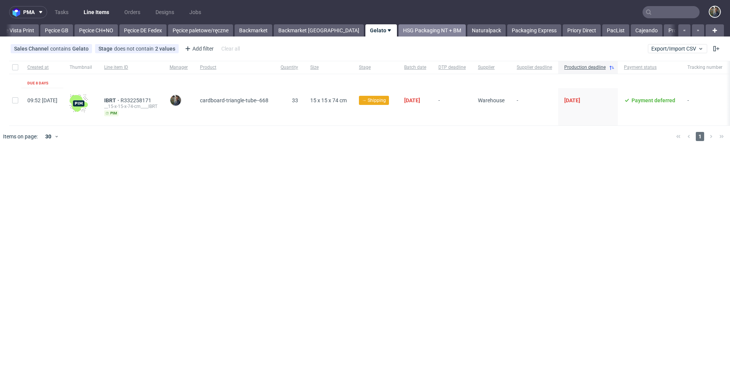
click at [398, 31] on link "HSG Packaging NT + BM" at bounding box center [431, 30] width 67 height 12
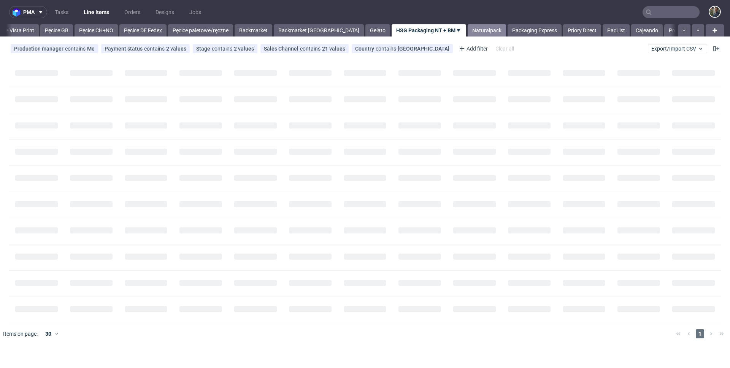
scroll to position [0, 109]
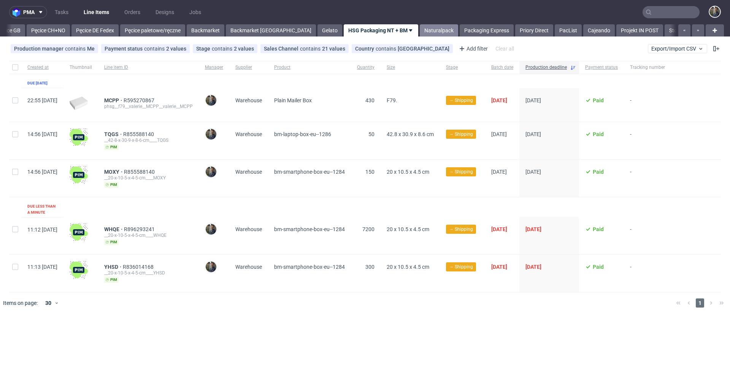
click at [420, 30] on link "Naturalpack" at bounding box center [439, 30] width 38 height 12
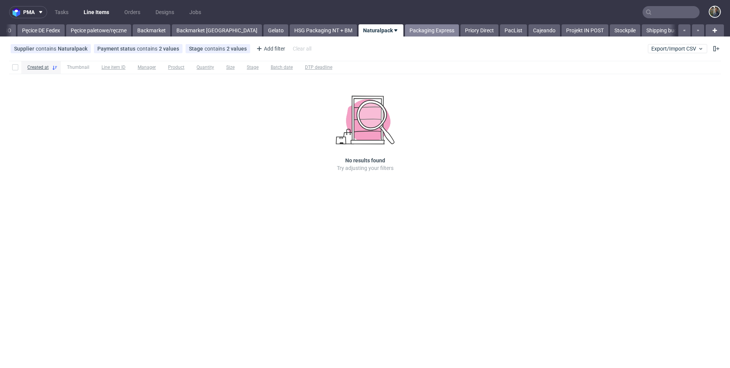
click at [405, 29] on link "Packaging Express" at bounding box center [432, 30] width 54 height 12
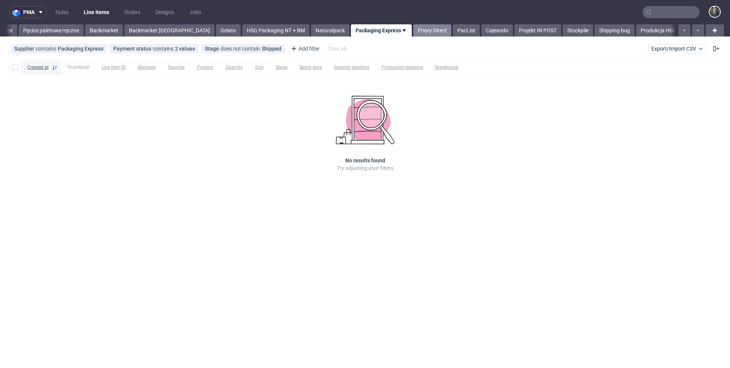
click at [413, 30] on link "Priory Direct" at bounding box center [432, 30] width 38 height 12
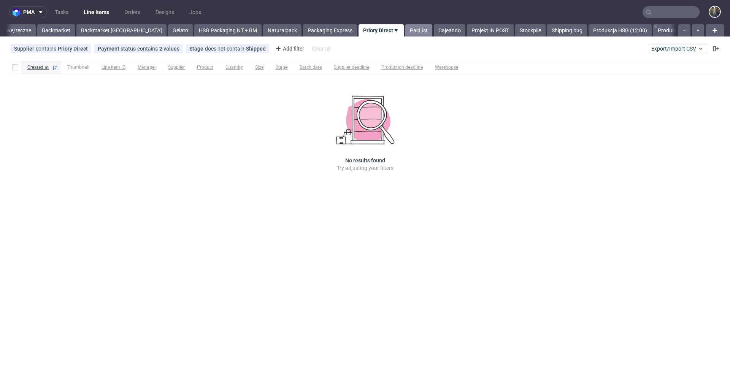
click at [405, 32] on link "PacList" at bounding box center [418, 30] width 27 height 12
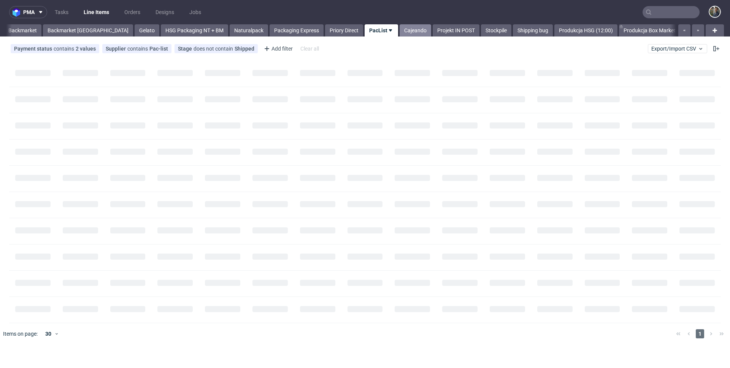
click at [399, 31] on link "Cajeando" at bounding box center [415, 30] width 32 height 12
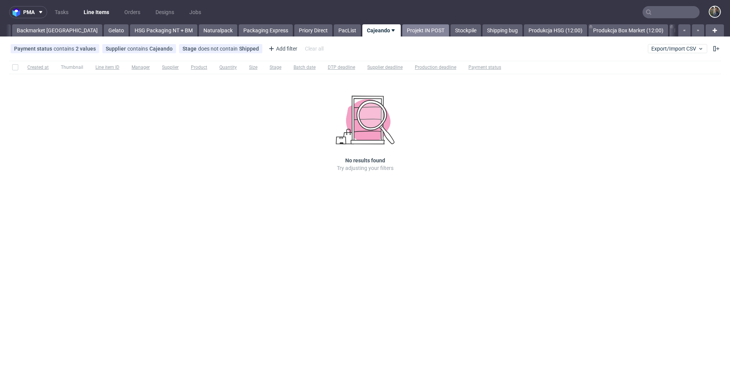
click at [402, 31] on link "Projekt IN POST" at bounding box center [425, 30] width 47 height 12
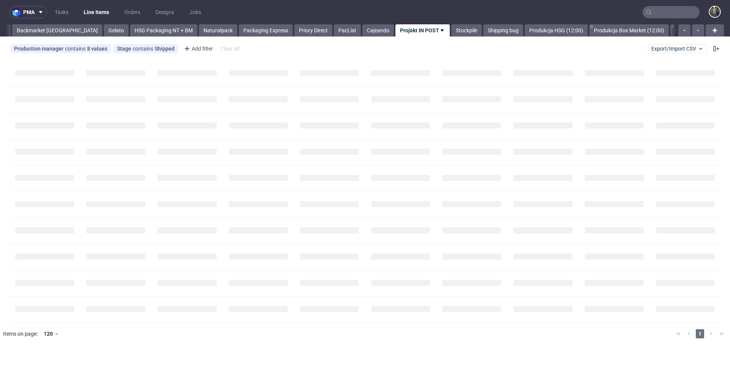
scroll to position [0, 364]
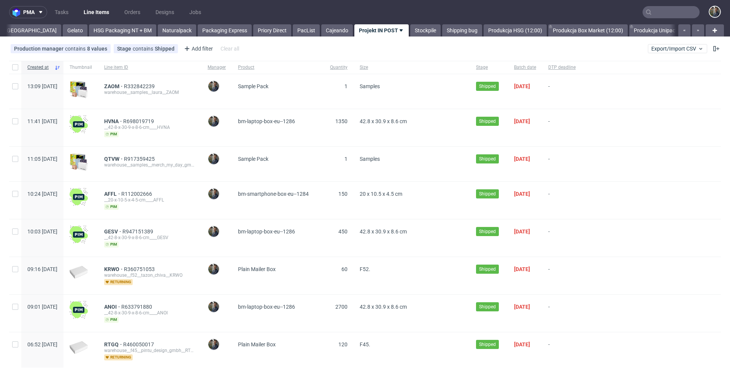
click at [385, 8] on nav "pma Tasks Line Items Orders Designs Jobs" at bounding box center [365, 12] width 730 height 24
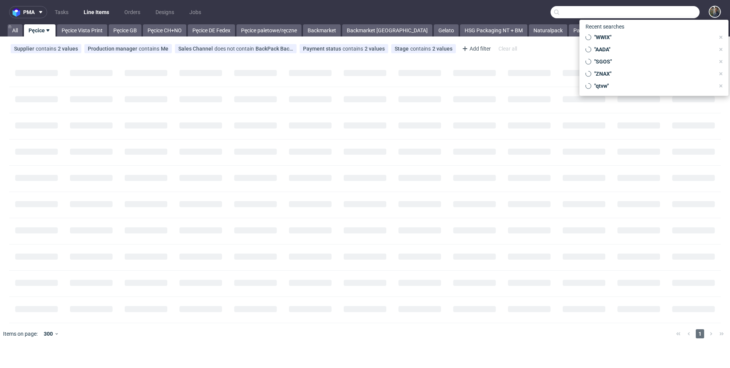
click at [667, 11] on input "text" at bounding box center [624, 12] width 149 height 12
paste input "WQOZ"
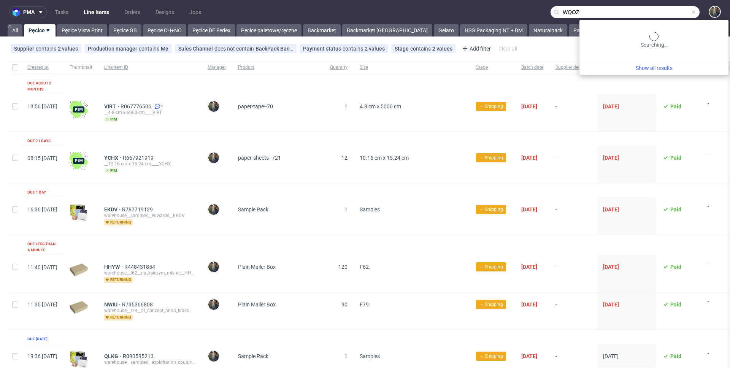
type input "WQOZ"
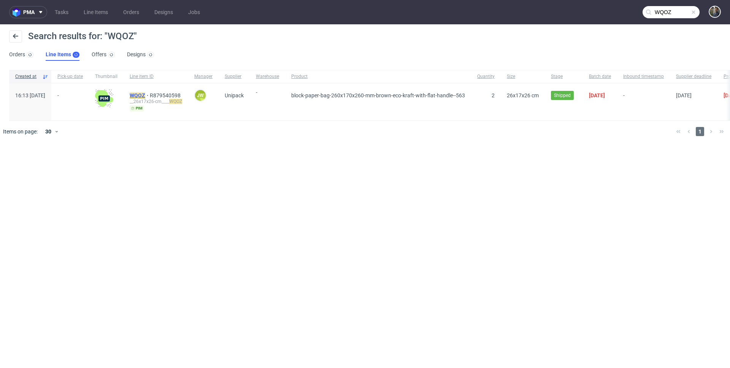
click at [145, 95] on mark "WQOZ" at bounding box center [138, 95] width 16 height 6
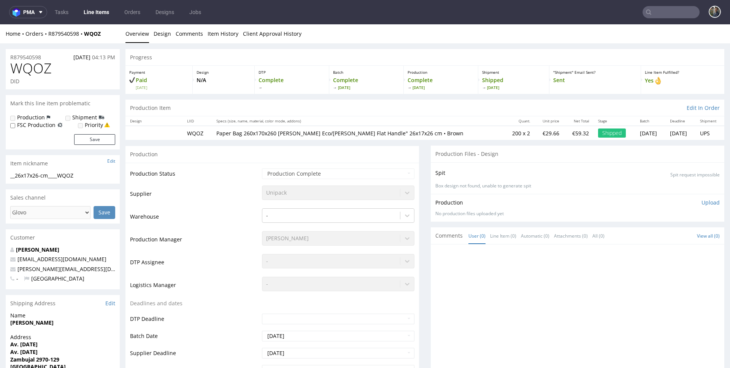
scroll to position [258, 0]
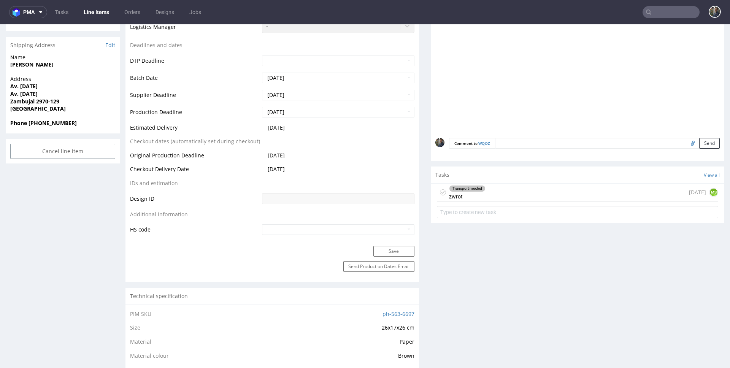
click at [483, 198] on div "Transport needed zwrot 29 days ago MS" at bounding box center [577, 193] width 281 height 18
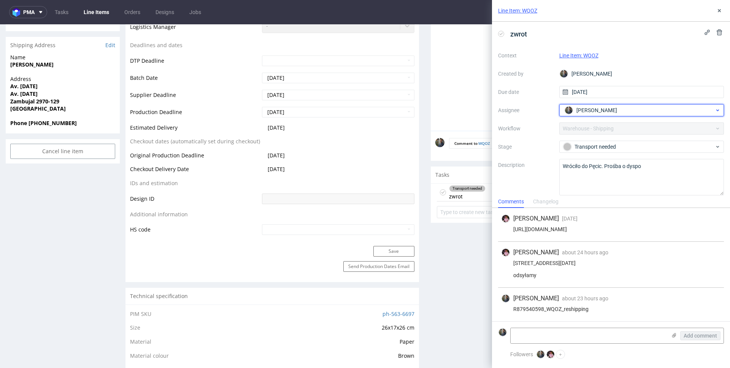
click at [593, 111] on span "[PERSON_NAME]" at bounding box center [596, 110] width 41 height 8
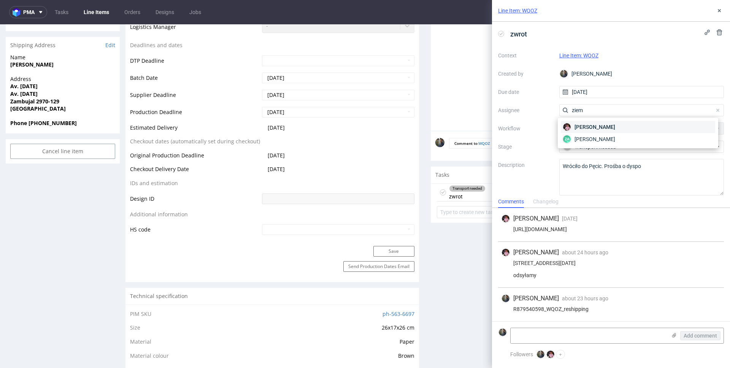
type input "ziem"
click at [591, 127] on span "Aleks Ziemkowski" at bounding box center [594, 127] width 41 height 8
click at [580, 142] on div "Transport needed" at bounding box center [638, 146] width 151 height 8
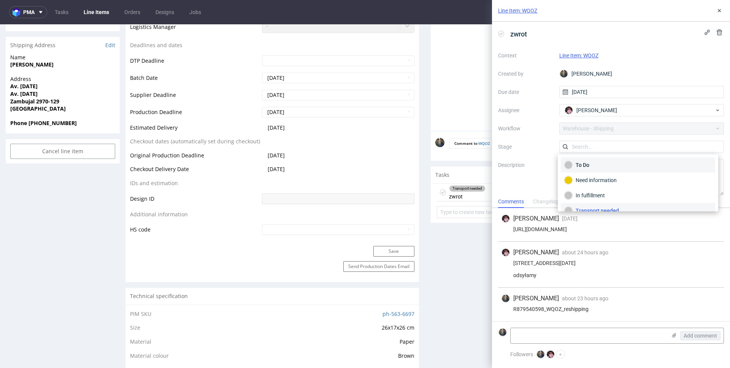
click at [582, 161] on div "To Do" at bounding box center [637, 165] width 147 height 8
click at [581, 341] on textarea at bounding box center [588, 335] width 156 height 15
paste textarea "1Z5A15806891012792 1Z5A15806893549601"
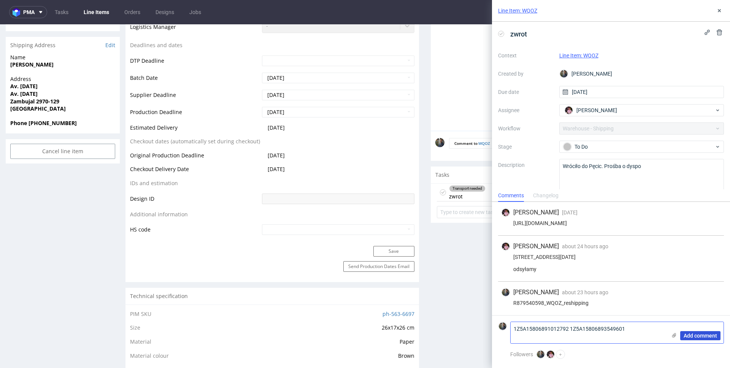
type textarea "1Z5A15806891012792 1Z5A15806893549601"
click at [707, 335] on span "Add comment" at bounding box center [699, 335] width 33 height 5
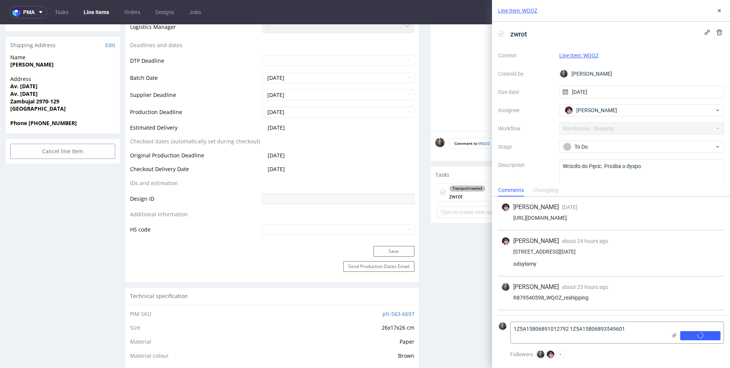
scroll to position [28, 0]
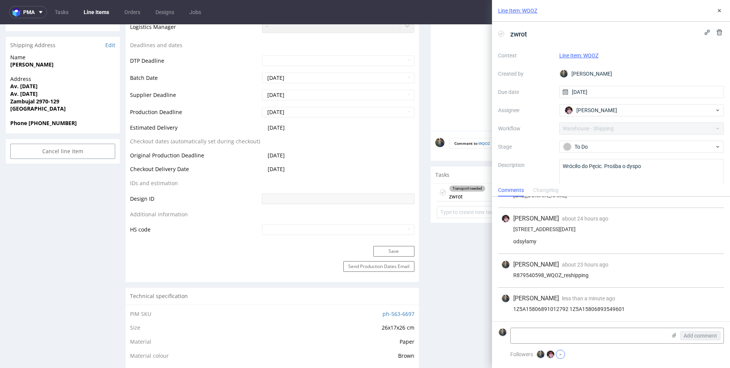
click at [563, 351] on button "+" at bounding box center [560, 354] width 9 height 9
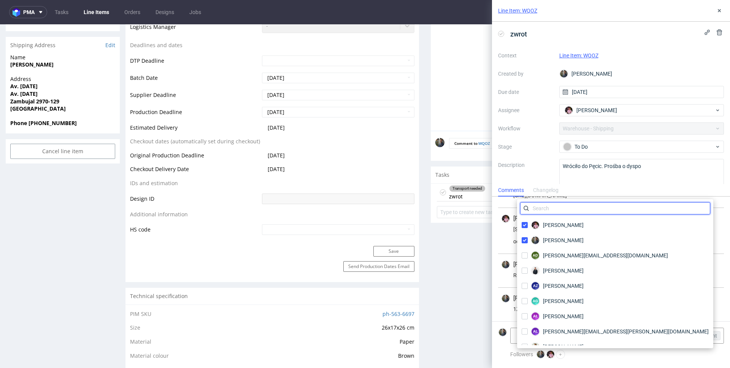
click at [557, 206] on input "text" at bounding box center [615, 208] width 190 height 12
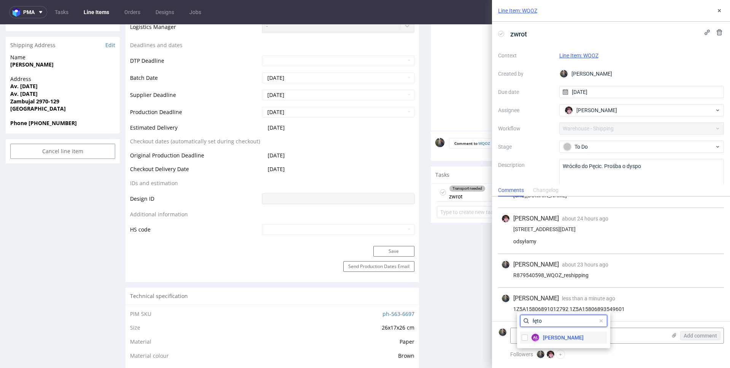
type input "łęto"
click at [537, 339] on figcaption "AŁ" at bounding box center [535, 338] width 8 height 8
checkbox input "true"
click at [541, 323] on input "łęto" at bounding box center [563, 321] width 87 height 12
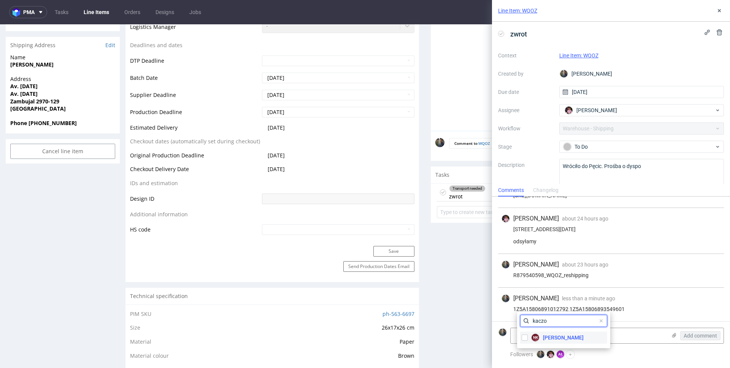
type input "kaczo"
click at [564, 337] on span "Natalia Kaczorowska" at bounding box center [563, 338] width 41 height 8
checkbox input "true"
click at [650, 290] on div "Maciej Sobola less than a minute ago 14th Aug 2025, 07:57 1Z5A15806891012792 1Z…" at bounding box center [611, 304] width 226 height 33
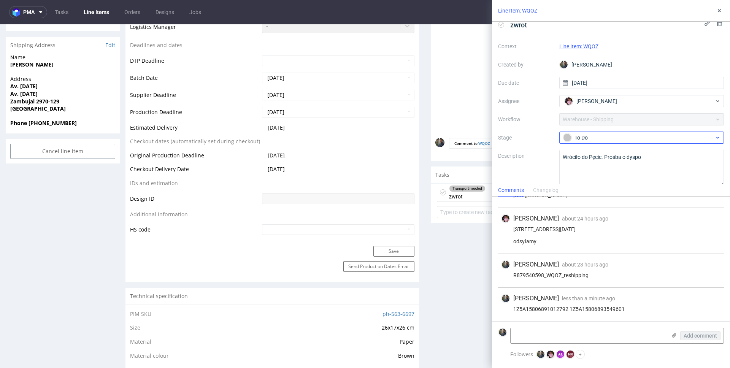
scroll to position [17, 0]
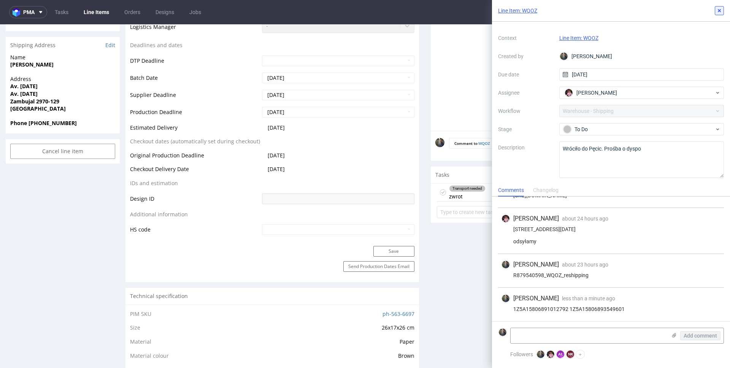
click at [721, 9] on icon at bounding box center [719, 11] width 6 height 6
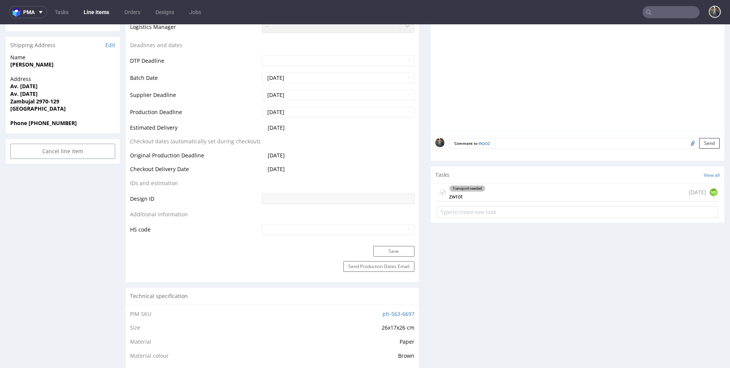
click at [647, 8] on input "text" at bounding box center [670, 12] width 57 height 12
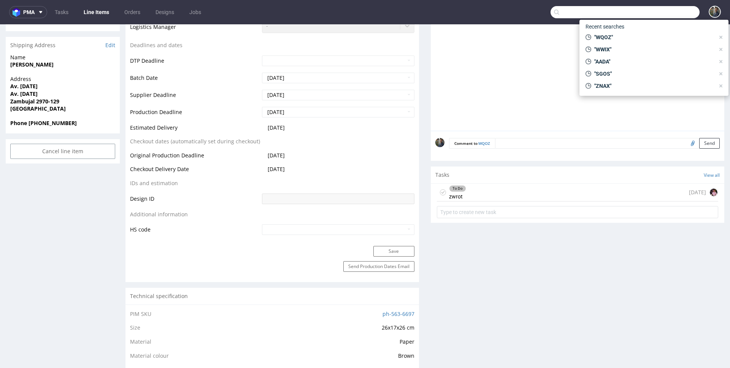
paste input "QTUP"
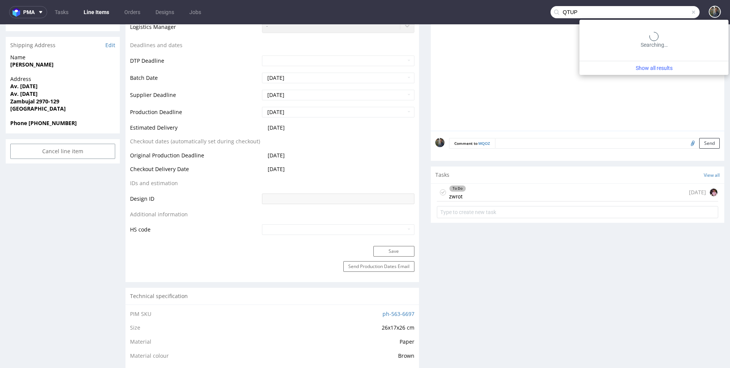
type input "QTUP"
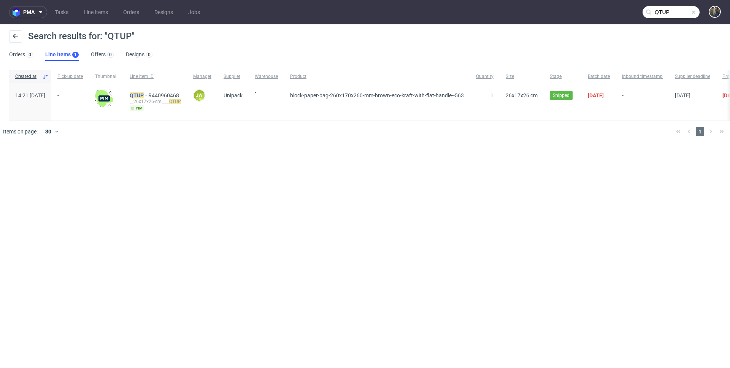
click at [144, 92] on mark "QTUP" at bounding box center [137, 95] width 14 height 6
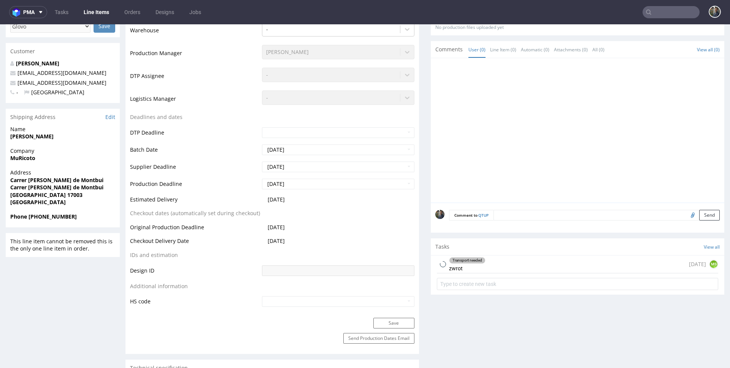
scroll to position [371, 0]
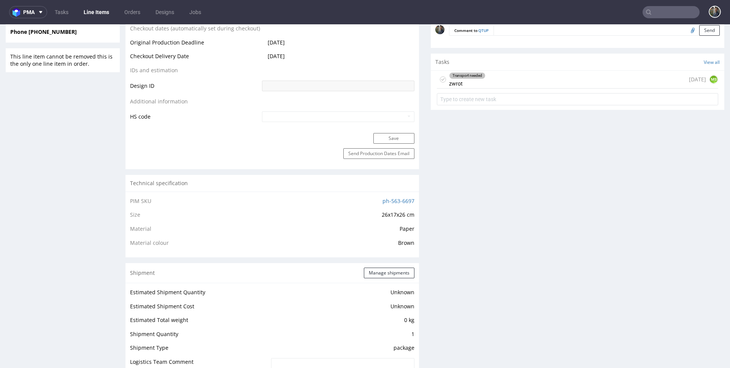
click at [502, 81] on div "Transport needed zwrot 29 days ago MS" at bounding box center [577, 80] width 281 height 18
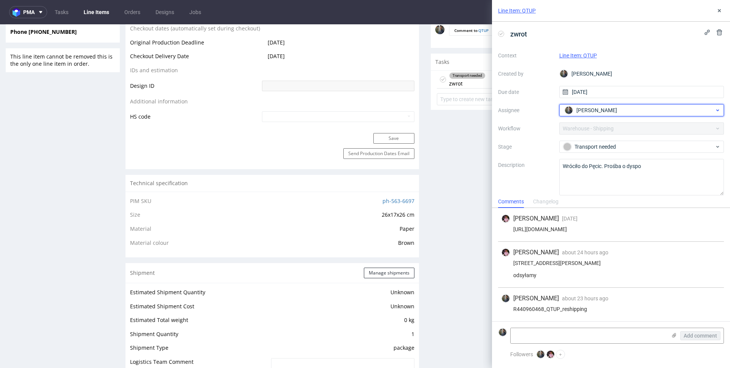
click at [595, 110] on span "[PERSON_NAME]" at bounding box center [596, 110] width 41 height 8
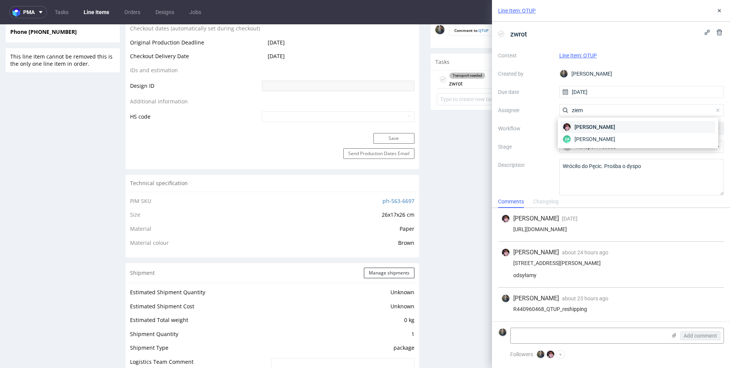
type input "ziem"
click at [591, 128] on span "Aleks Ziemkowski" at bounding box center [594, 127] width 41 height 8
click at [585, 147] on div "Transport needed" at bounding box center [638, 146] width 151 height 8
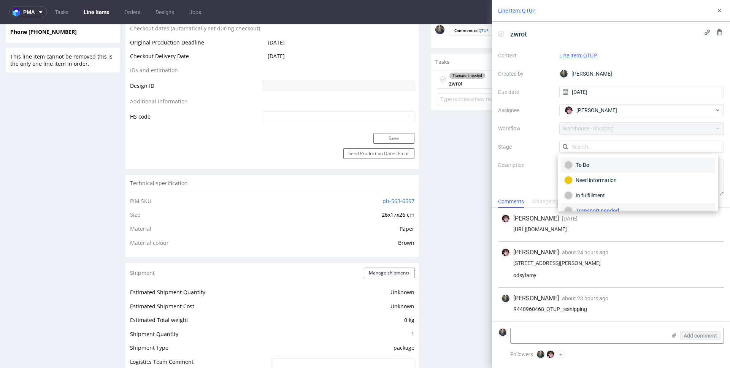
click at [585, 161] on div "To Do" at bounding box center [637, 165] width 147 height 8
click at [536, 143] on label "Stage" at bounding box center [525, 146] width 55 height 9
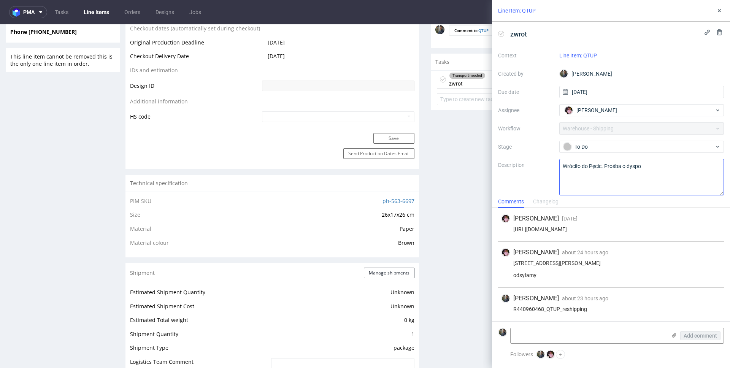
scroll to position [12, 0]
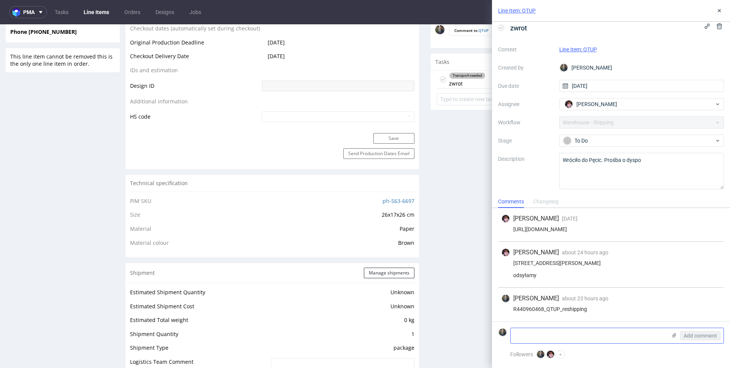
click at [577, 337] on textarea at bounding box center [588, 335] width 156 height 15
paste textarea "1Z5A15806890565581"
type textarea "1Z5A15806890565581"
click at [699, 334] on span "Add comment" at bounding box center [699, 335] width 33 height 5
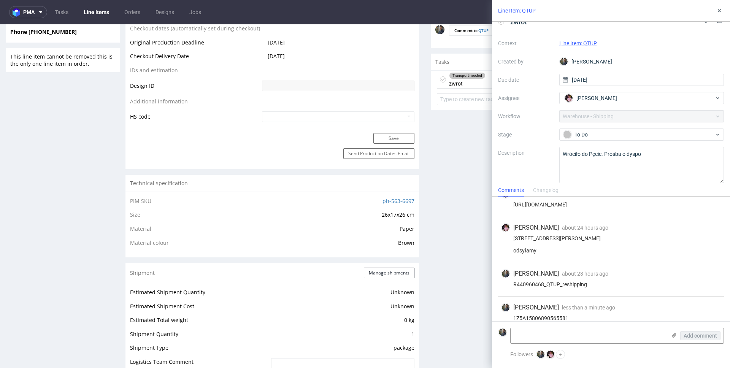
scroll to position [28, 0]
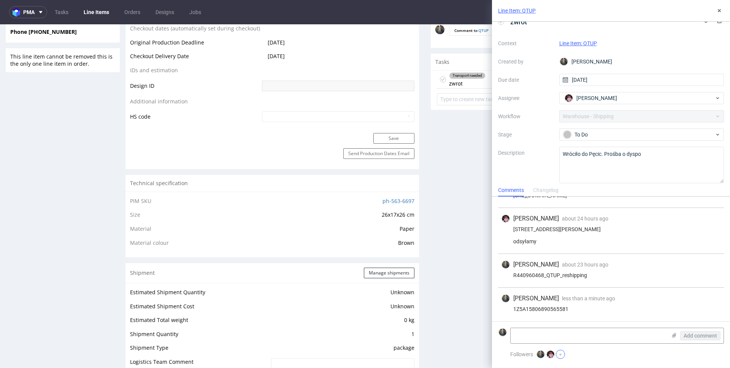
click at [562, 355] on button "+" at bounding box center [560, 354] width 9 height 9
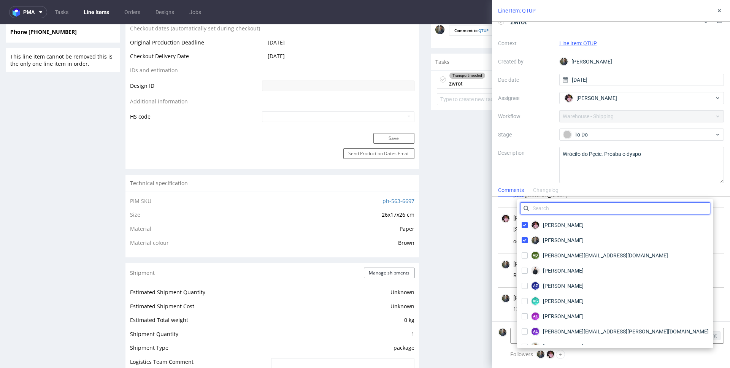
click at [554, 211] on input "text" at bounding box center [615, 208] width 190 height 12
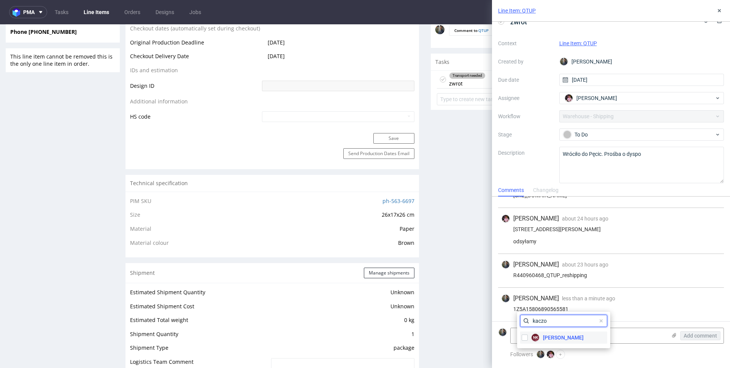
type input "kaczo"
click at [551, 339] on span "Natalia Kaczorowska" at bounding box center [563, 338] width 41 height 8
checkbox input "true"
click at [549, 321] on input "kaczo" at bounding box center [563, 321] width 87 height 12
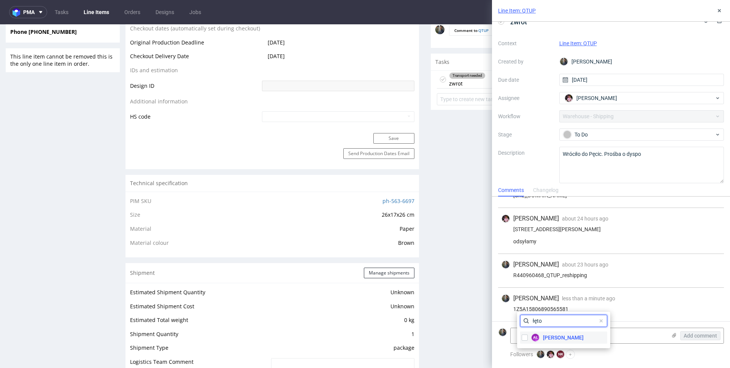
type input "łęto"
click at [562, 339] on span "Aleksandra Łętowska" at bounding box center [563, 338] width 41 height 8
checkbox input "true"
drag, startPoint x: 658, startPoint y: 292, endPoint x: 636, endPoint y: 286, distance: 23.1
click at [658, 292] on div "Maciej Sobola less than a minute ago 14th Aug 2025, 07:57 1Z5A15806890565581" at bounding box center [611, 304] width 226 height 33
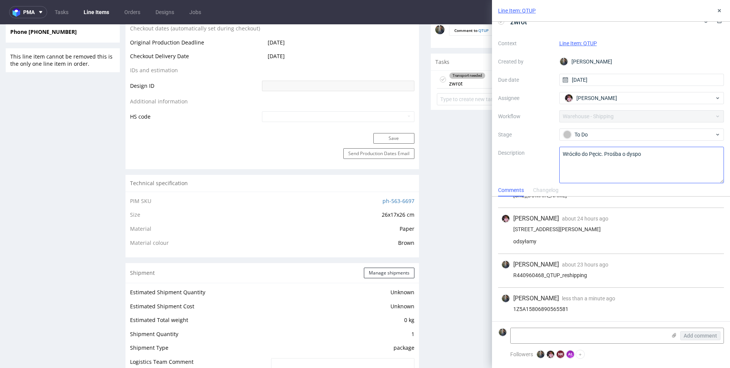
scroll to position [0, 0]
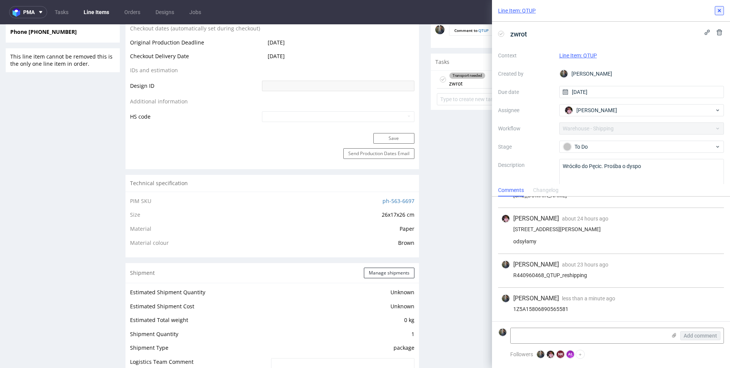
click at [722, 8] on button at bounding box center [718, 10] width 9 height 9
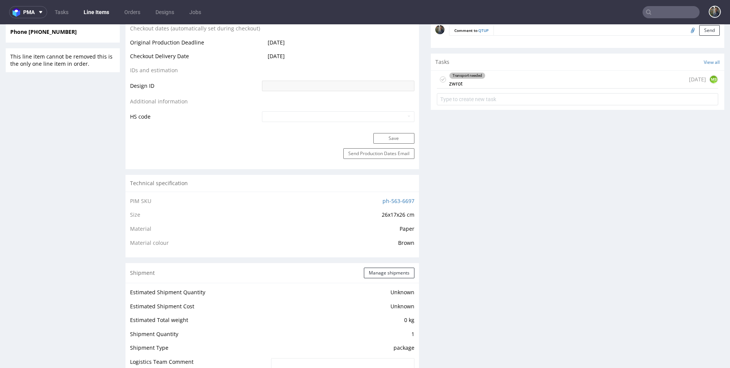
click at [651, 18] on nav "pma Tasks Line Items Orders Designs Jobs" at bounding box center [365, 12] width 730 height 24
click at [652, 16] on input "text" at bounding box center [670, 12] width 57 height 12
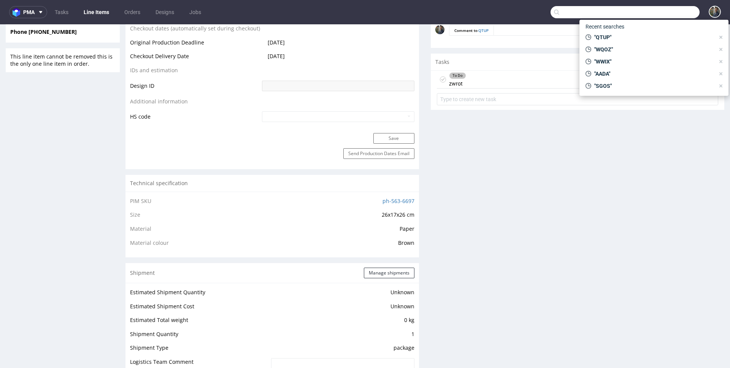
paste input "XWRT"
type input "XWRT"
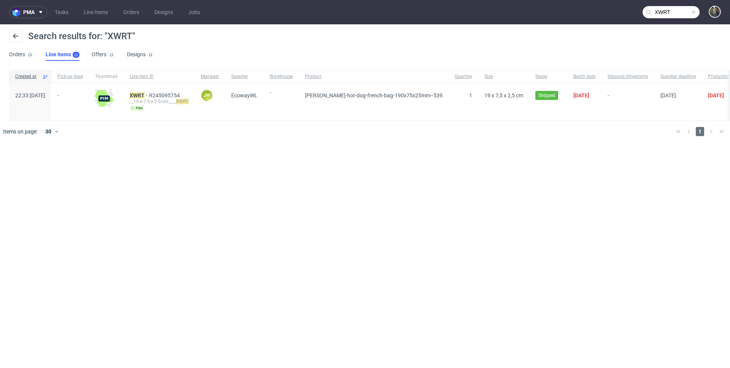
click at [158, 99] on div "__19-x-7-5-x-2-5-cm____ XWRT" at bounding box center [159, 101] width 59 height 6
click at [144, 96] on mark "XWRT" at bounding box center [137, 95] width 15 height 6
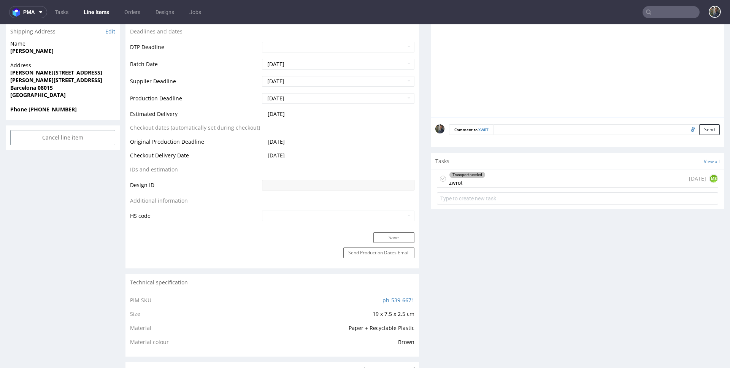
scroll to position [272, 0]
click at [484, 182] on div "Transport needed zwrot 29 days ago MS" at bounding box center [577, 178] width 281 height 18
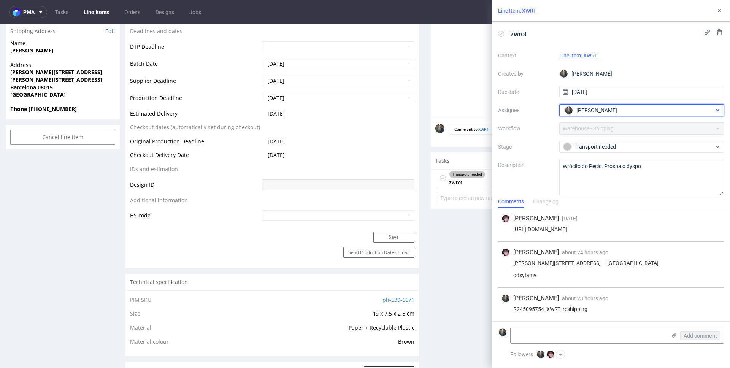
click at [582, 111] on span "[PERSON_NAME]" at bounding box center [596, 110] width 41 height 8
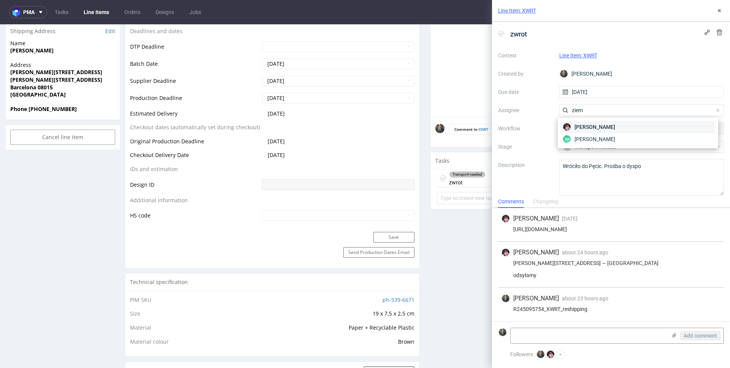
type input "ziem"
click at [584, 128] on span "Aleks Ziemkowski" at bounding box center [594, 127] width 41 height 8
click at [584, 146] on div "Transport needed" at bounding box center [638, 146] width 151 height 8
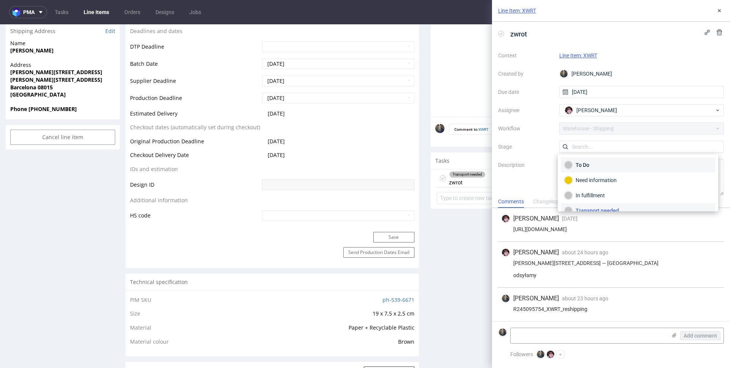
click at [584, 164] on div "To Do" at bounding box center [637, 165] width 147 height 8
click at [538, 156] on div "Context Line Item: XWRT Created by Maciej Sobola Due date 16/07/2025 Assignee A…" at bounding box center [611, 122] width 226 height 146
click at [592, 323] on form "Add comment" at bounding box center [611, 335] width 238 height 28
click at [591, 333] on textarea at bounding box center [588, 335] width 156 height 15
paste textarea "1Z5A15806899746468"
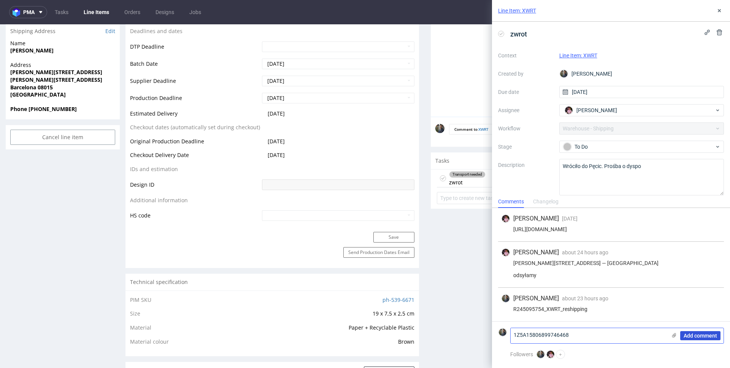
type textarea "1Z5A15806899746468"
click at [703, 333] on span "Add comment" at bounding box center [699, 335] width 33 height 5
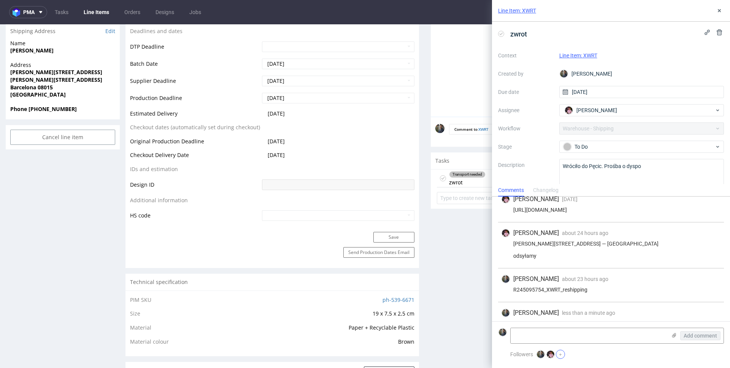
scroll to position [22, 0]
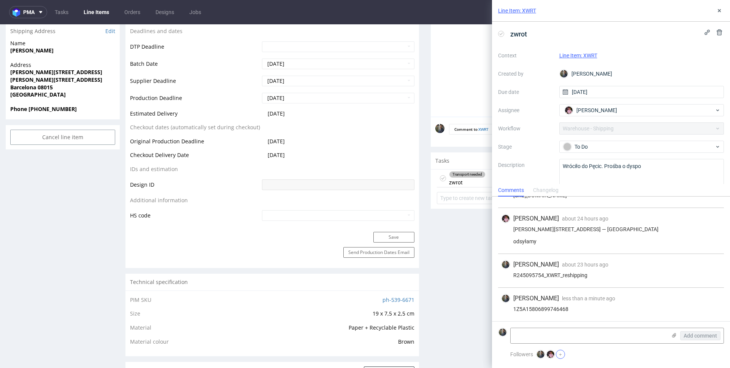
click at [562, 354] on button "+" at bounding box center [560, 354] width 9 height 9
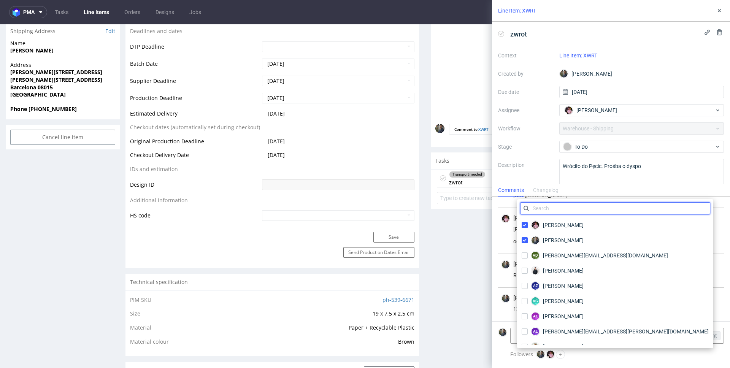
click at [558, 213] on input "text" at bounding box center [615, 208] width 190 height 12
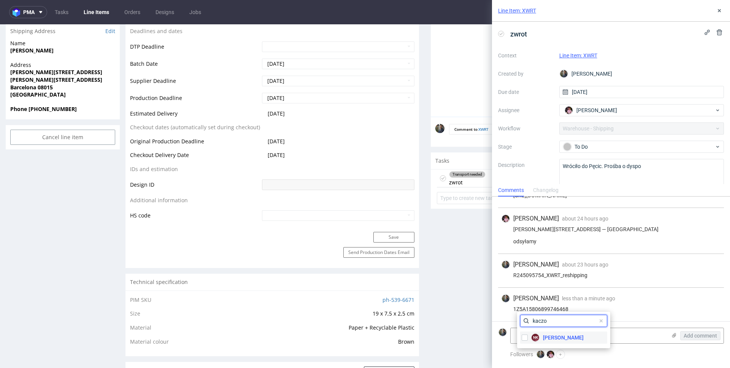
type input "kaczo"
click at [555, 341] on span "Natalia Kaczorowska" at bounding box center [563, 338] width 41 height 8
checkbox input "true"
click at [549, 318] on input "kaczo" at bounding box center [563, 321] width 87 height 12
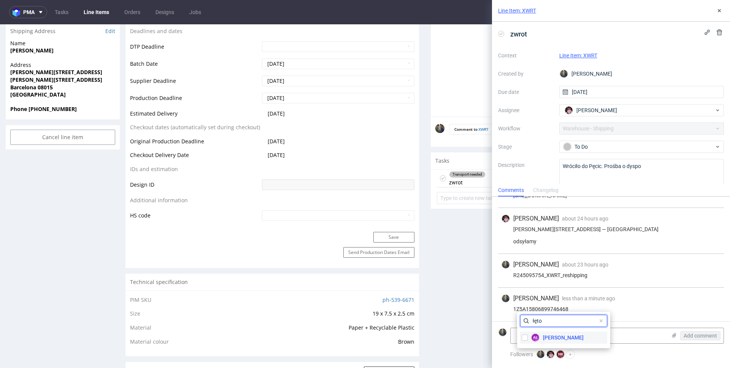
type input "łęto"
click at [566, 340] on span "Aleksandra Łętowska" at bounding box center [563, 338] width 41 height 8
checkbox input "true"
click at [635, 290] on div "Maciej Sobola less than a minute ago 14th Aug 2025, 07:58 1Z5A15806899746468" at bounding box center [611, 304] width 226 height 33
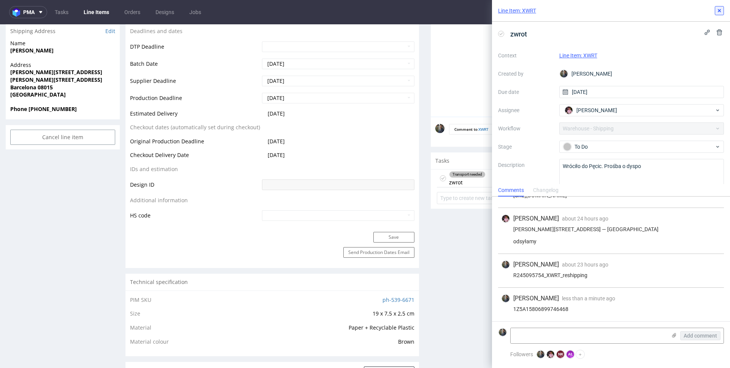
click at [720, 13] on icon at bounding box center [719, 11] width 6 height 6
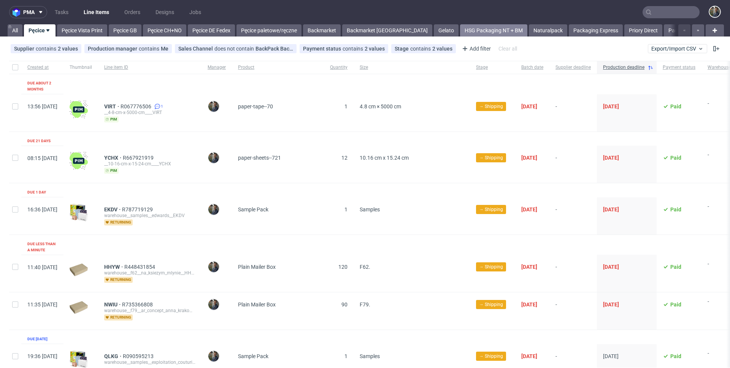
click at [460, 32] on link "HSG Packaging NT + BM" at bounding box center [493, 30] width 67 height 12
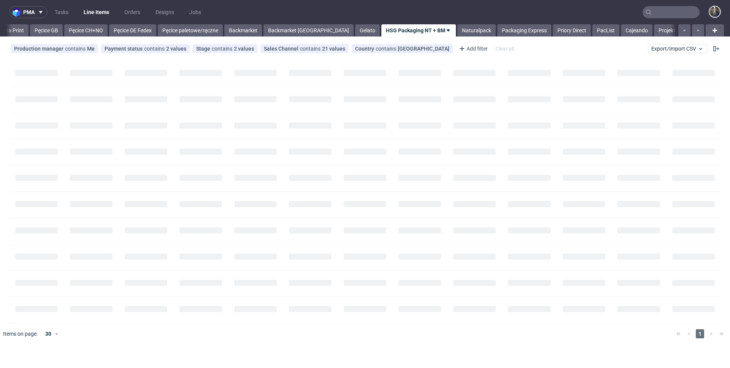
scroll to position [0, 109]
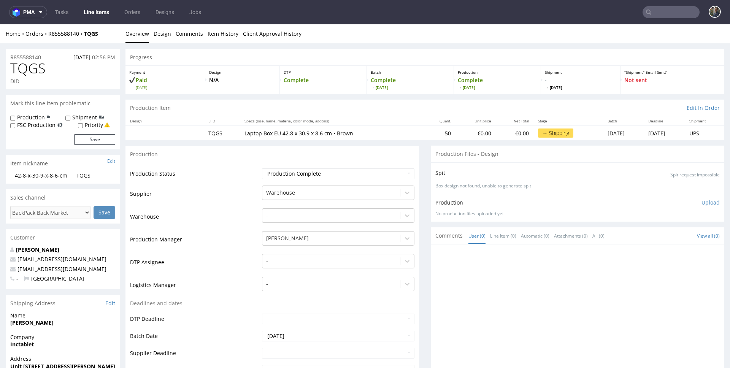
click at [28, 71] on span "TQGS" at bounding box center [27, 68] width 35 height 15
copy span "TQGS"
click at [26, 68] on span "TQGS" at bounding box center [27, 68] width 35 height 15
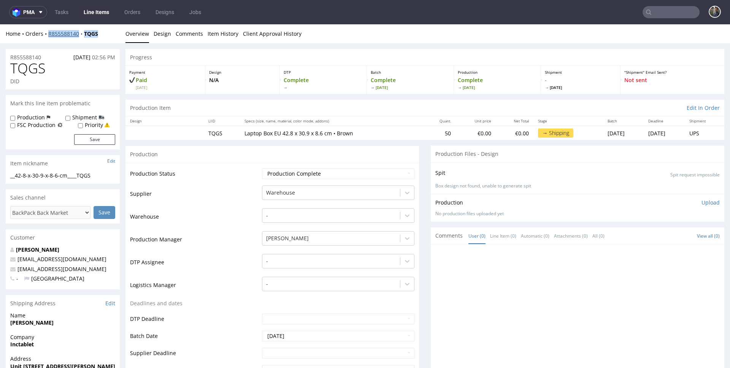
drag, startPoint x: 111, startPoint y: 34, endPoint x: 49, endPoint y: 35, distance: 61.9
click at [49, 35] on div "Home Orders R855588140 TQGS" at bounding box center [63, 34] width 114 height 8
copy div "R855588140 TQGS"
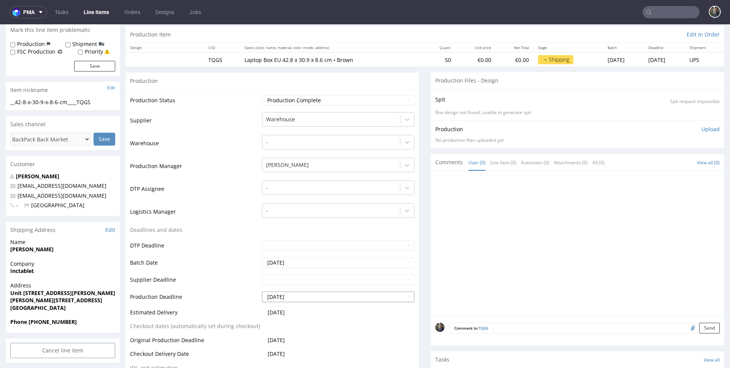
scroll to position [157, 0]
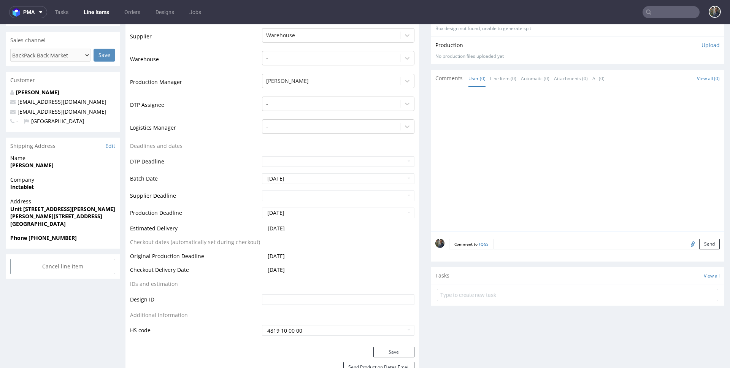
click at [37, 167] on strong "[PERSON_NAME]" at bounding box center [31, 164] width 43 height 7
copy strong "[PERSON_NAME]"
click at [21, 188] on strong "Inctablet" at bounding box center [22, 186] width 24 height 7
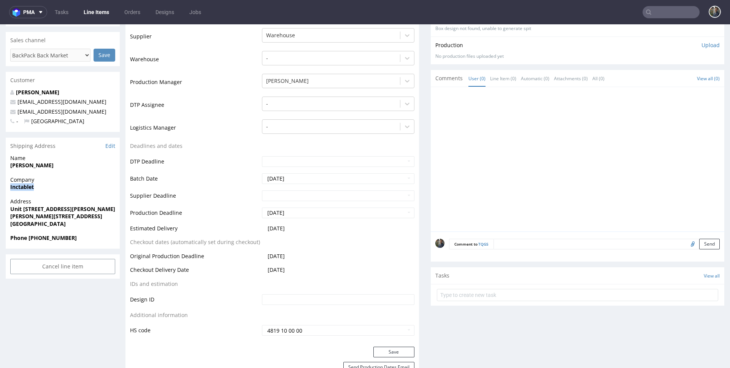
click at [21, 188] on strong "Inctablet" at bounding box center [22, 186] width 24 height 7
copy strong "Inctablet"
click at [80, 208] on strong "Unit [STREET_ADDRESS][PERSON_NAME][PERSON_NAME]" at bounding box center [84, 208] width 148 height 7
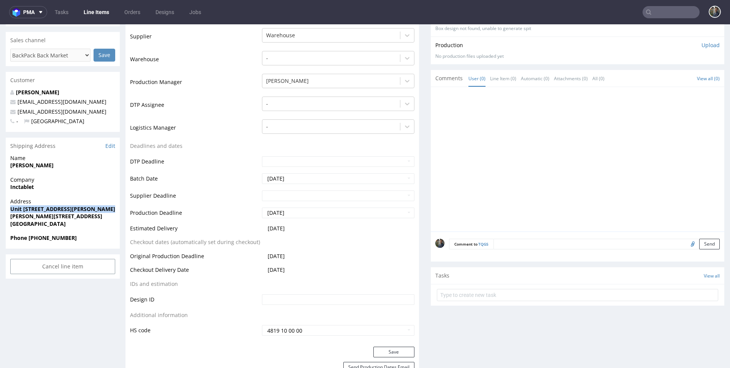
copy strong "Unit [STREET_ADDRESS][PERSON_NAME][PERSON_NAME]"
drag, startPoint x: 9, startPoint y: 215, endPoint x: 48, endPoint y: 217, distance: 39.2
click at [48, 217] on div "Address Unit 3 Newton Court Kelvin Drive Knowlhill Milton Keynes MK5 8NH United…" at bounding box center [63, 216] width 114 height 36
click at [48, 217] on strong "Milton Keynes MK5 8NH" at bounding box center [56, 215] width 92 height 7
drag, startPoint x: 46, startPoint y: 216, endPoint x: 8, endPoint y: 215, distance: 38.0
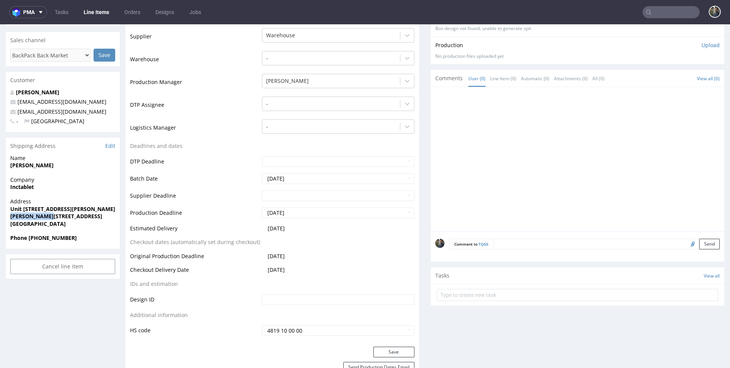
click at [8, 215] on div "Address Unit 3 Newton Court Kelvin Drive Knowlhill Milton Keynes MK5 8NH United…" at bounding box center [63, 216] width 114 height 36
copy strong "Milton Keynes"
drag, startPoint x: 73, startPoint y: 217, endPoint x: 51, endPoint y: 216, distance: 22.8
click at [51, 216] on span "Milton Keynes MK5 8NH" at bounding box center [62, 216] width 105 height 8
copy strong "MK5 8NH"
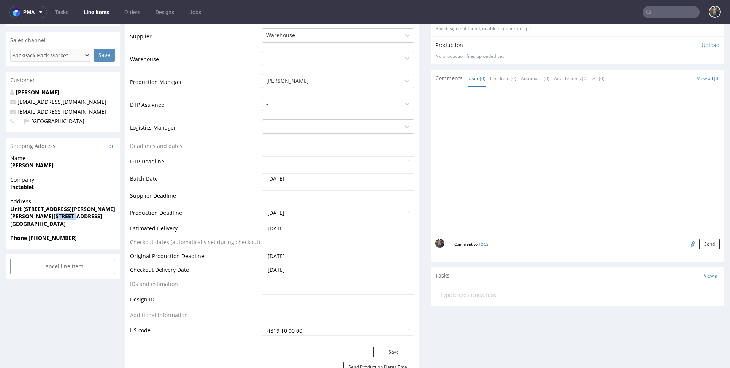
click at [59, 240] on strong "Phone +44 7715471638" at bounding box center [43, 237] width 66 height 7
click at [74, 239] on span "Phone +44 7715471638" at bounding box center [62, 238] width 105 height 8
drag, startPoint x: 80, startPoint y: 239, endPoint x: 28, endPoint y: 237, distance: 51.3
click at [28, 237] on span "Phone +44 7715471638" at bounding box center [62, 238] width 105 height 8
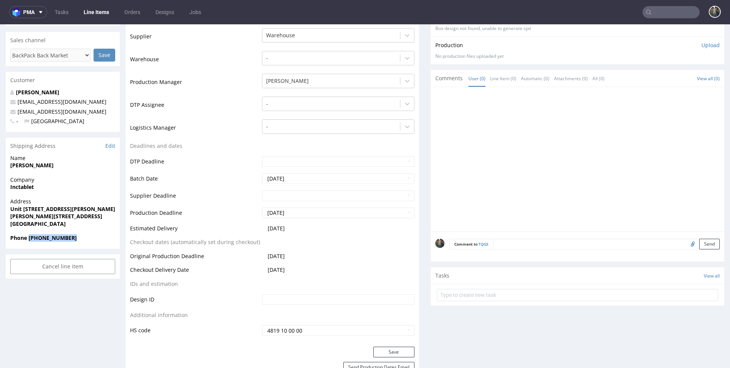
copy strong "+44 7715471638"
copy link "info@inctablet.co.uk"
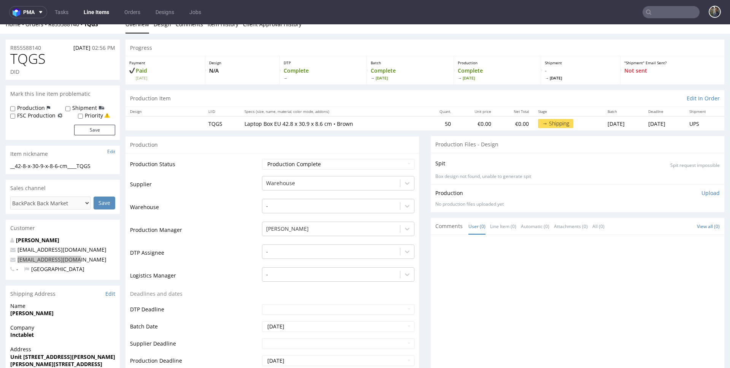
scroll to position [0, 0]
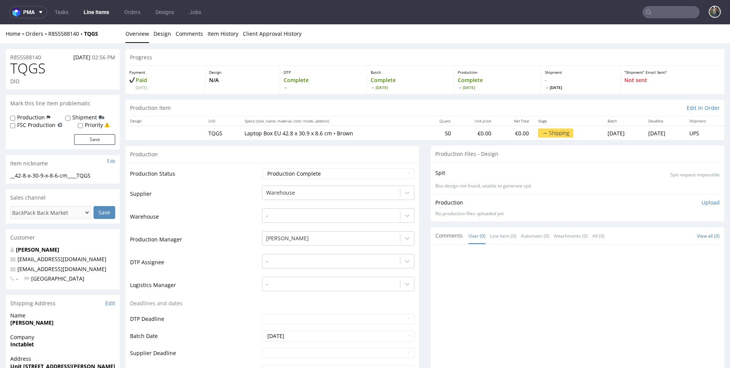
click at [423, 134] on td "50" at bounding box center [439, 133] width 32 height 14
click at [423, 133] on td "50" at bounding box center [439, 133] width 32 height 14
copy td "50"
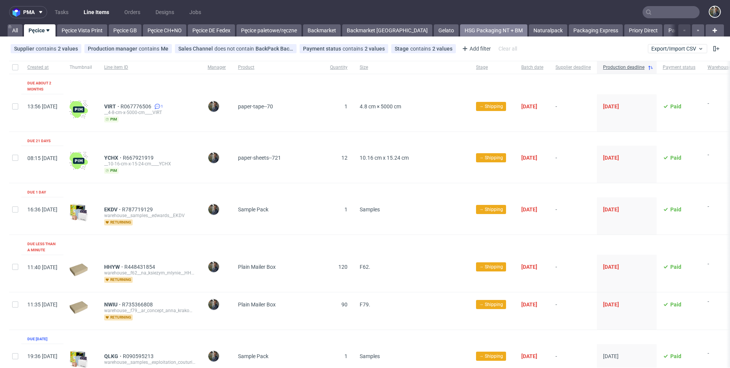
click at [460, 27] on link "HSG Packaging NT + BM" at bounding box center [493, 30] width 67 height 12
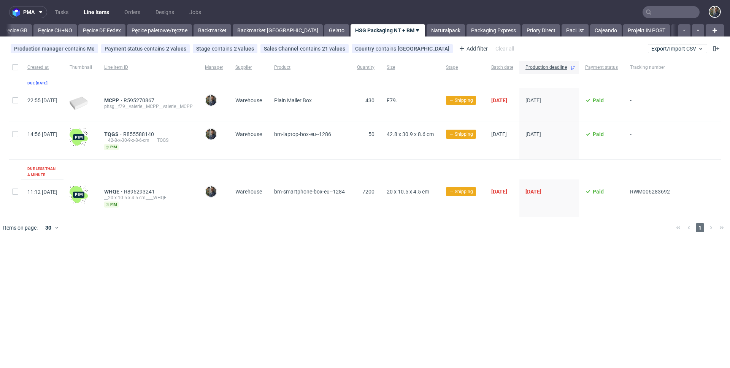
scroll to position [0, 109]
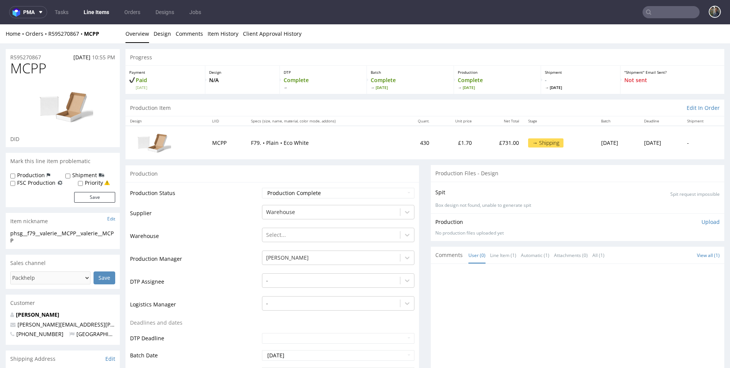
click at [20, 68] on span "MCPP" at bounding box center [28, 68] width 36 height 15
copy span "MCPP"
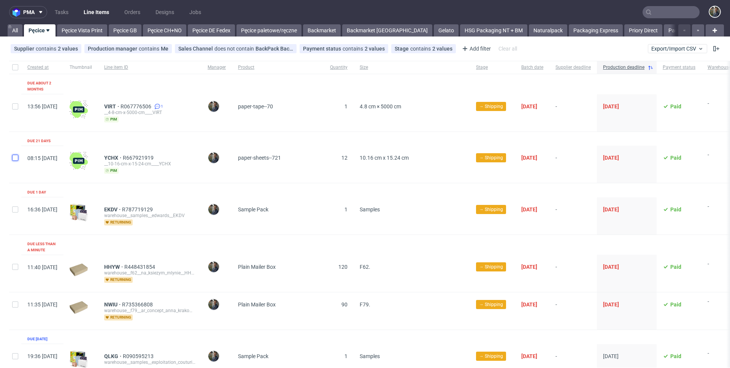
click at [16, 155] on input "checkbox" at bounding box center [15, 158] width 6 height 6
checkbox input "true"
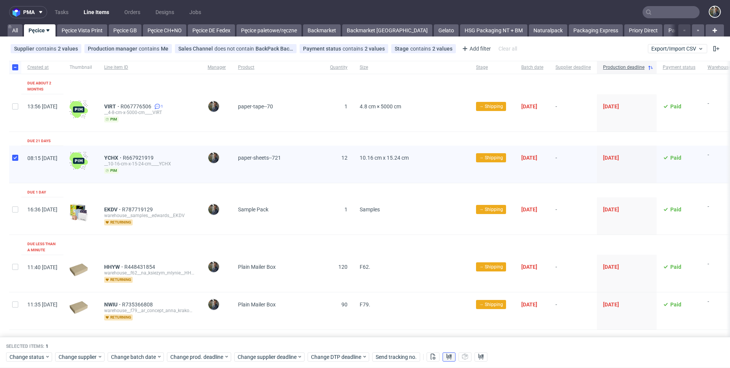
click at [453, 358] on button at bounding box center [448, 356] width 13 height 9
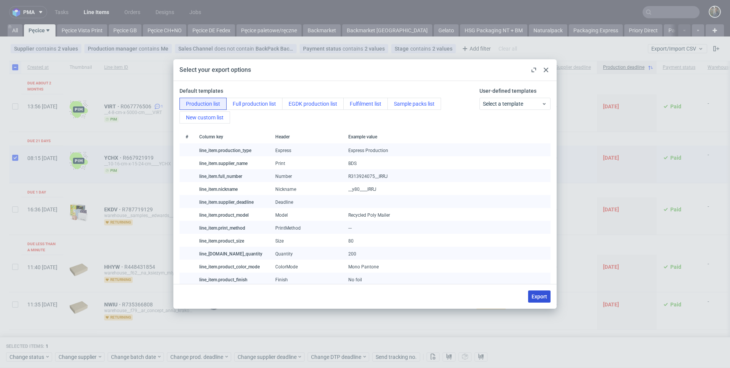
click at [540, 300] on button "Export" at bounding box center [539, 296] width 22 height 12
checkbox input "false"
